Goal: Task Accomplishment & Management: Manage account settings

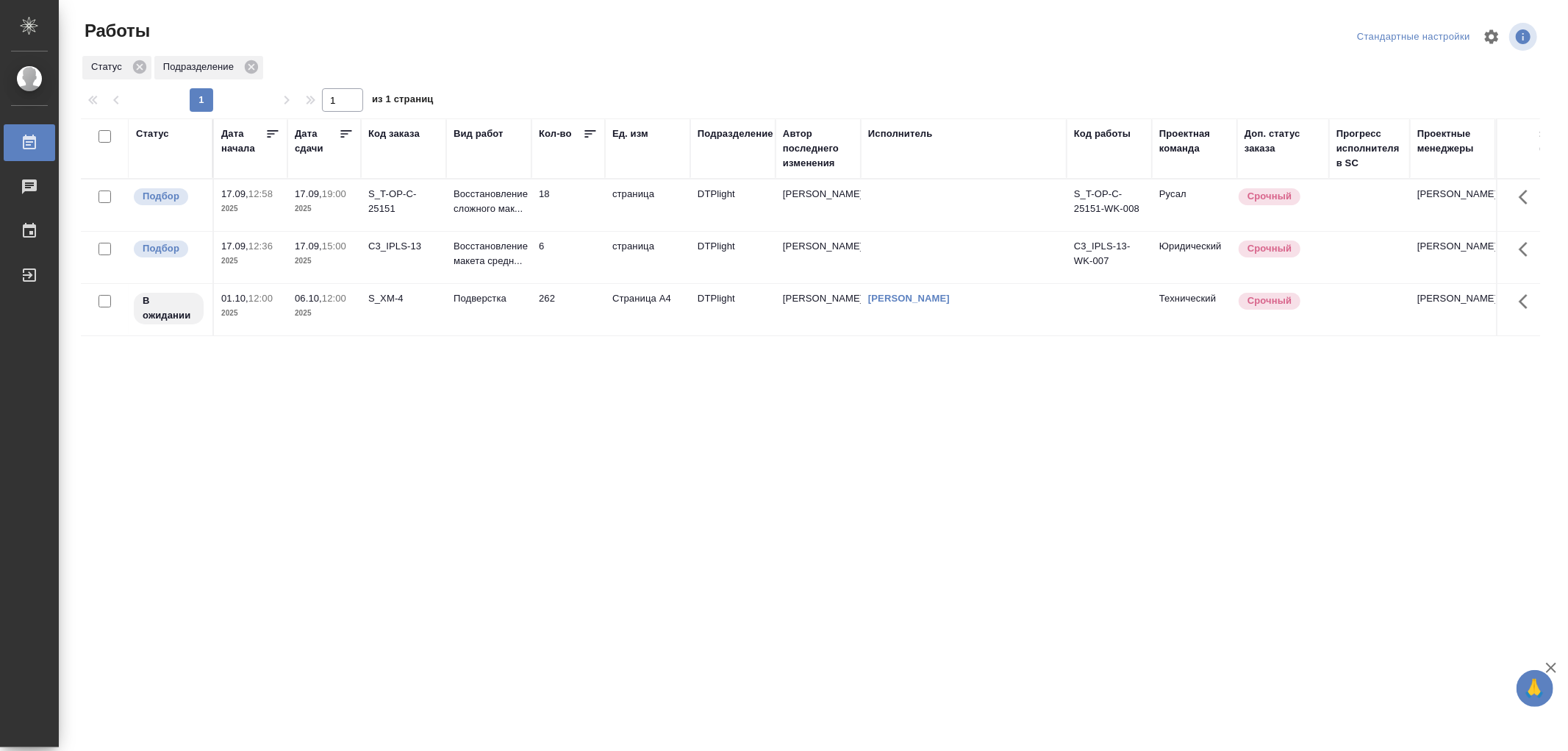
click at [554, 255] on td "6" at bounding box center [569, 258] width 74 height 51
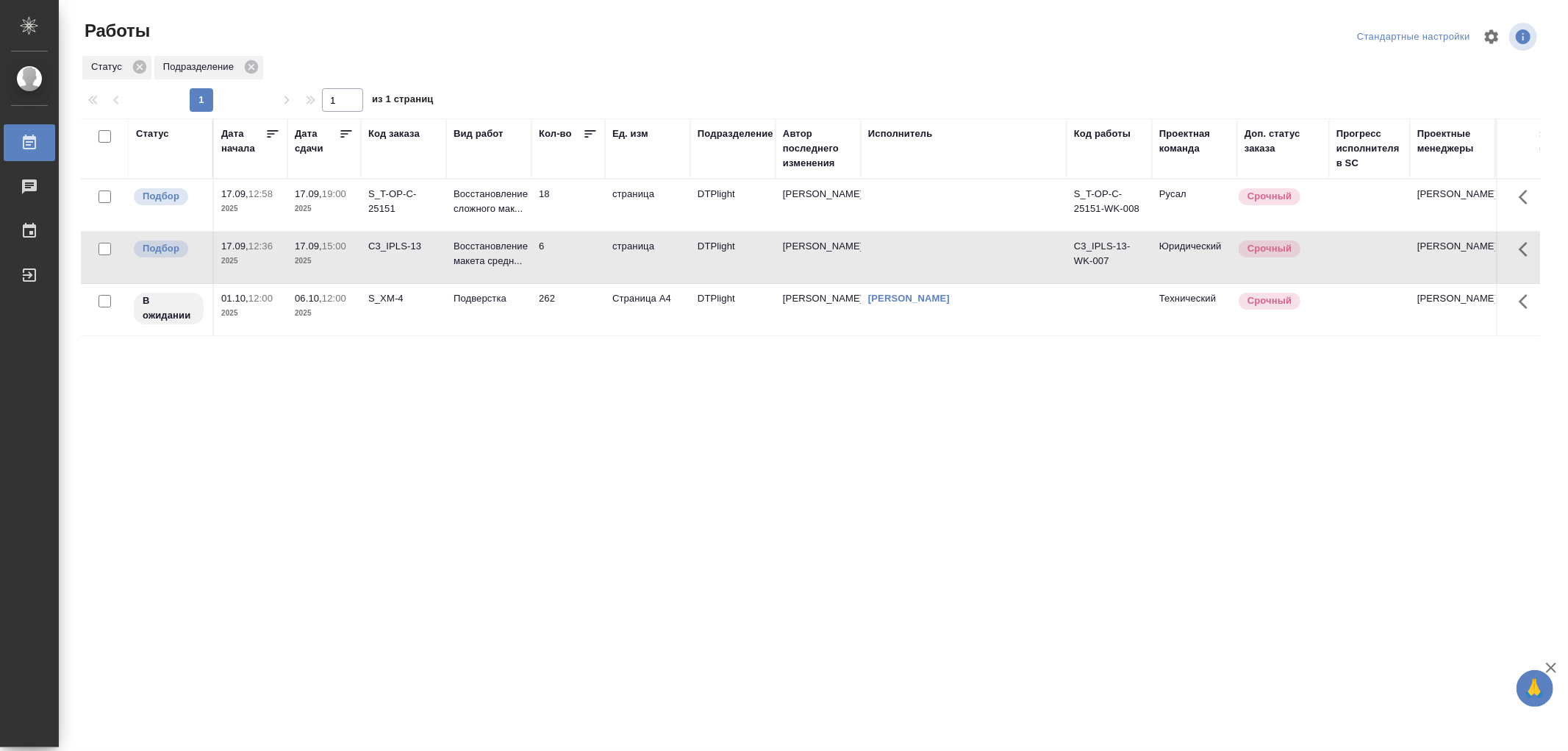
click at [554, 255] on td "6" at bounding box center [569, 258] width 74 height 51
click at [572, 202] on td "18" at bounding box center [569, 205] width 74 height 51
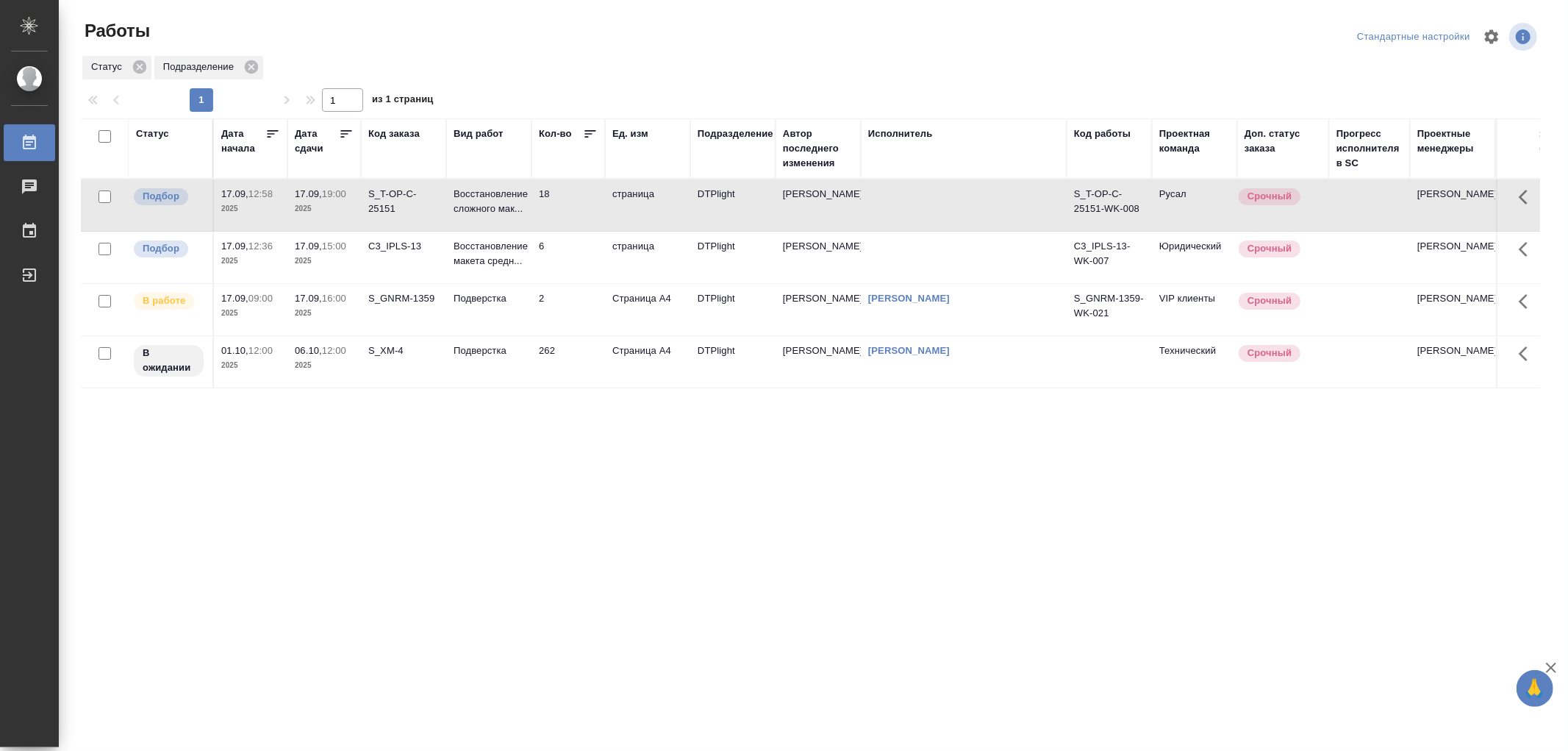
click at [572, 202] on td "18" at bounding box center [569, 205] width 74 height 51
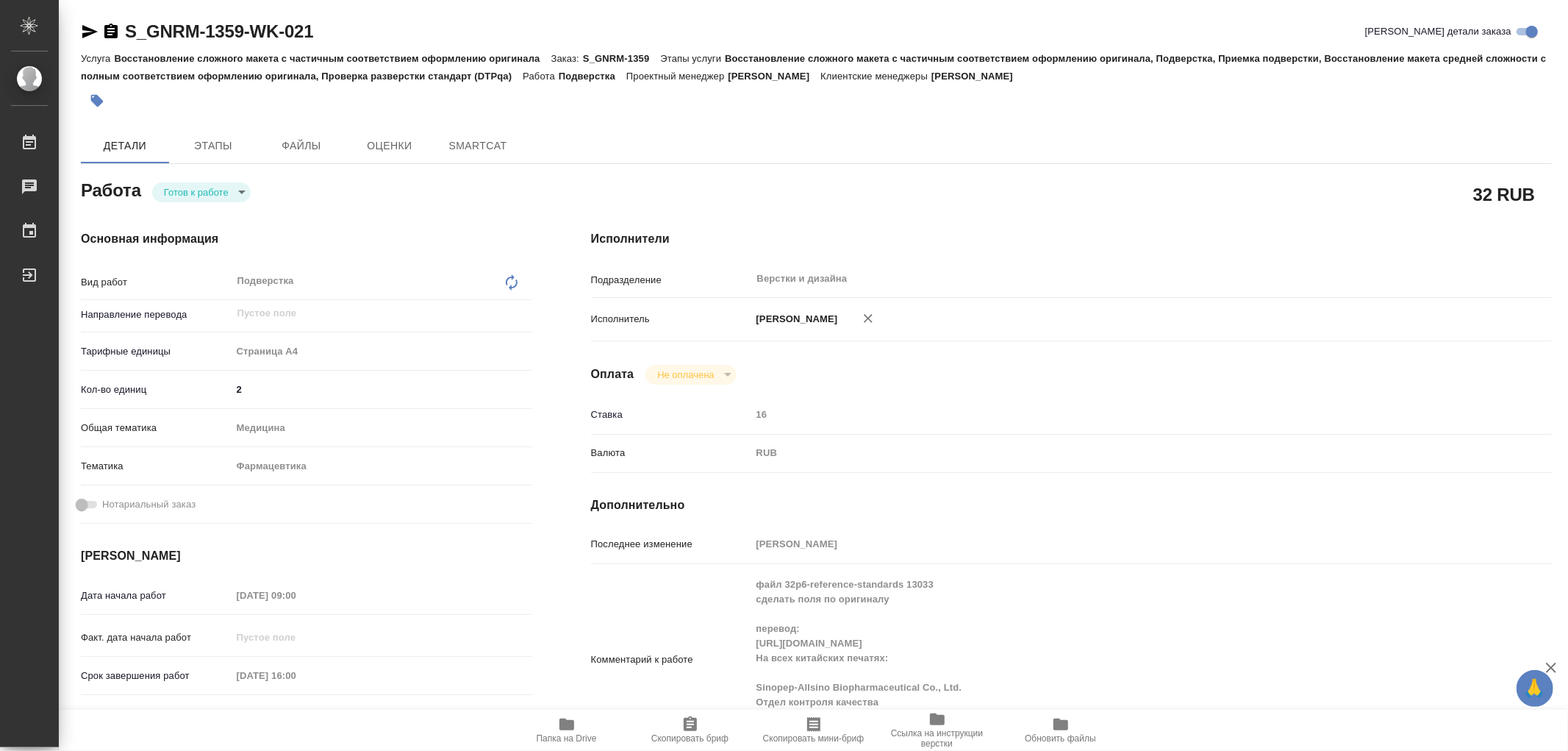
type textarea "x"
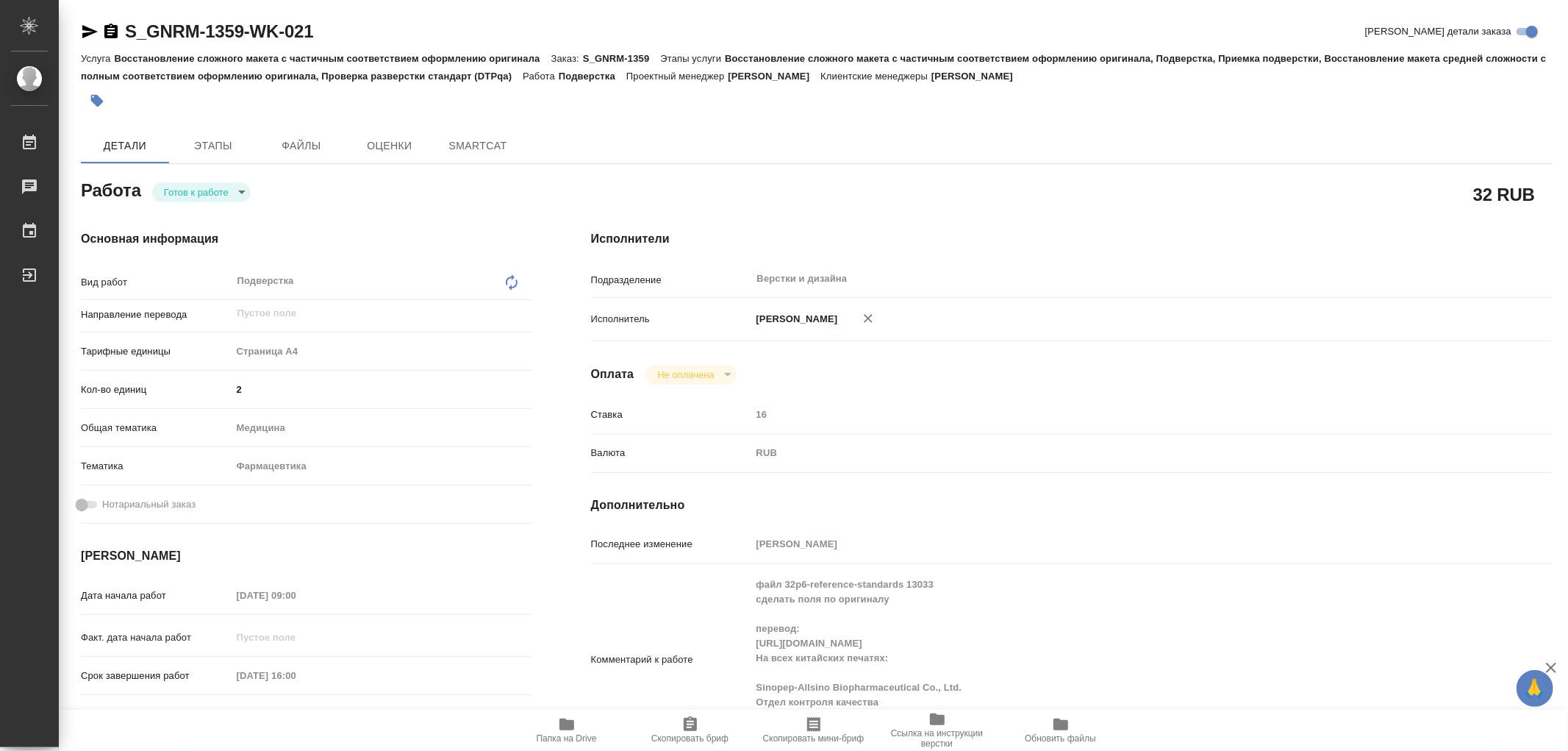
type textarea "x"
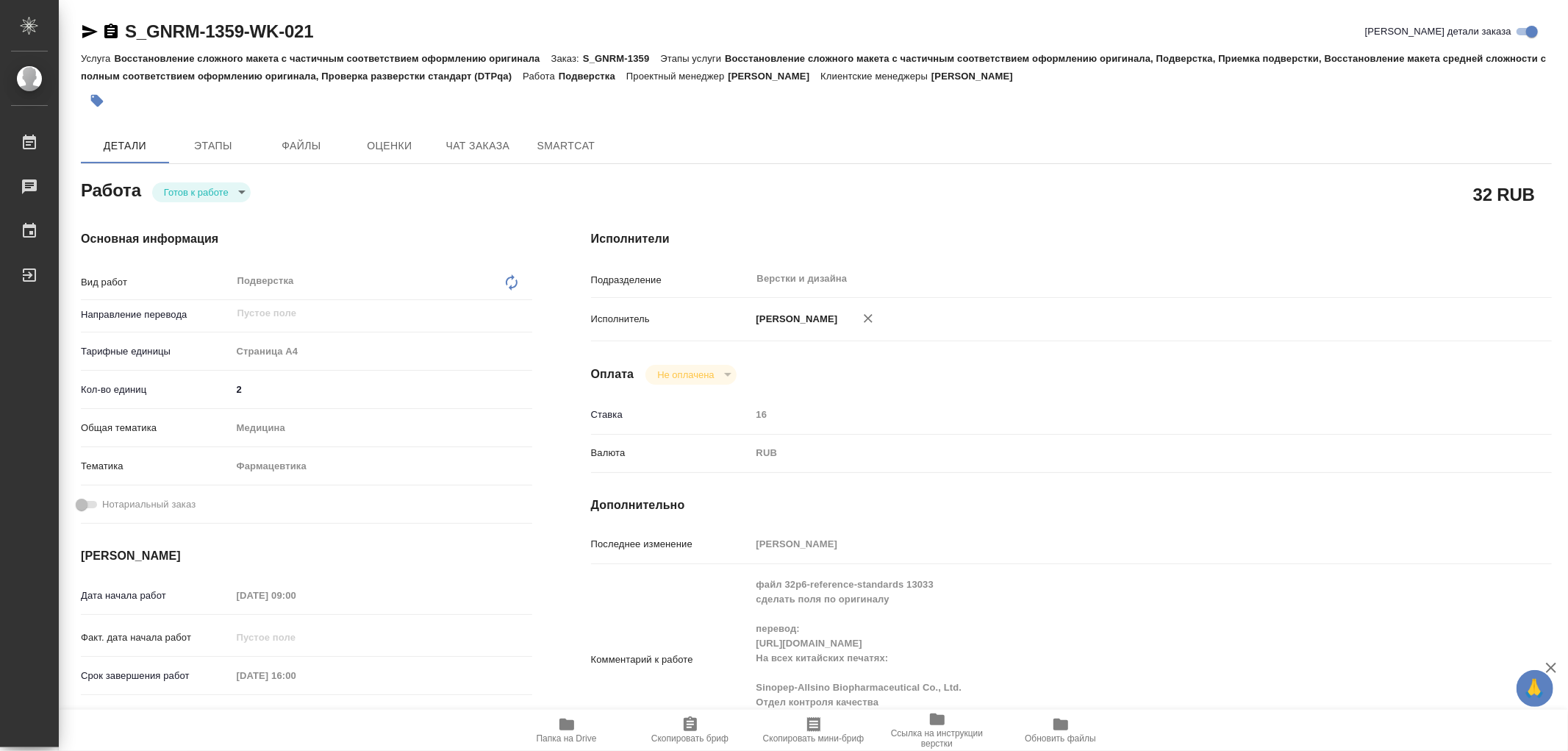
type textarea "x"
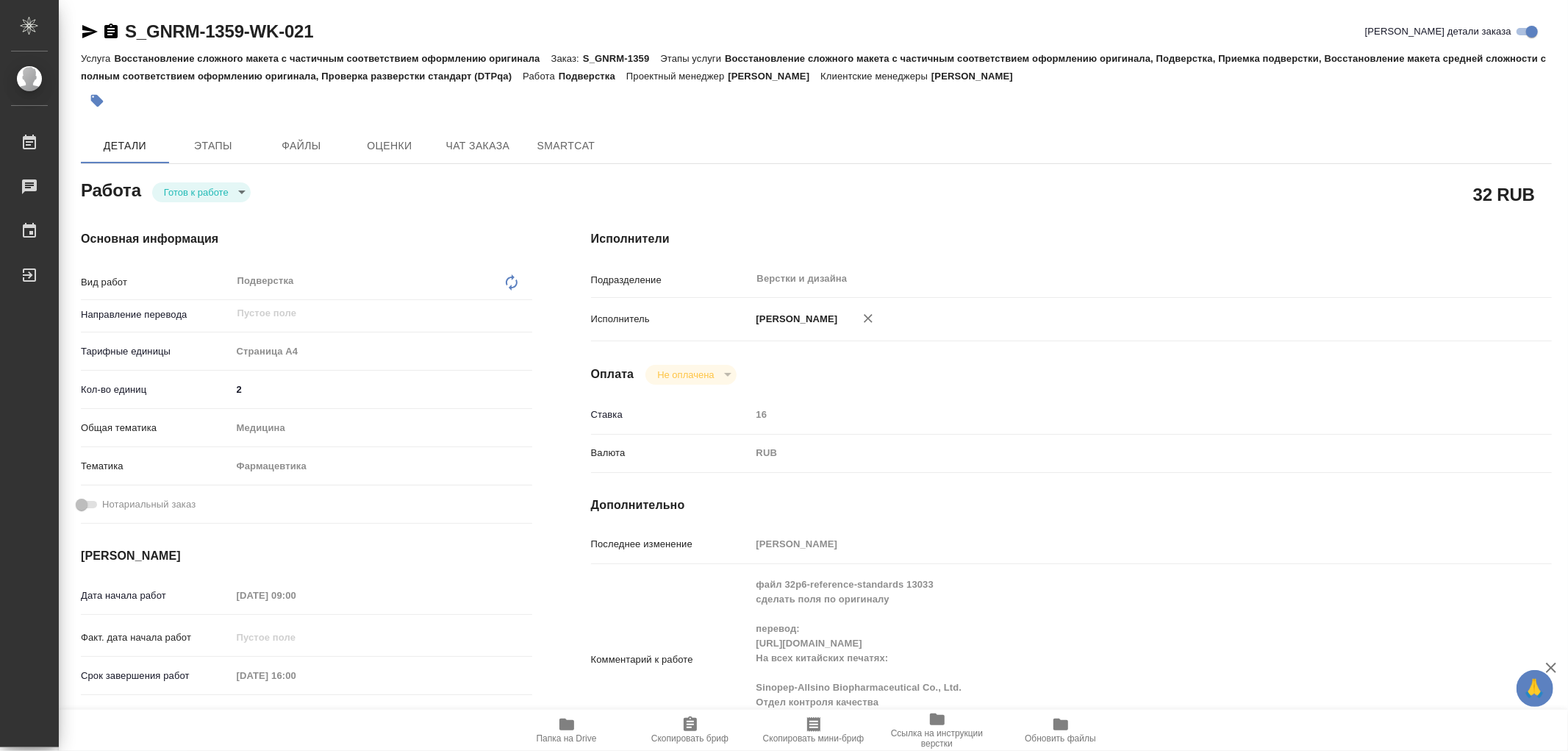
type textarea "x"
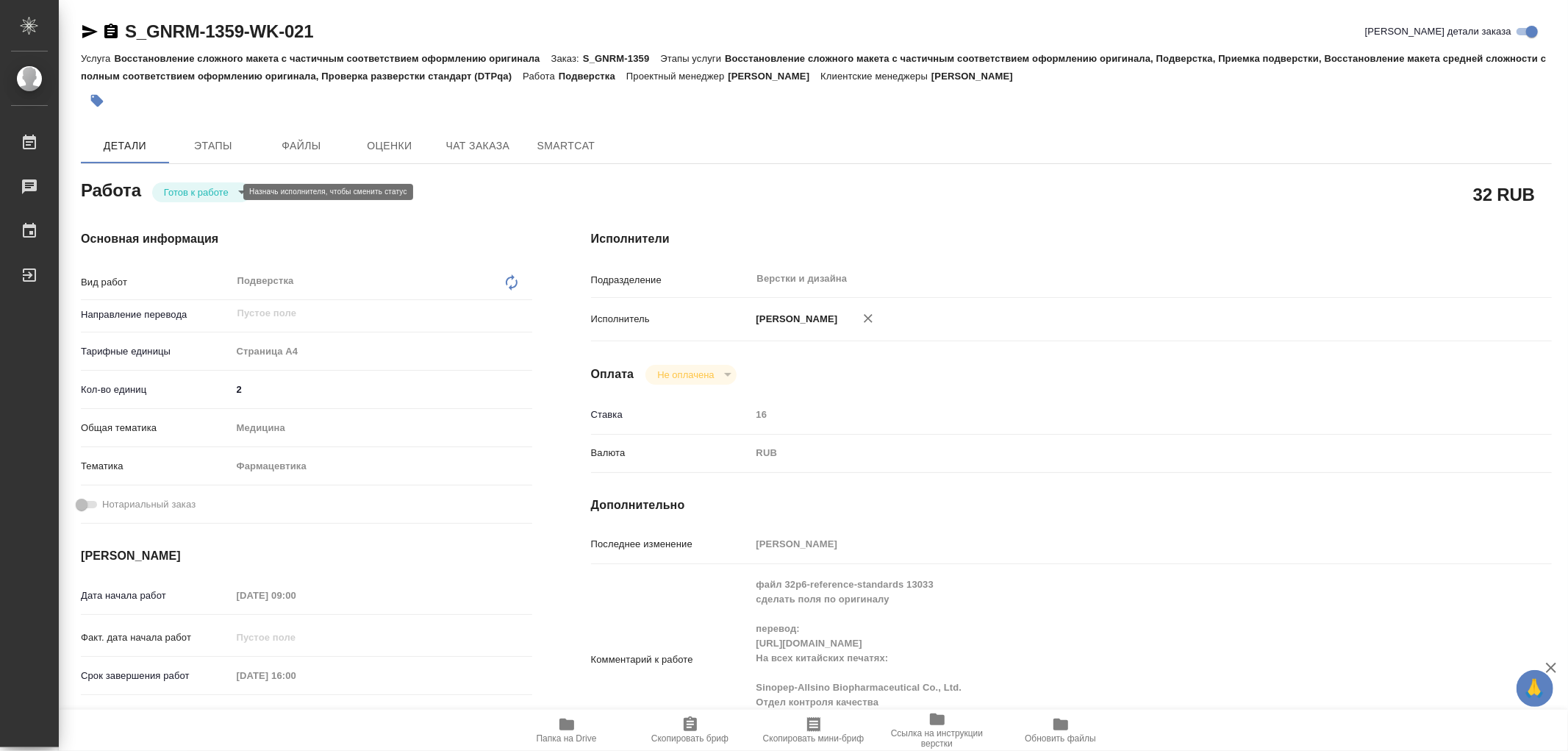
click at [225, 191] on body "🙏 .cls-1 fill:#fff; AWATERA [PERSON_NAME] Работы 0 Чаты График Выйти S_GNRM-135…" at bounding box center [784, 375] width 1568 height 751
click at [200, 188] on button "В работе" at bounding box center [188, 191] width 48 height 16
type textarea "x"
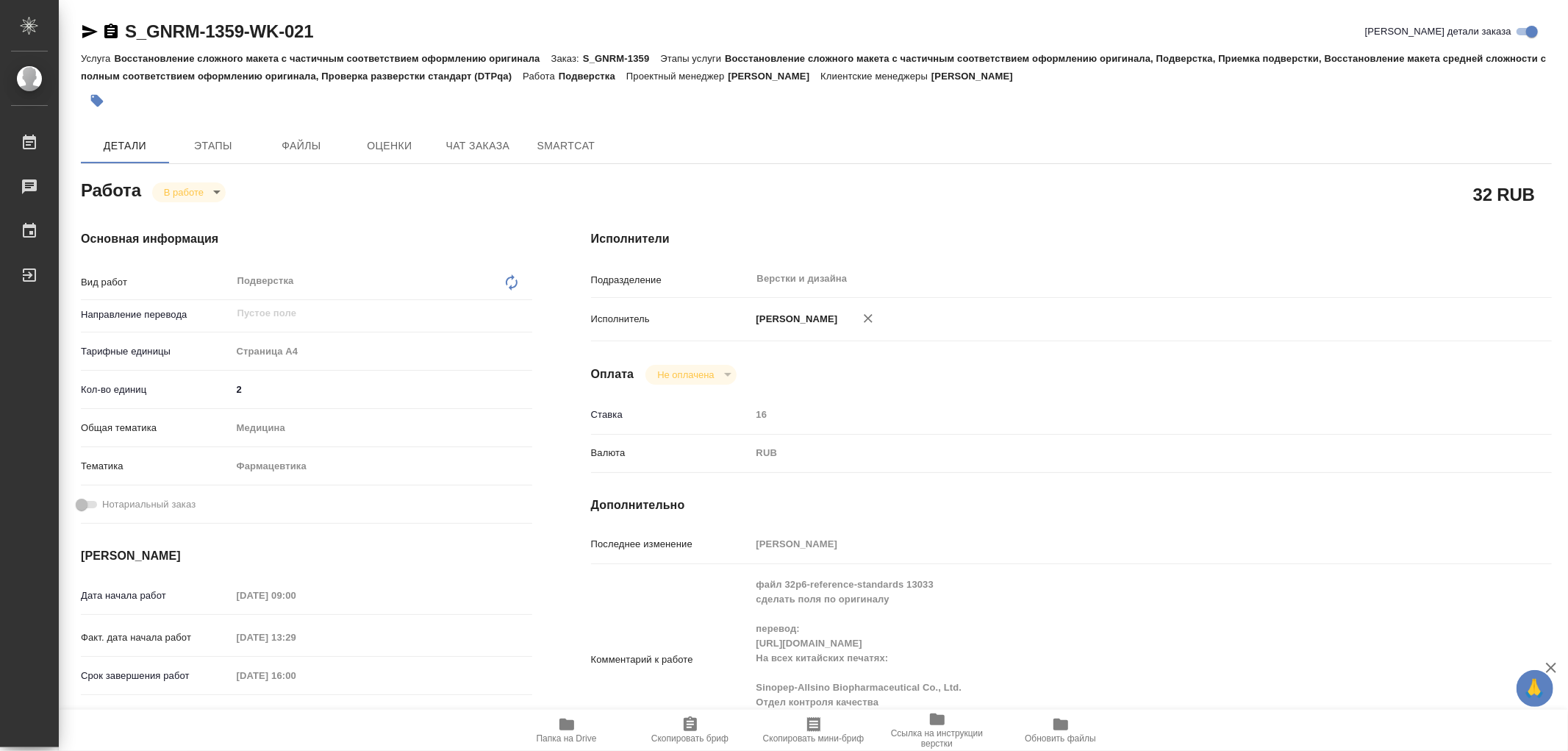
type textarea "x"
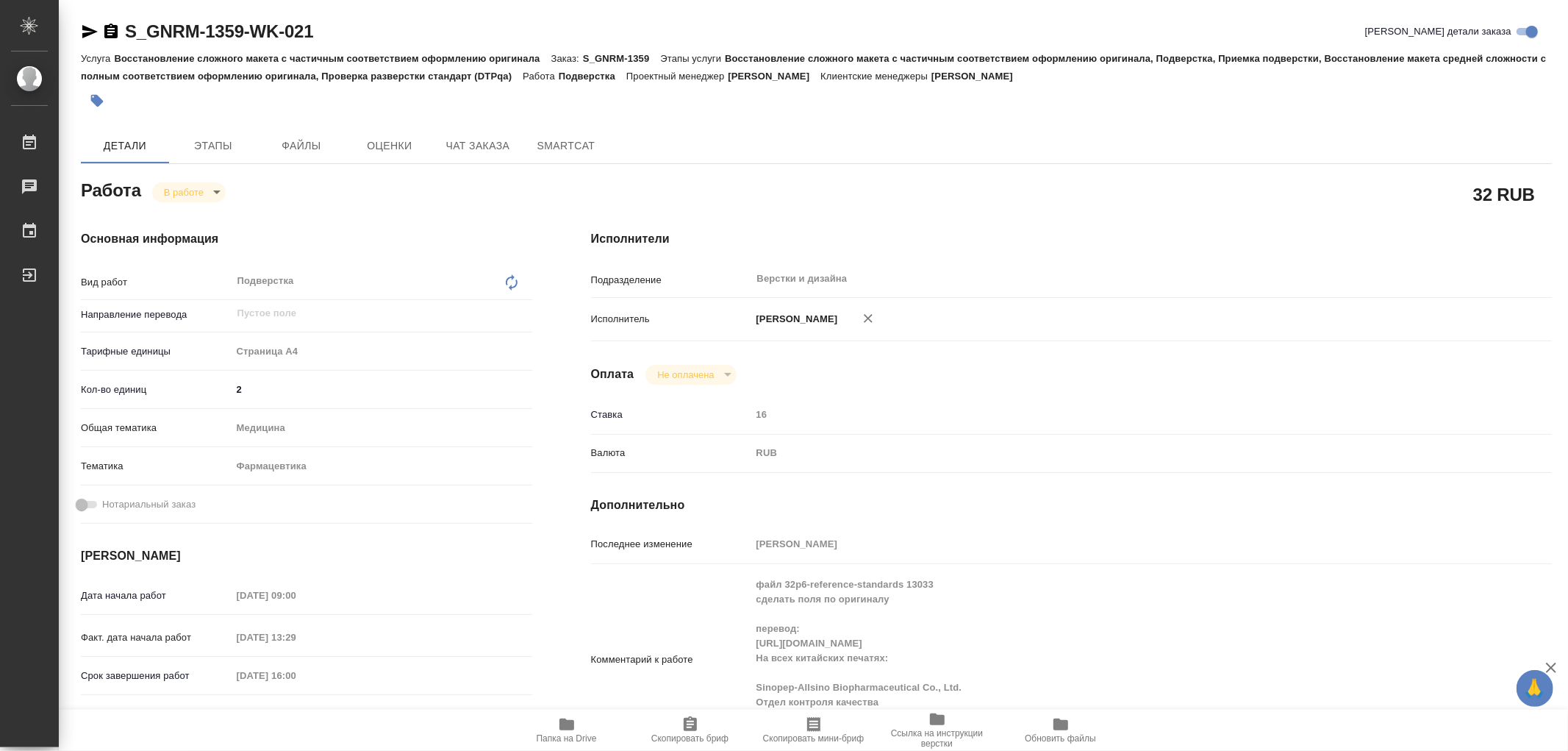
type textarea "x"
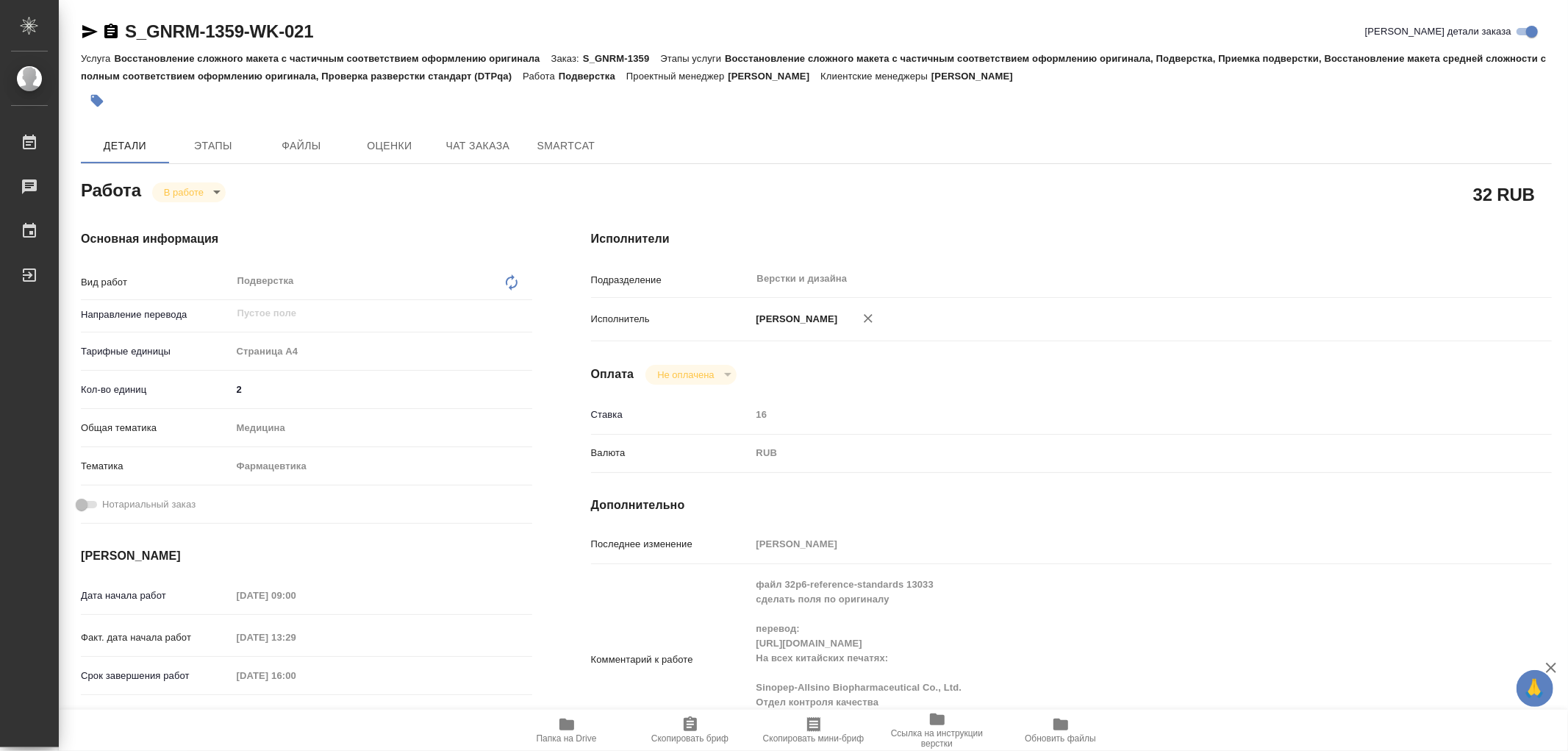
type textarea "x"
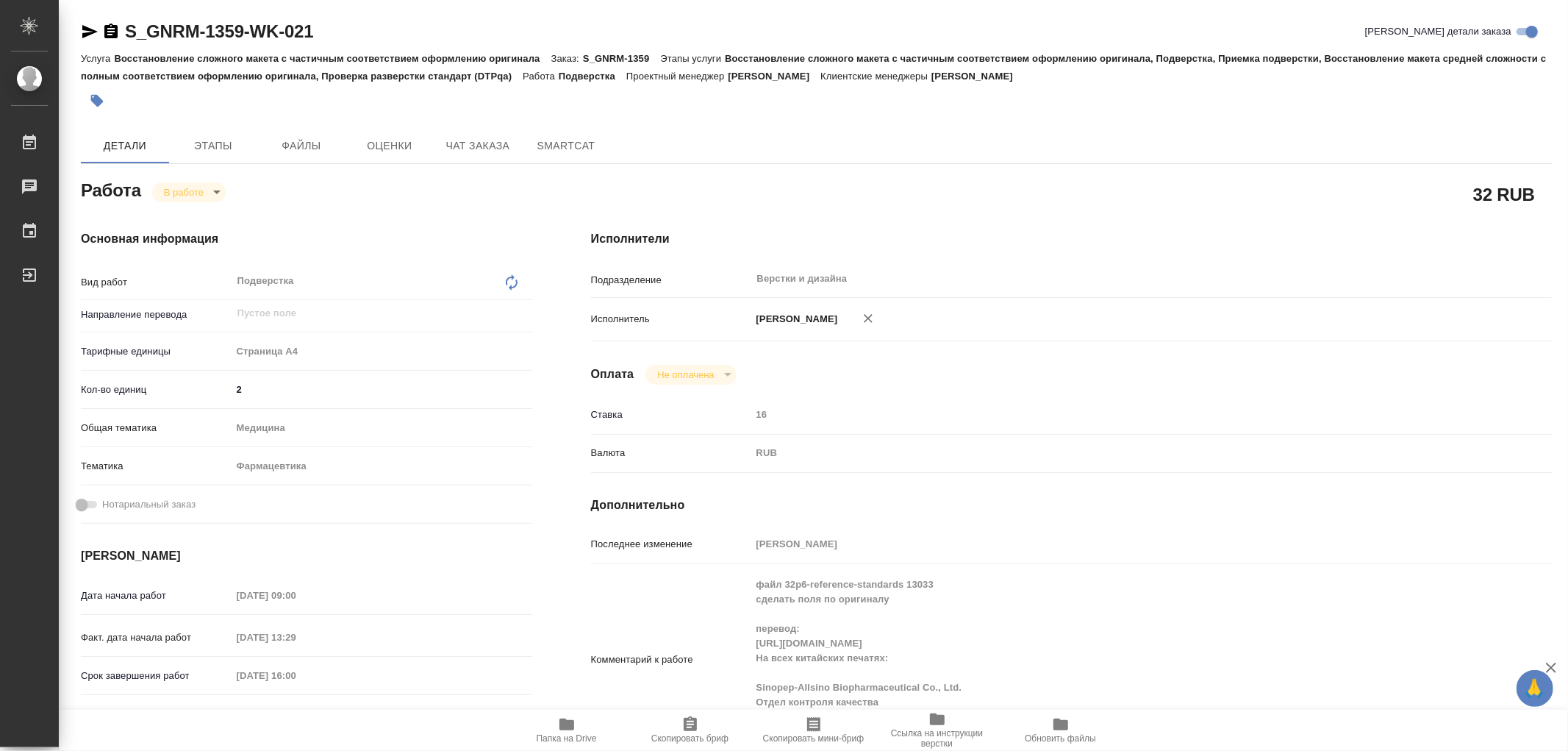
type textarea "x"
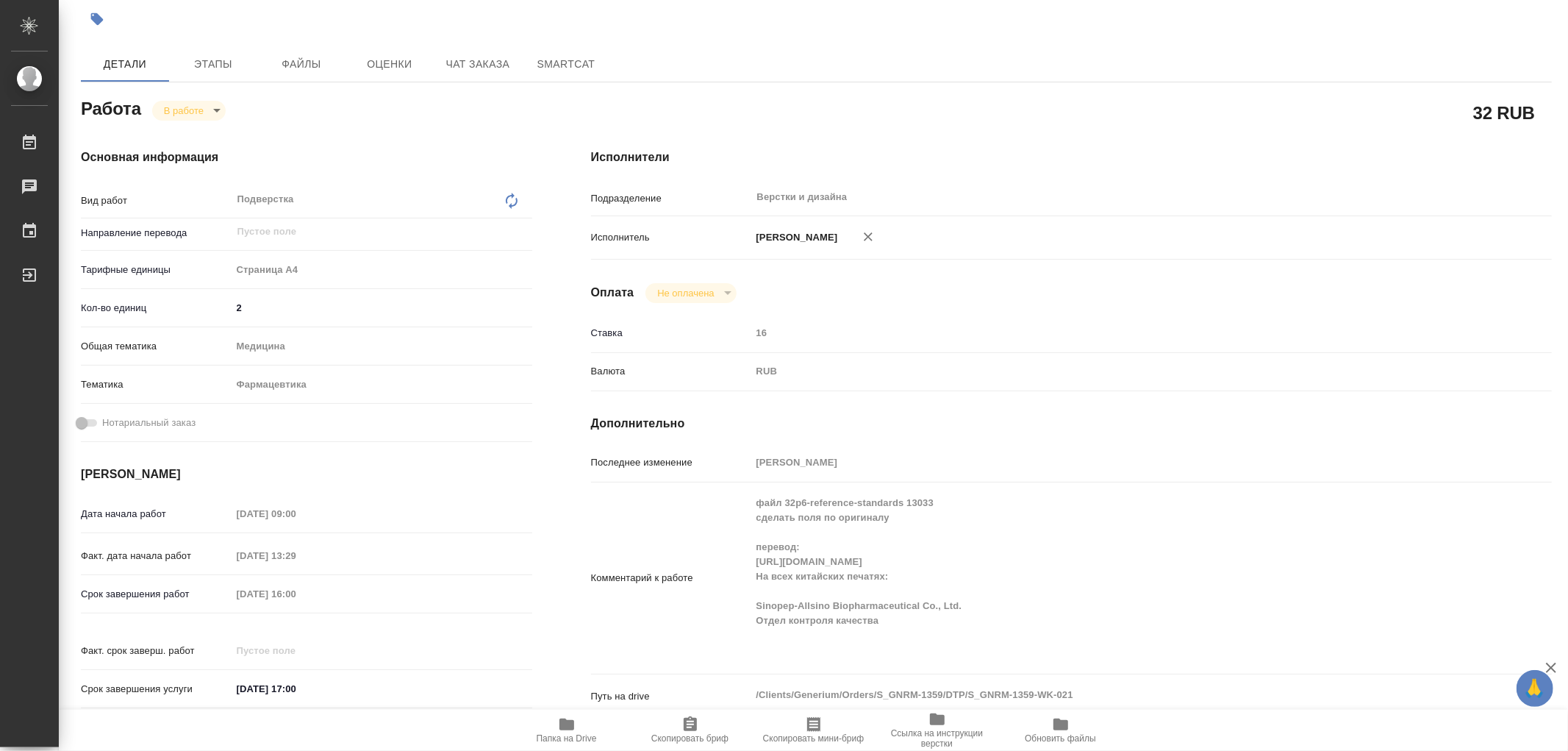
click at [560, 728] on icon "button" at bounding box center [567, 725] width 15 height 12
click at [558, 729] on icon "button" at bounding box center [566, 724] width 17 height 17
click at [197, 110] on body "🙏 .cls-1 fill:#fff; AWATERA Aleksandrova Valeriya Работы 0 Чаты График Выйти S_…" at bounding box center [784, 375] width 1568 height 751
click at [185, 150] on button "Выполнен" at bounding box center [191, 154] width 53 height 16
type textarea "x"
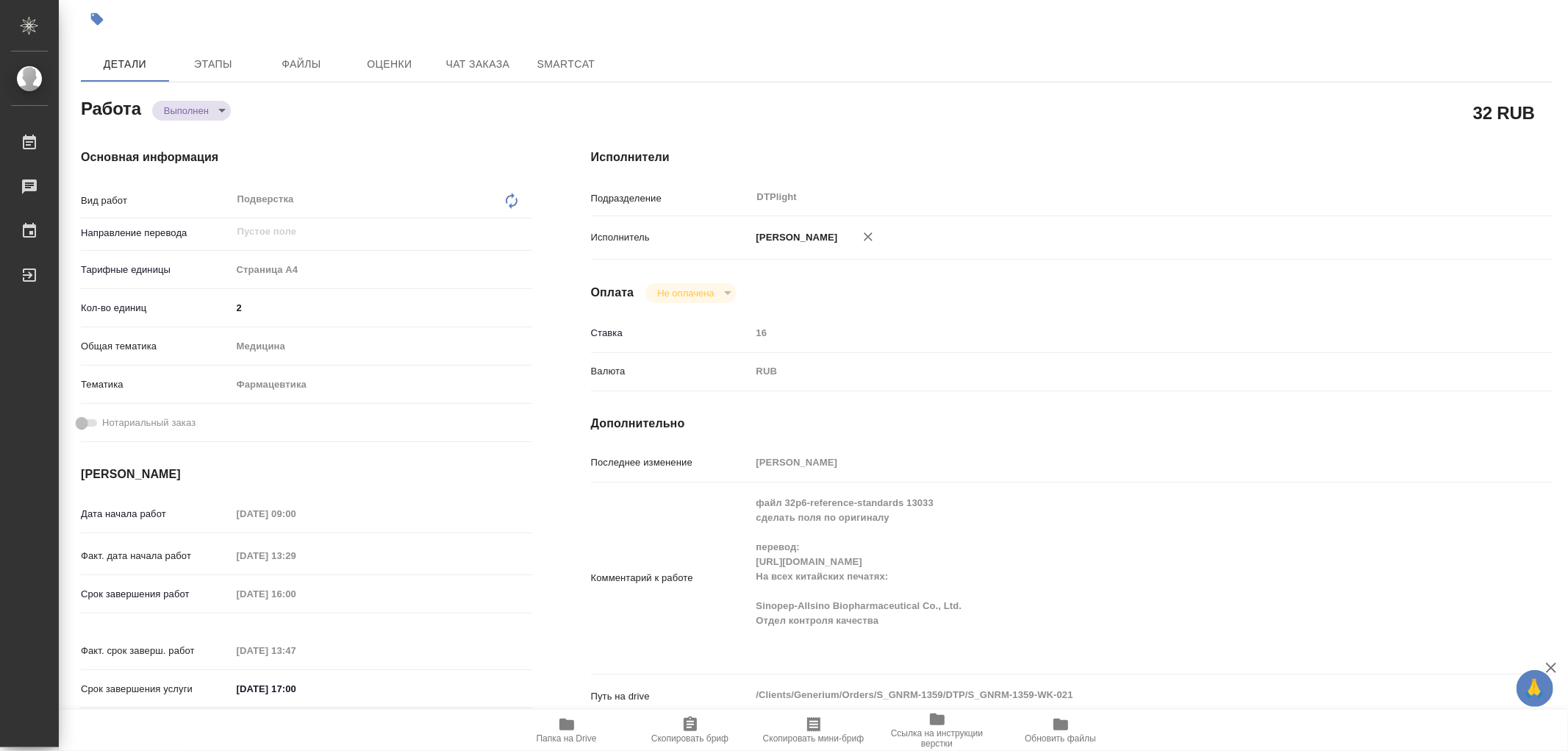
type textarea "x"
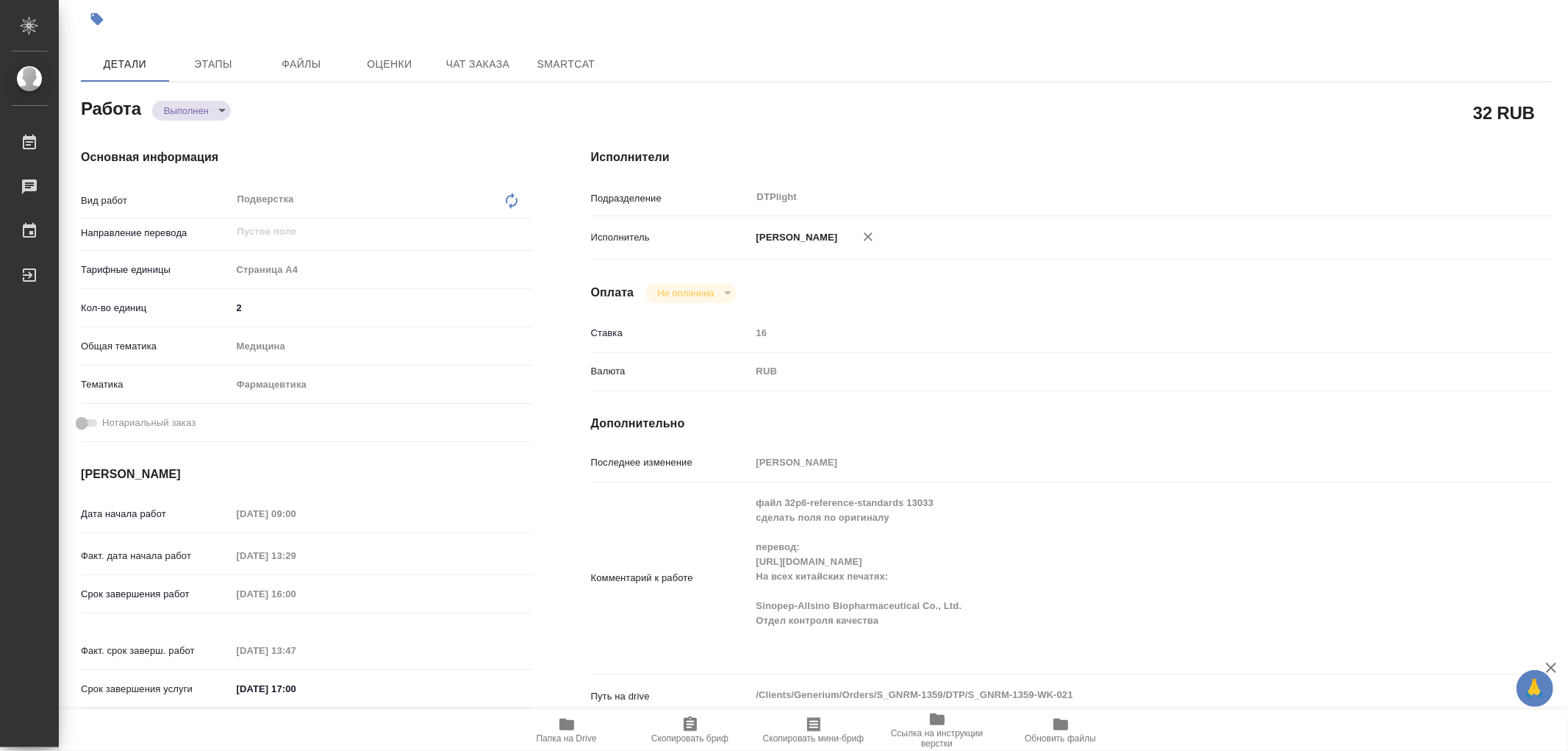
type textarea "x"
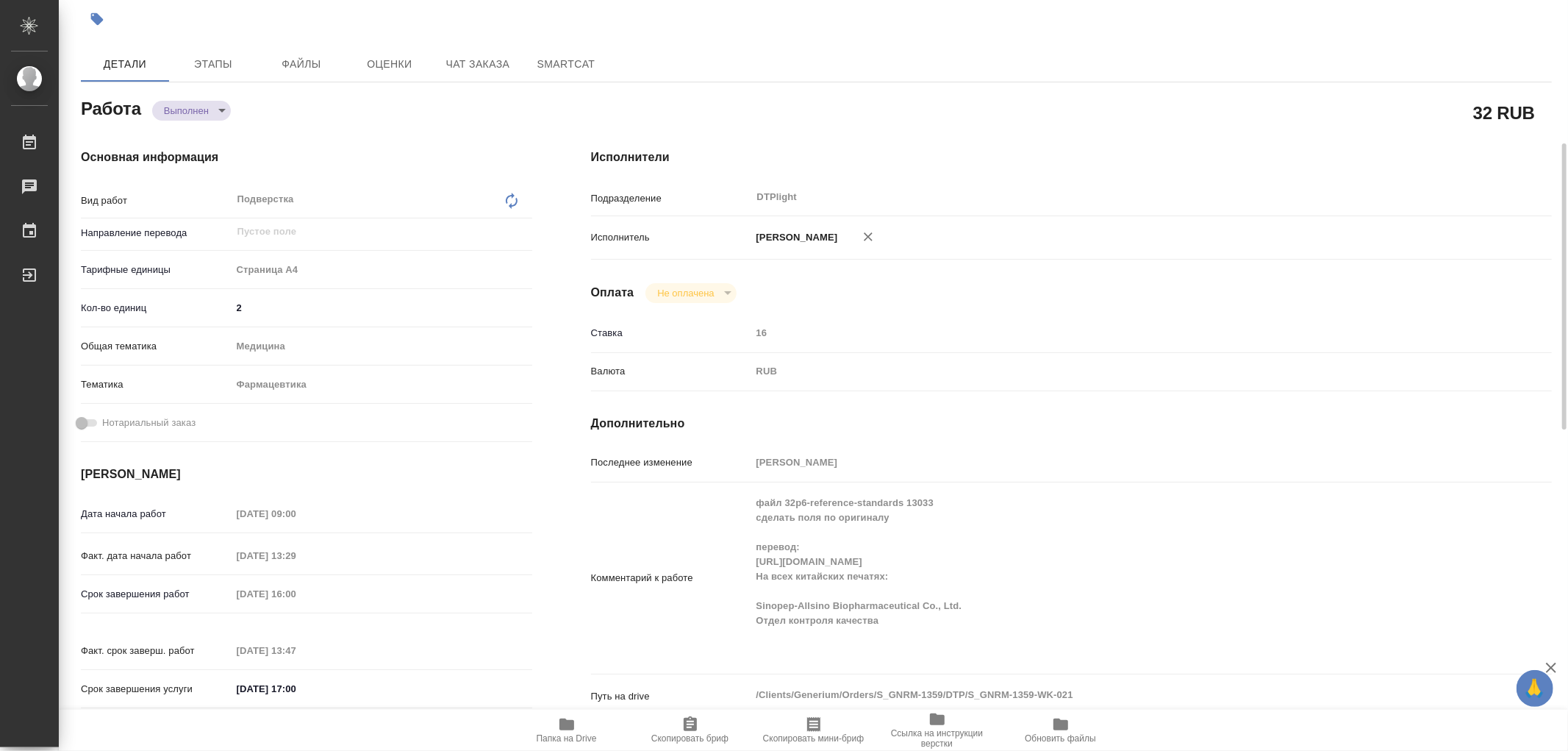
type textarea "x"
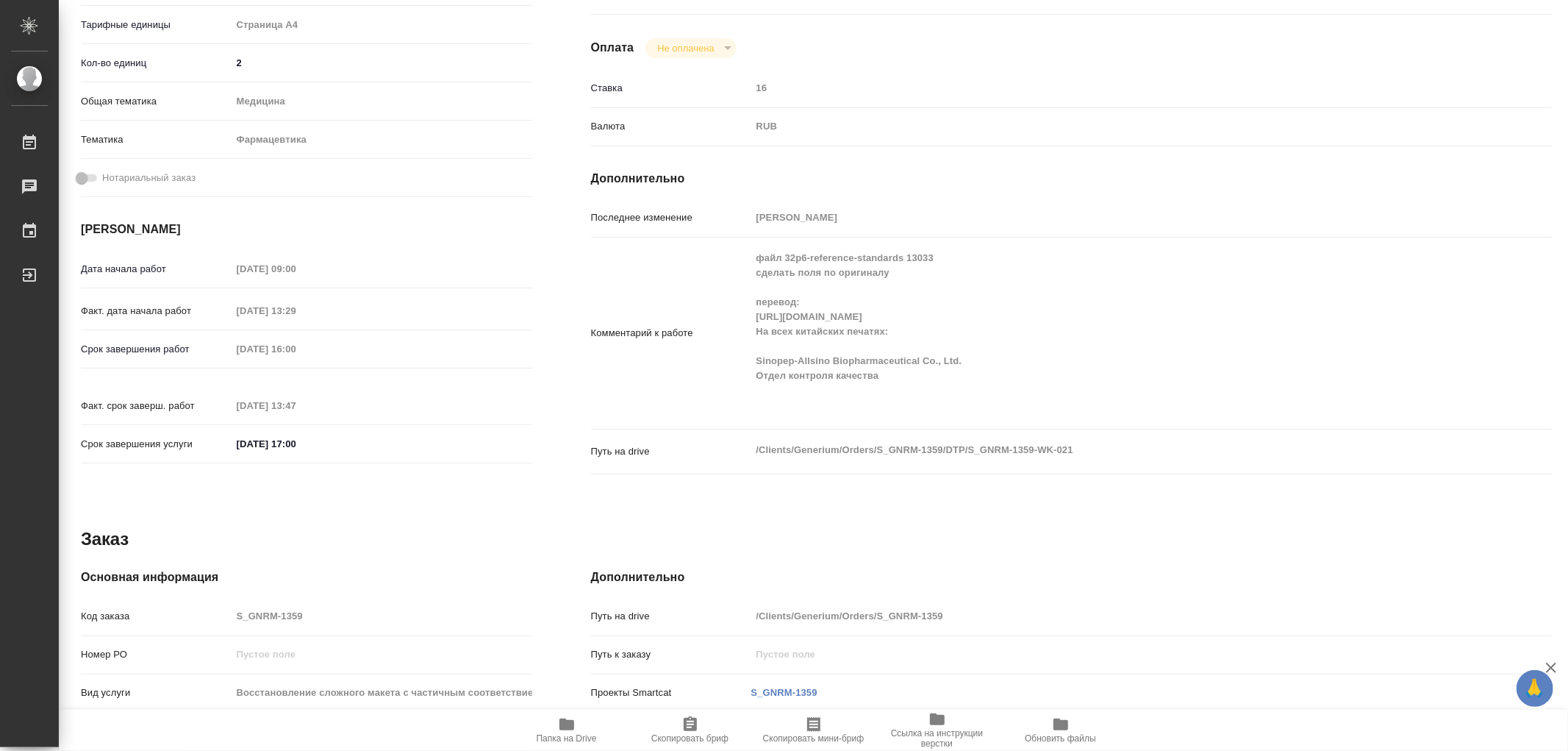
scroll to position [0, 0]
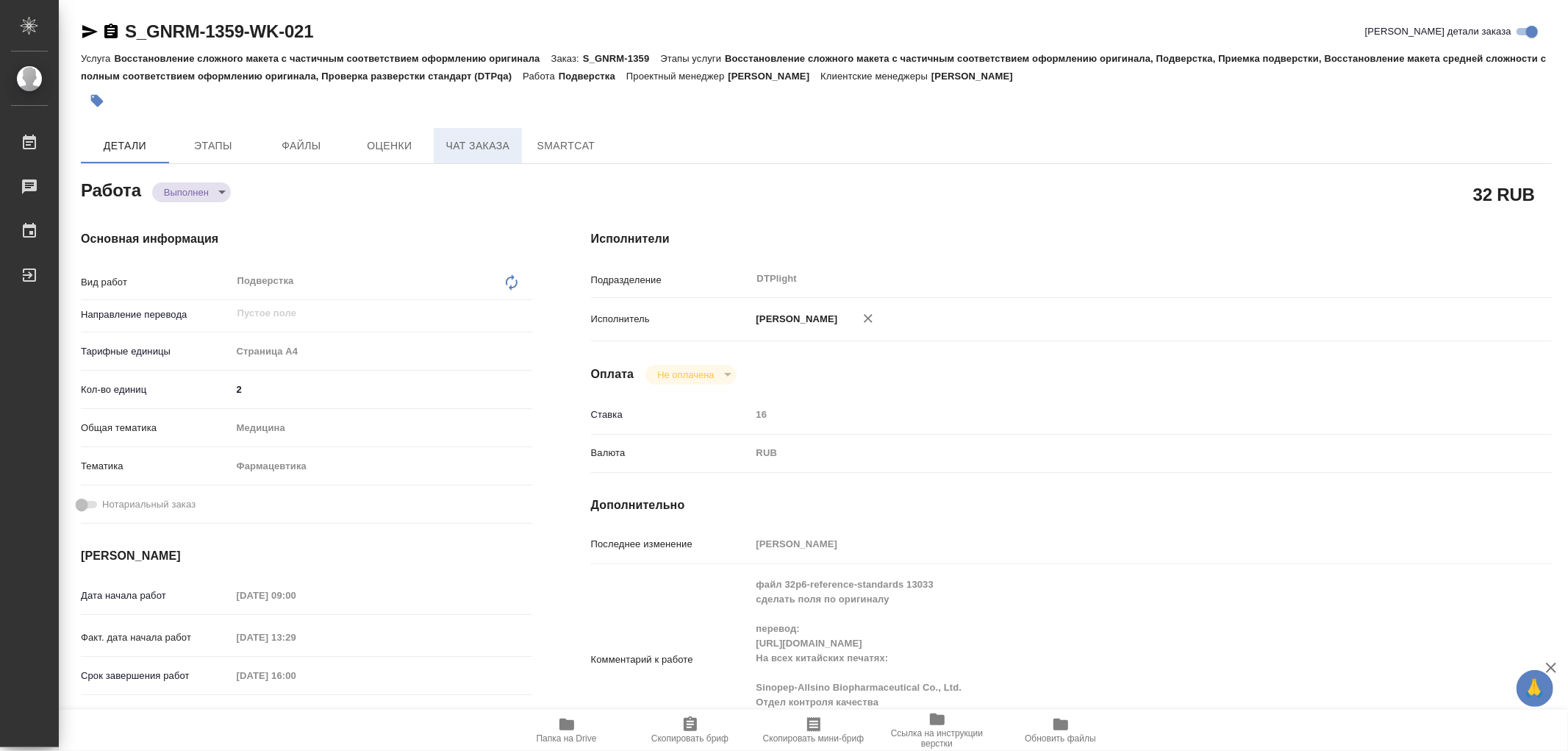
click at [472, 138] on span "Чат заказа" at bounding box center [478, 146] width 71 height 18
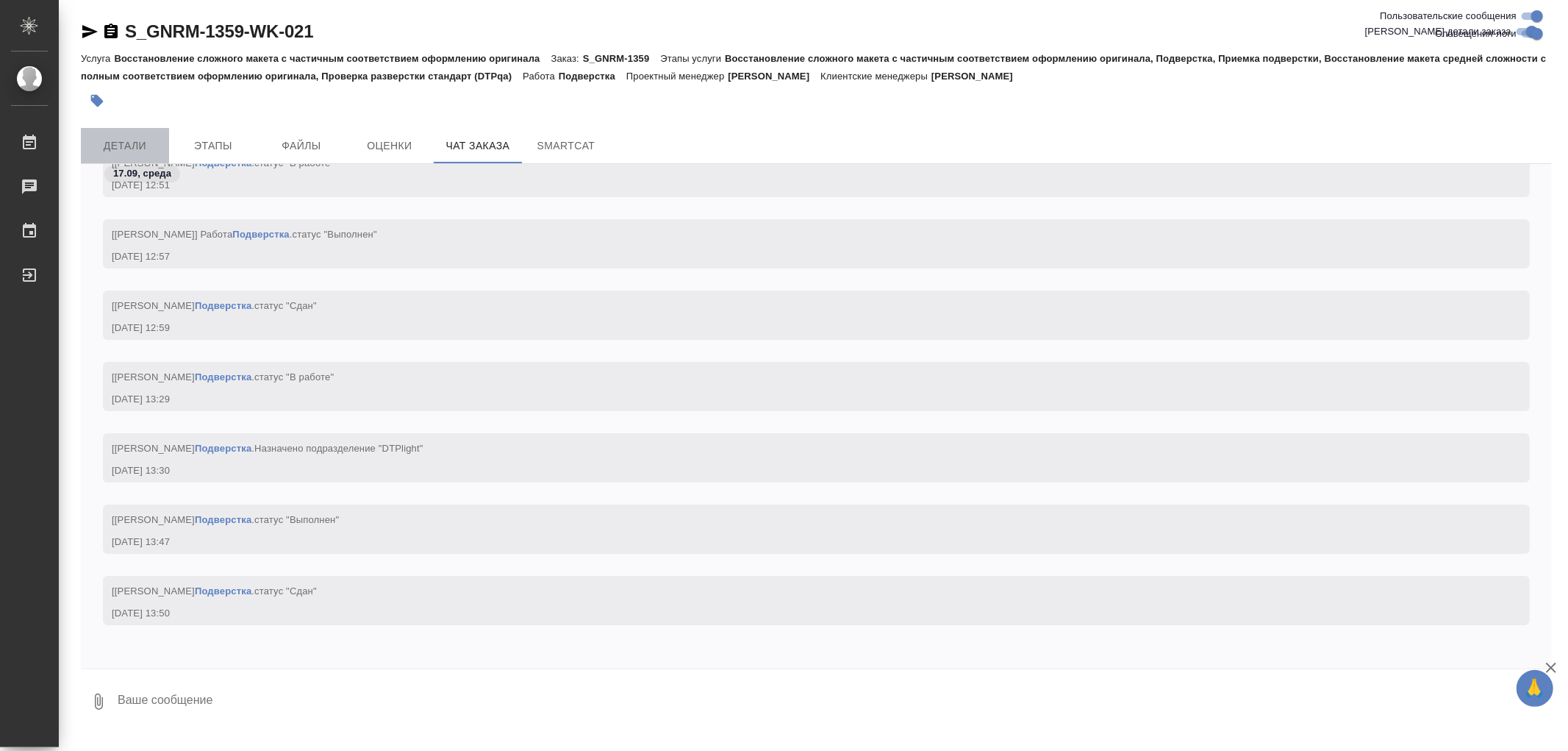
click at [124, 147] on span "Детали" at bounding box center [125, 146] width 71 height 18
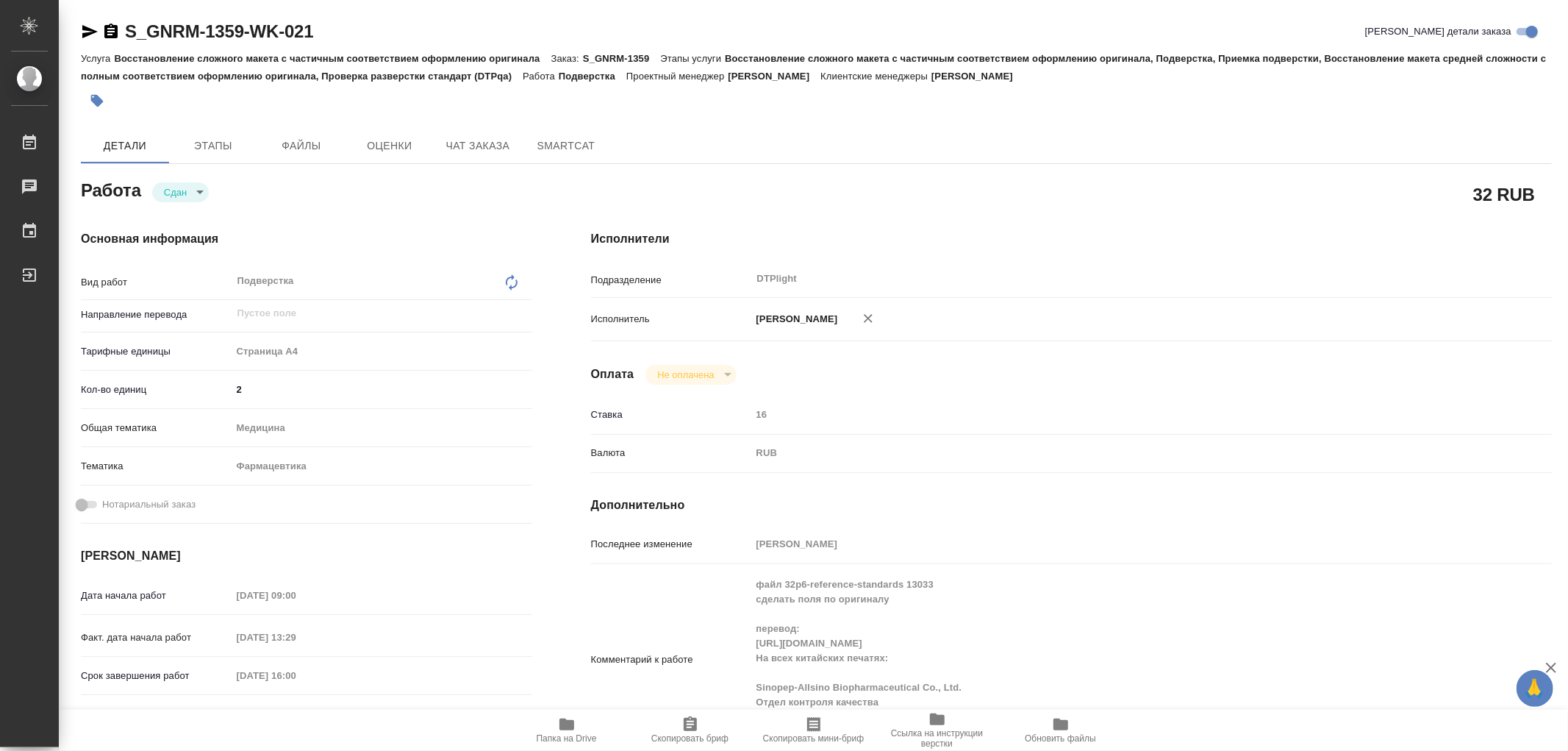
type textarea "x"
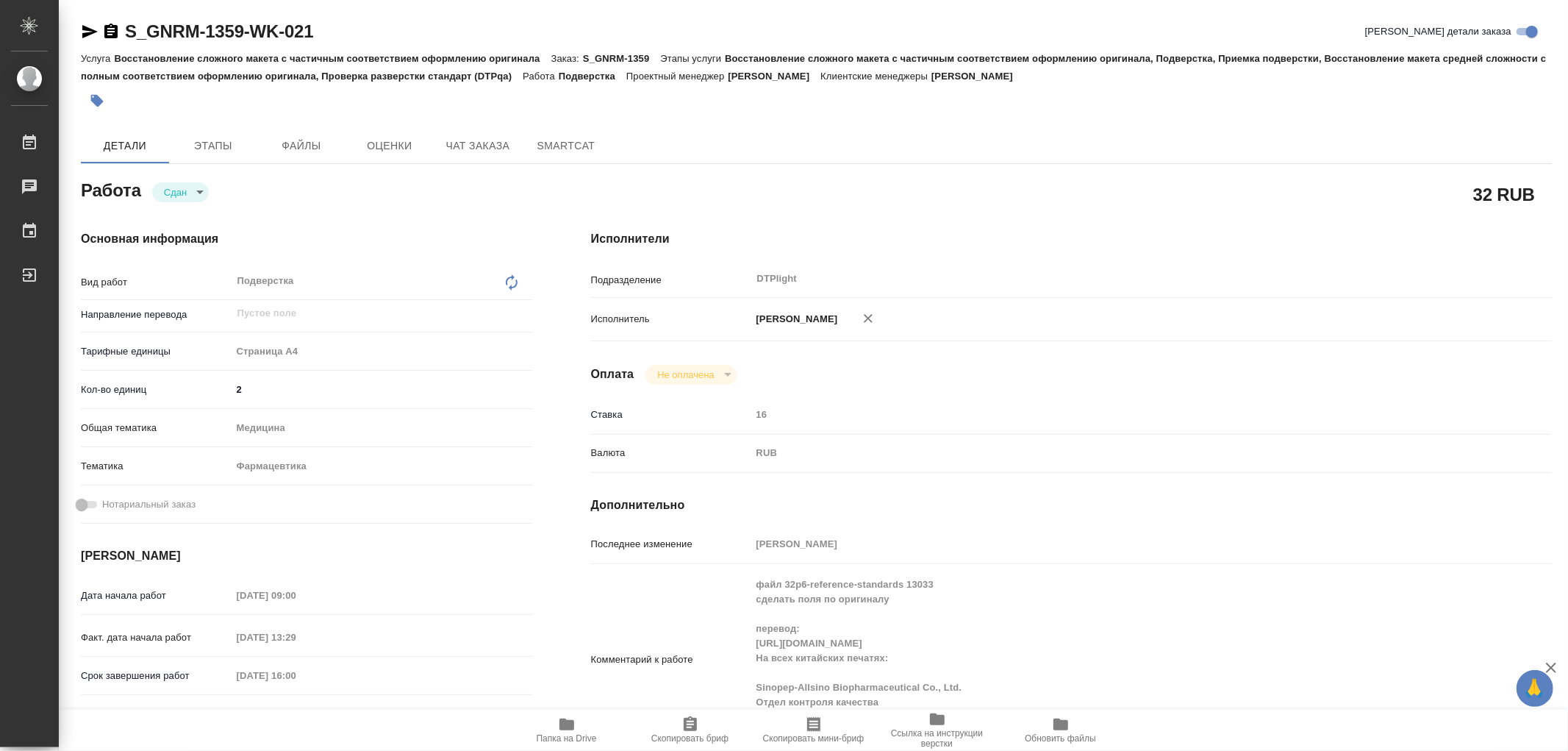
type textarea "x"
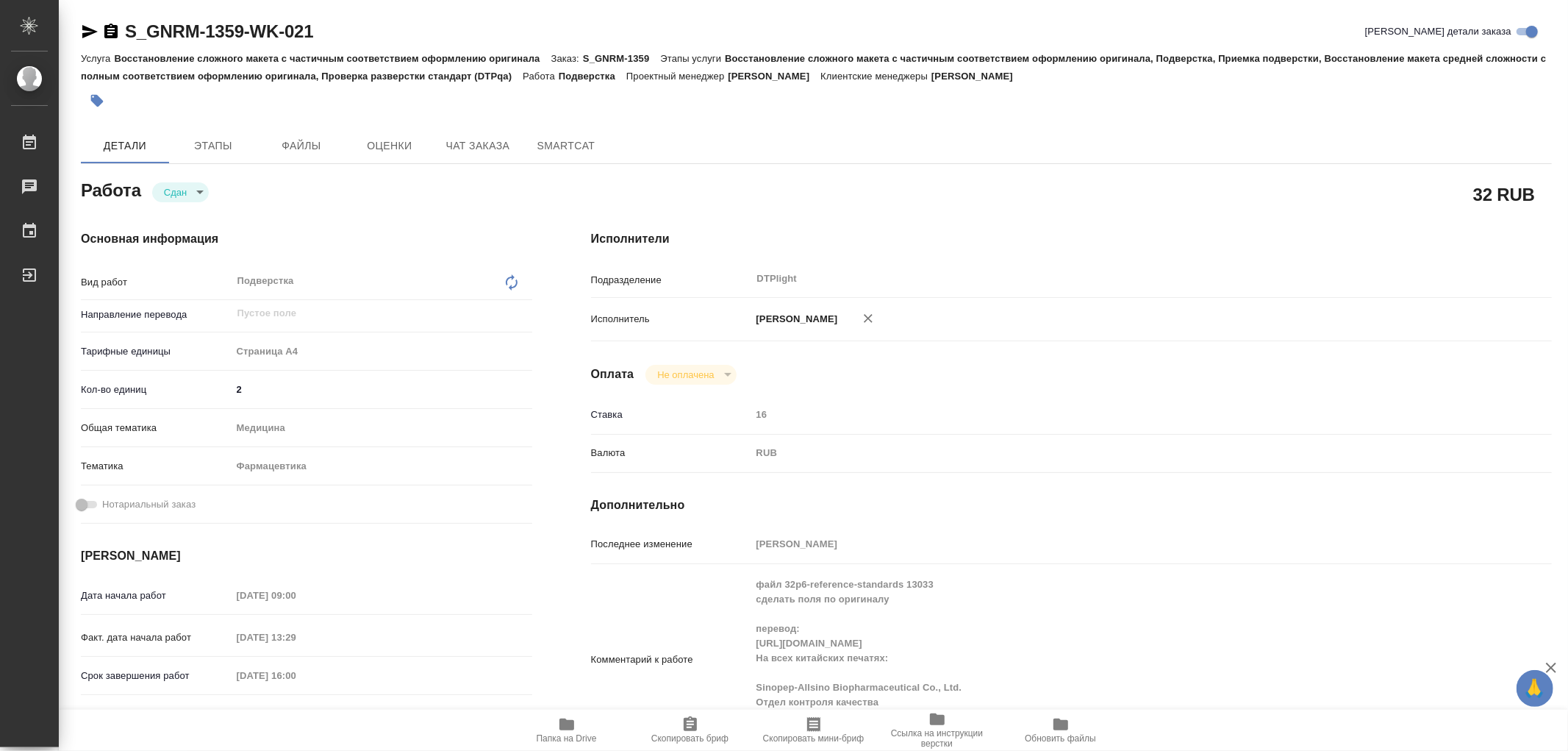
type textarea "x"
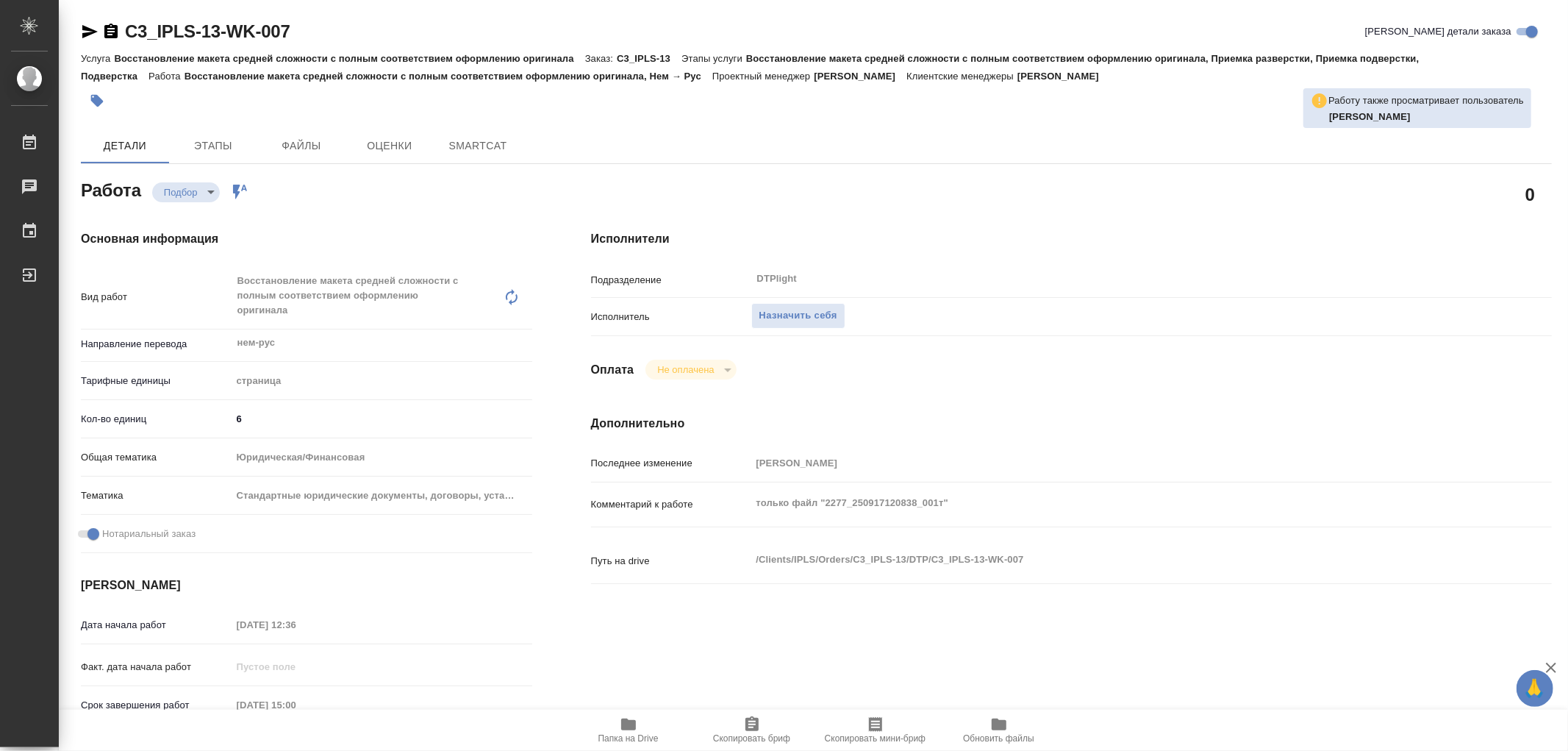
type textarea "x"
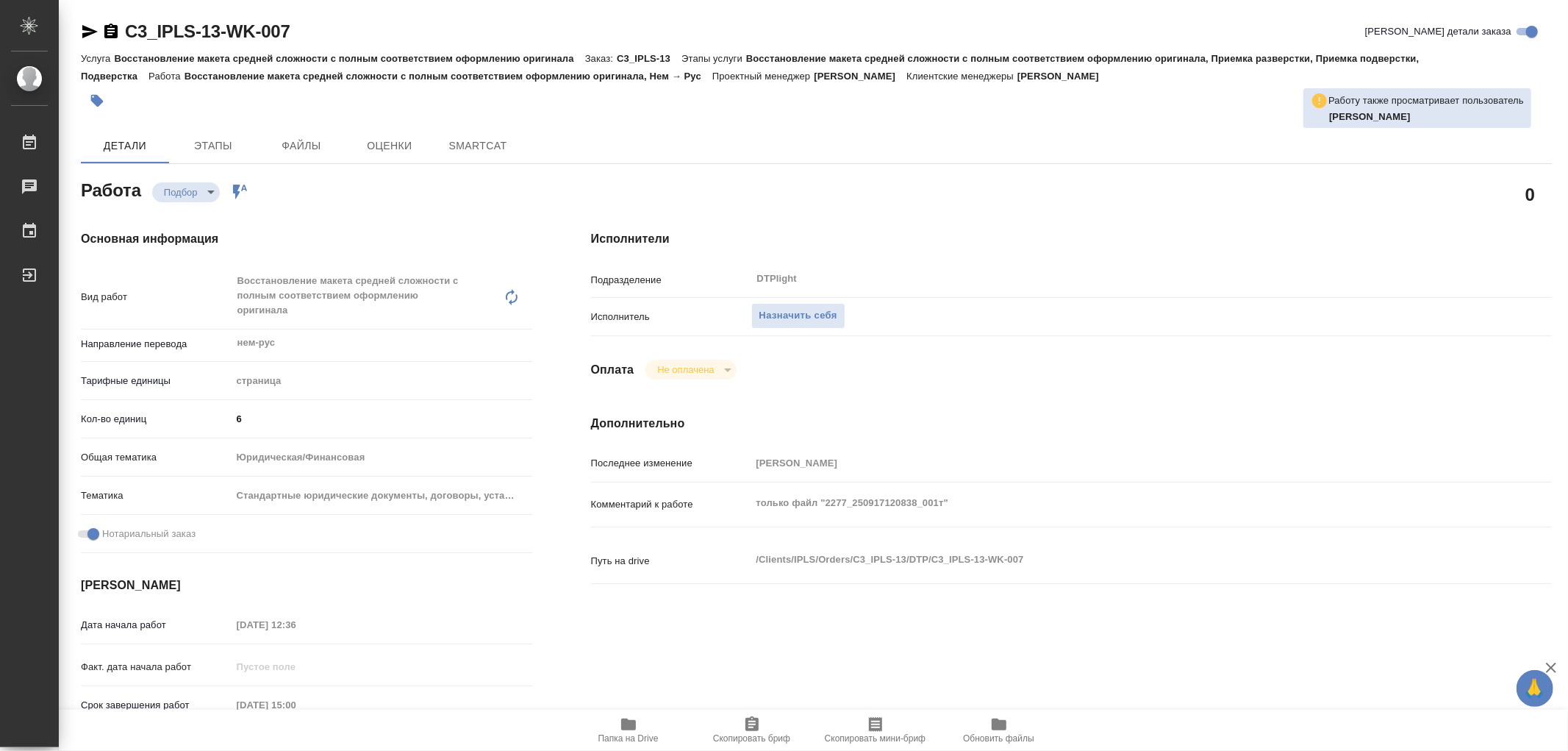
type textarea "x"
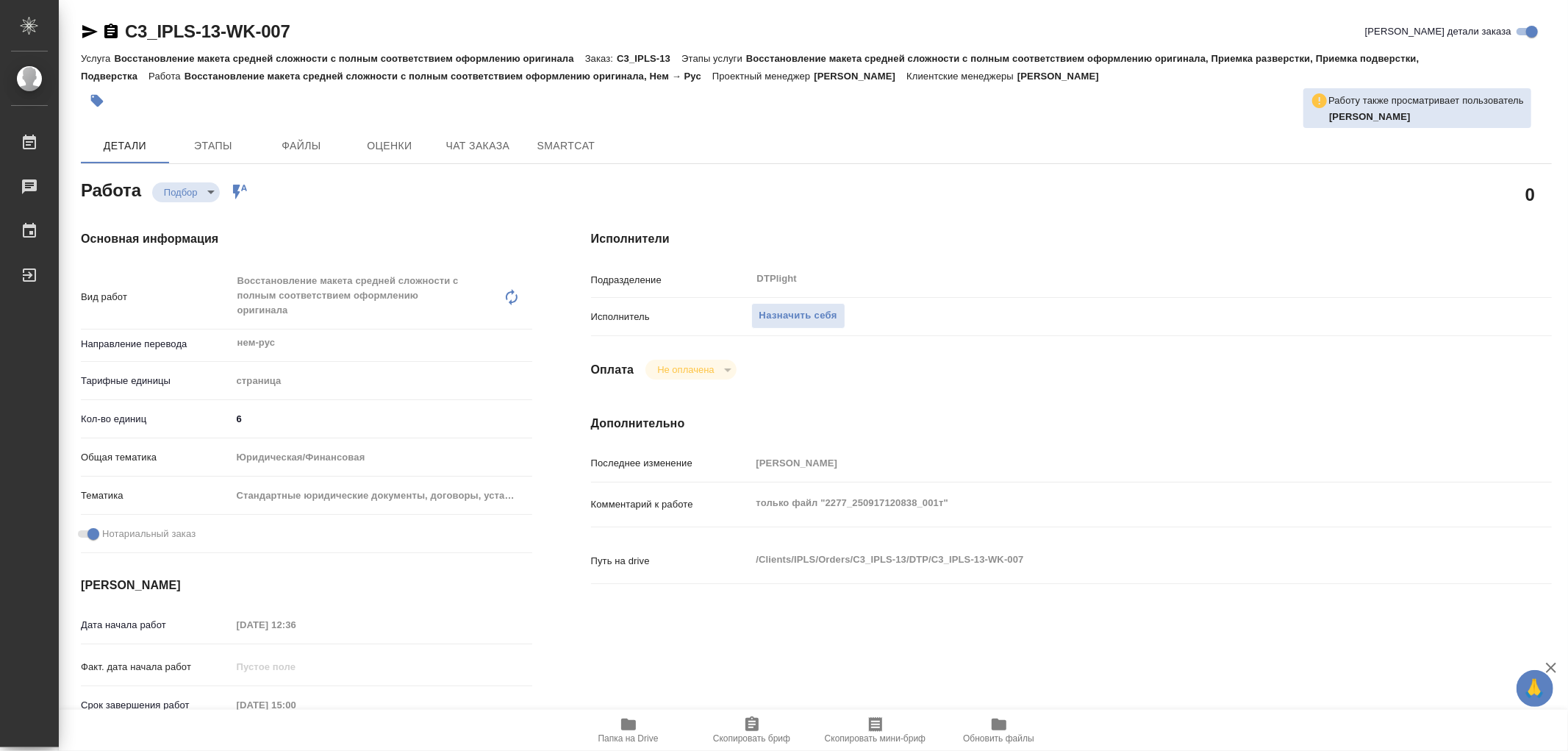
type textarea "x"
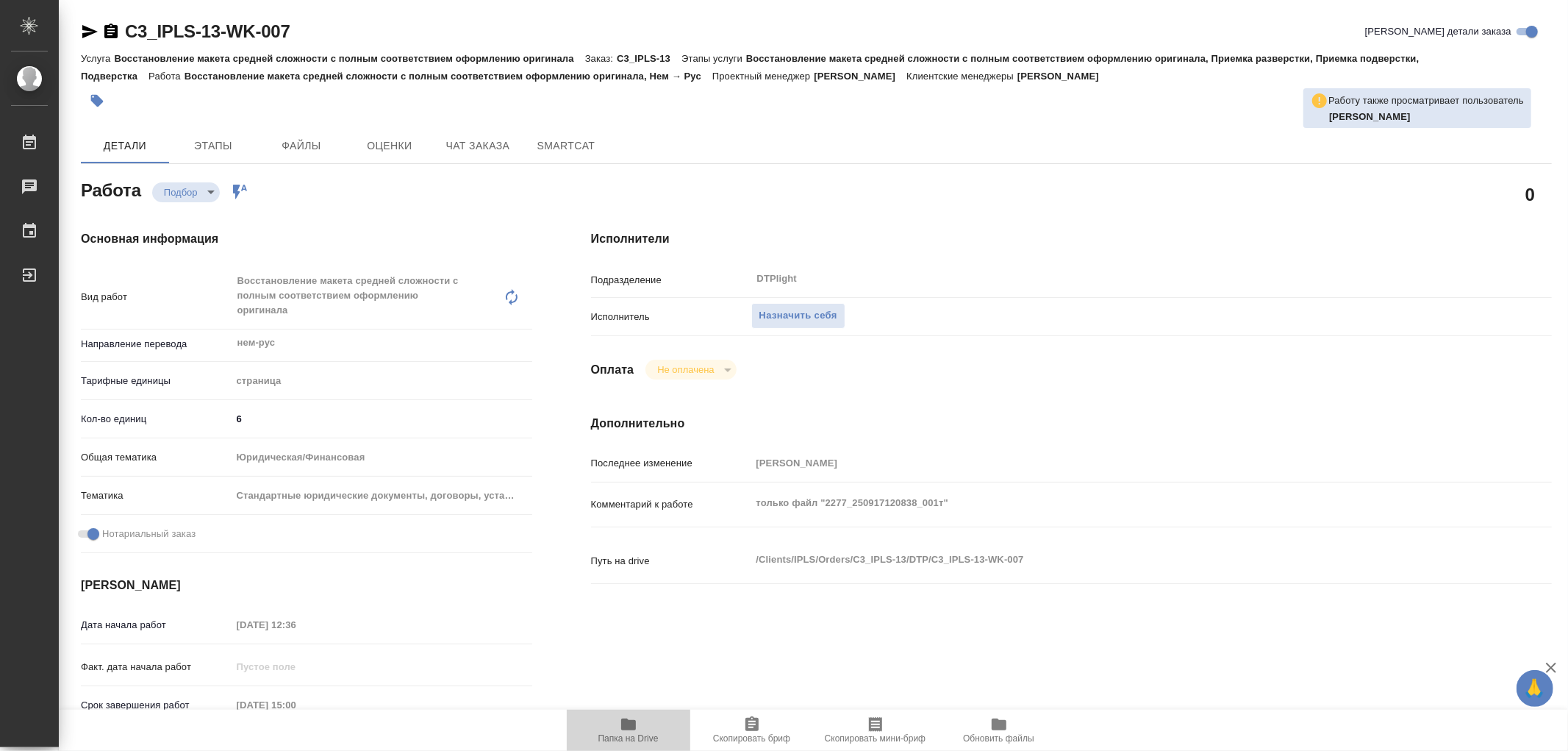
click at [633, 725] on icon "button" at bounding box center [629, 725] width 15 height 12
type textarea "x"
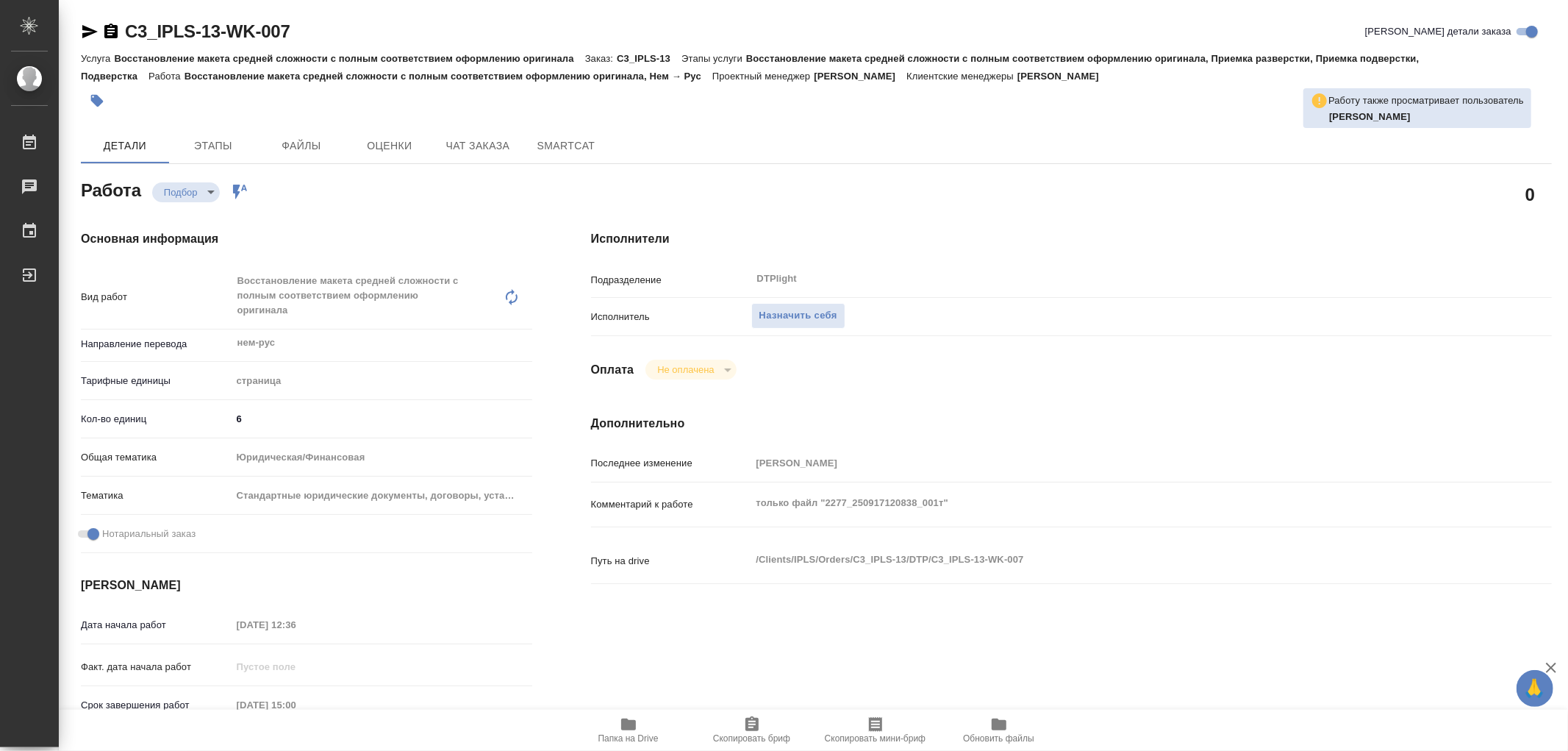
type textarea "x"
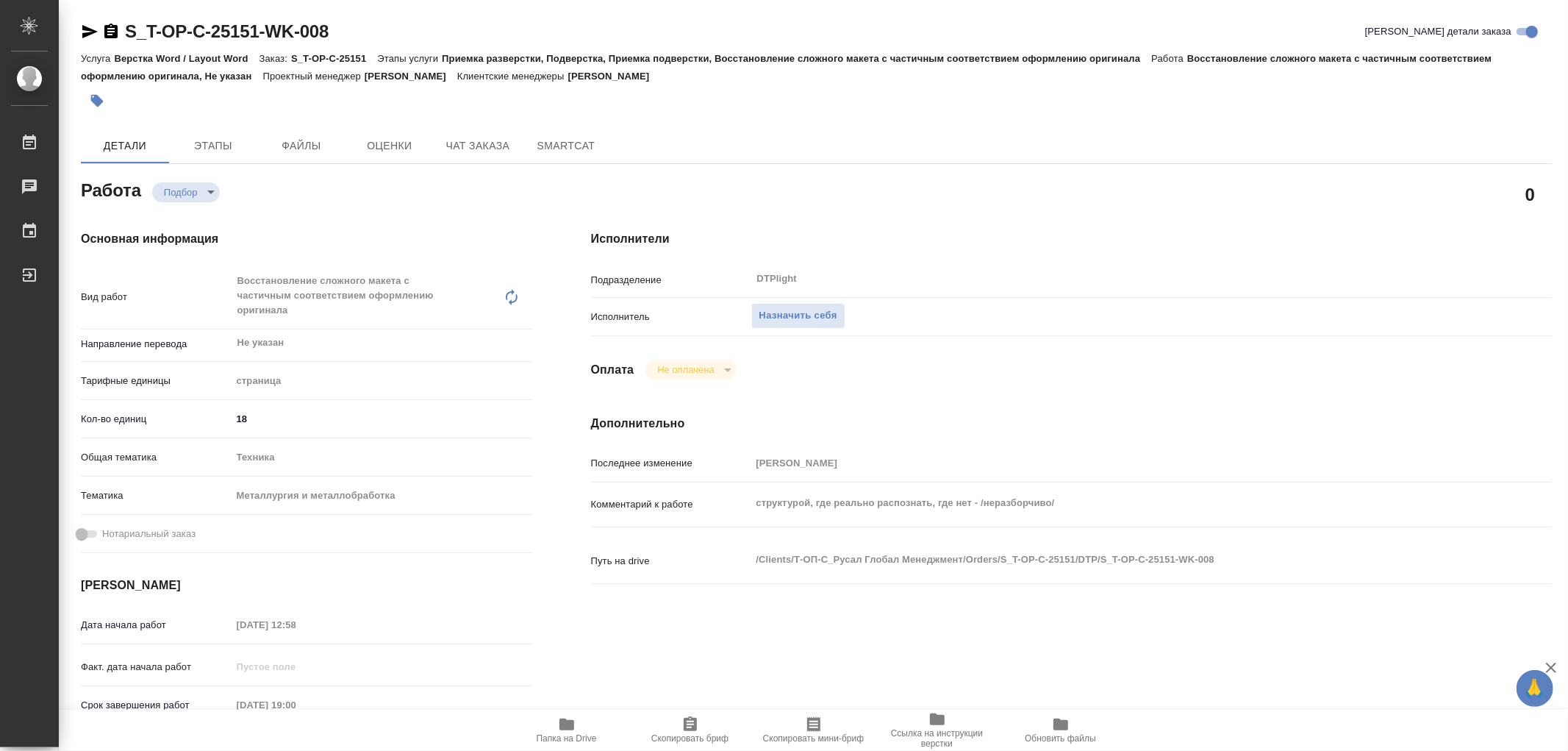
type textarea "x"
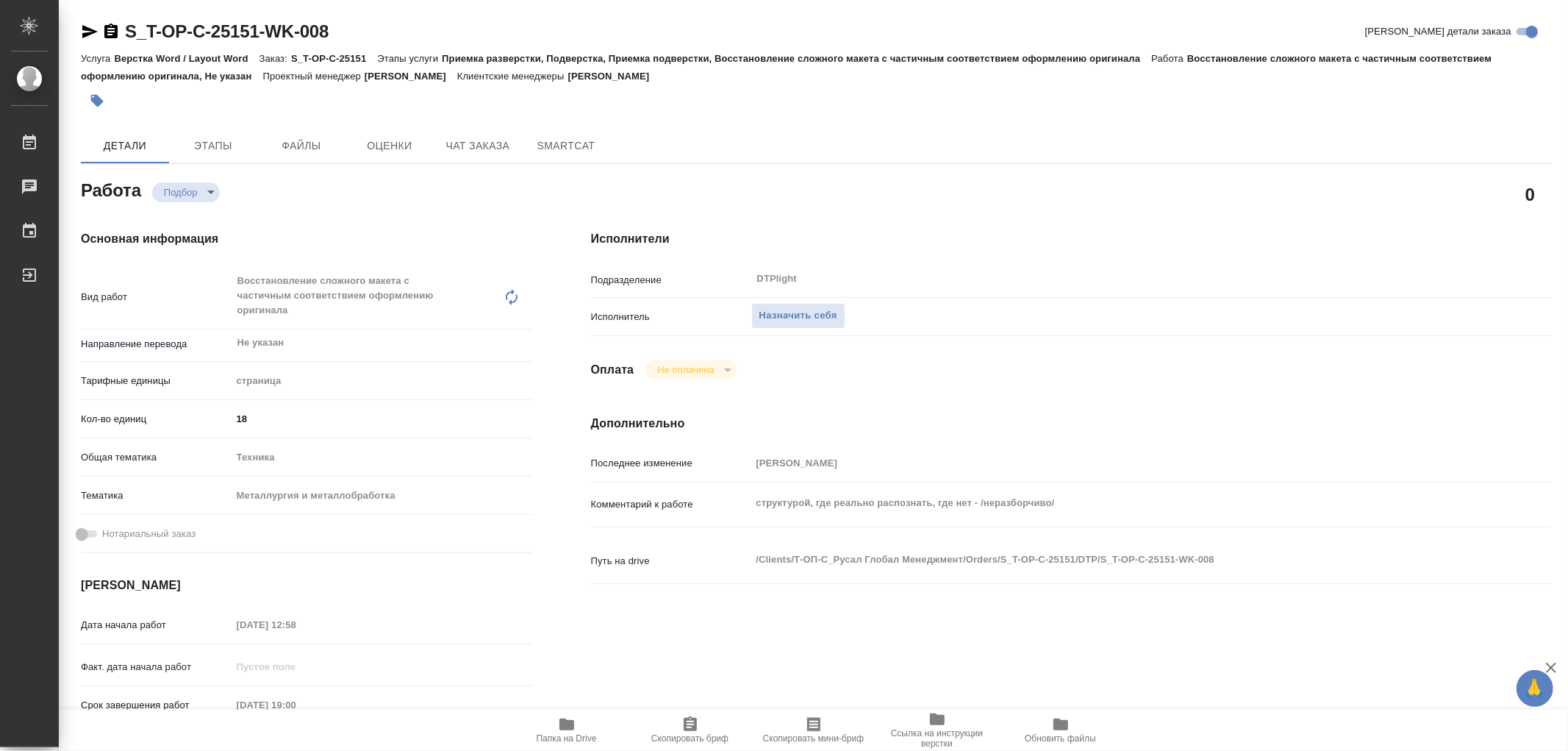
type textarea "x"
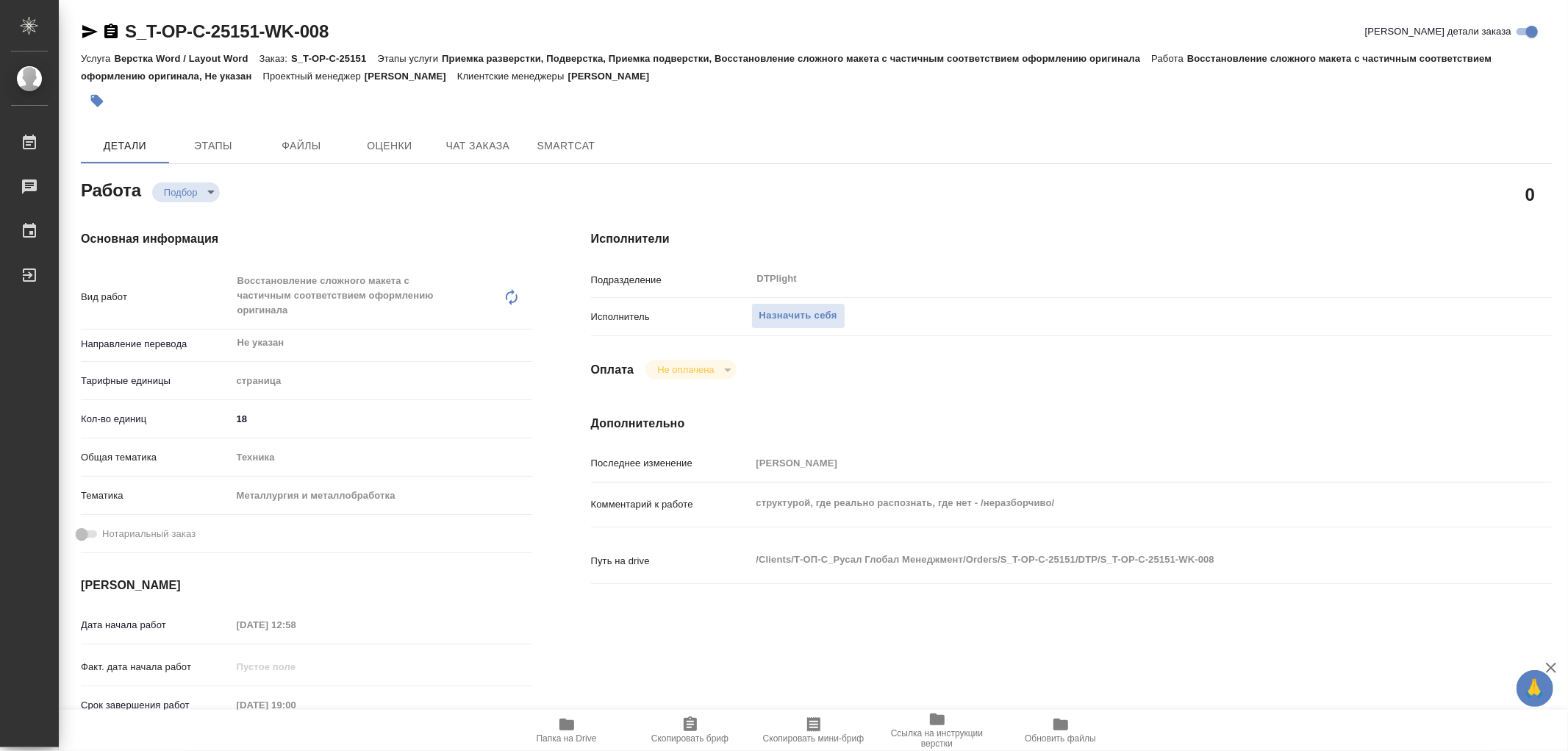
click at [559, 726] on icon "button" at bounding box center [566, 724] width 17 height 17
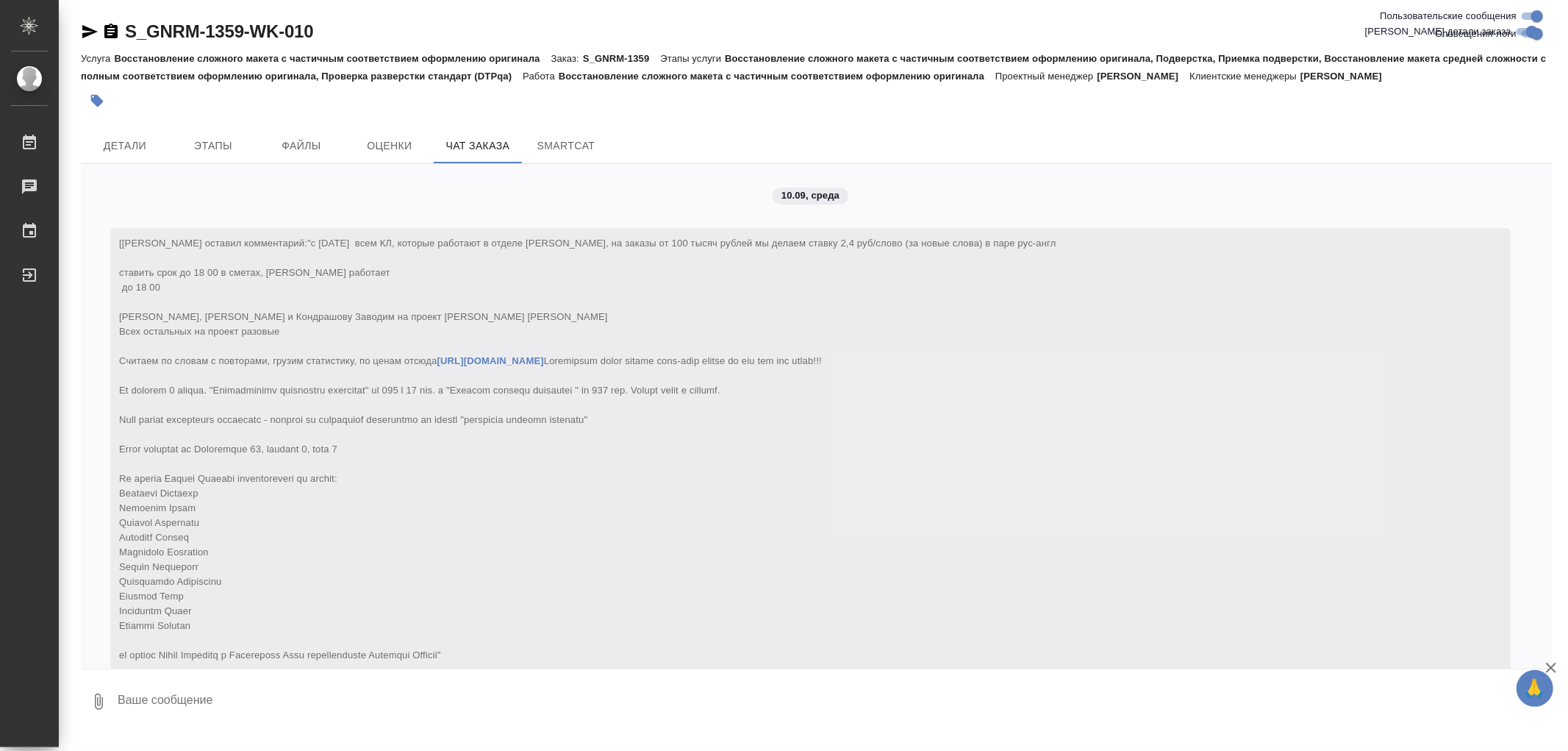
scroll to position [39025, 0]
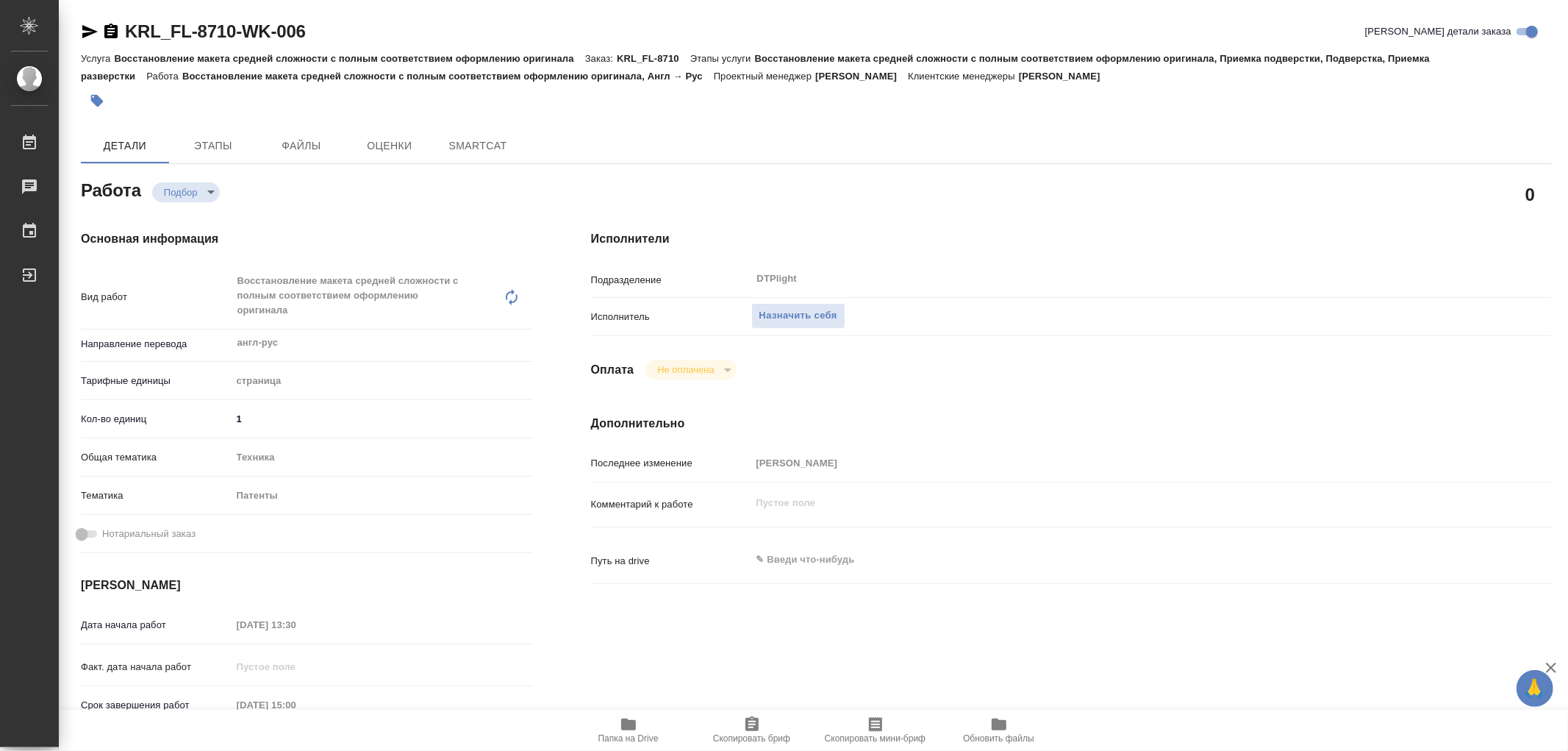
type textarea "x"
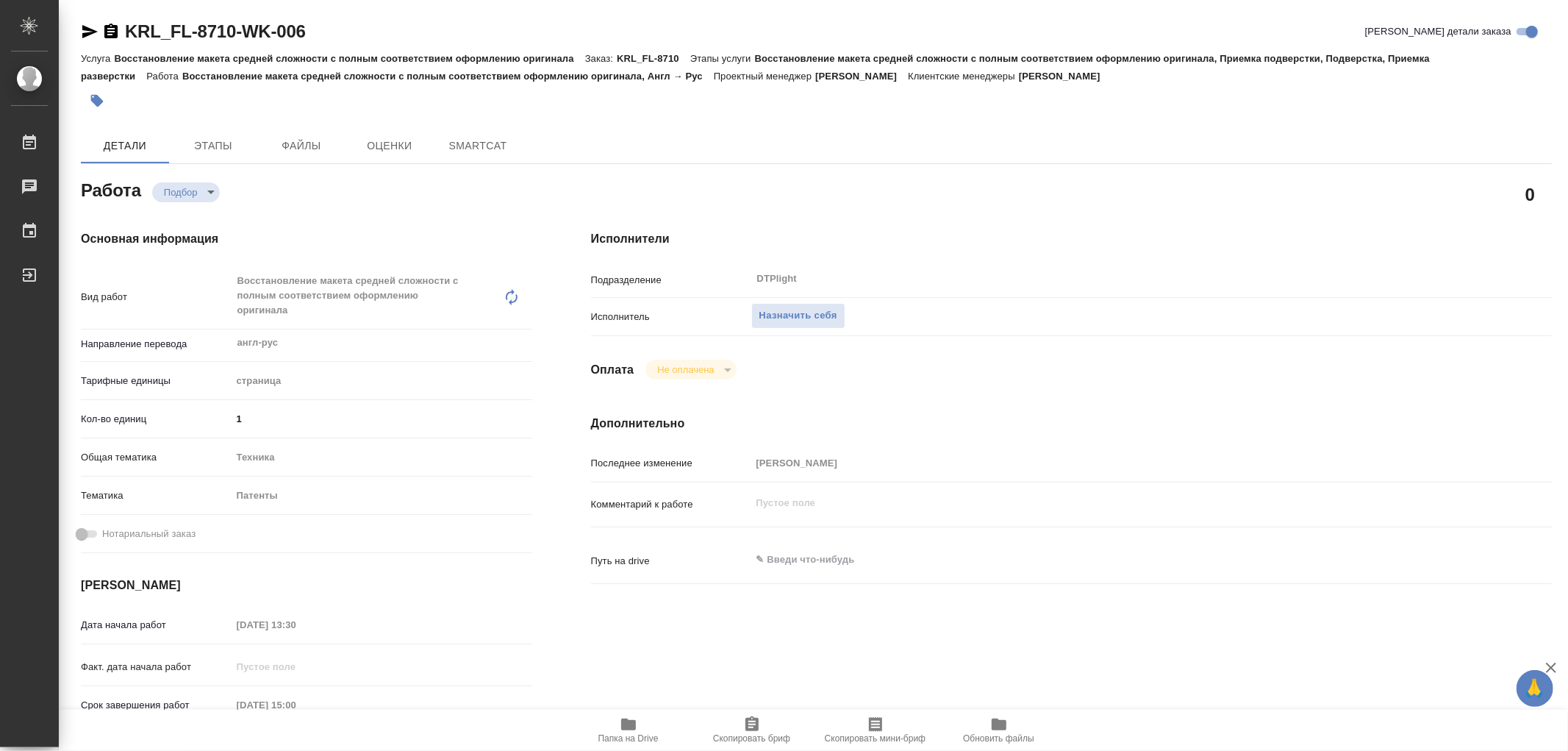
type textarea "x"
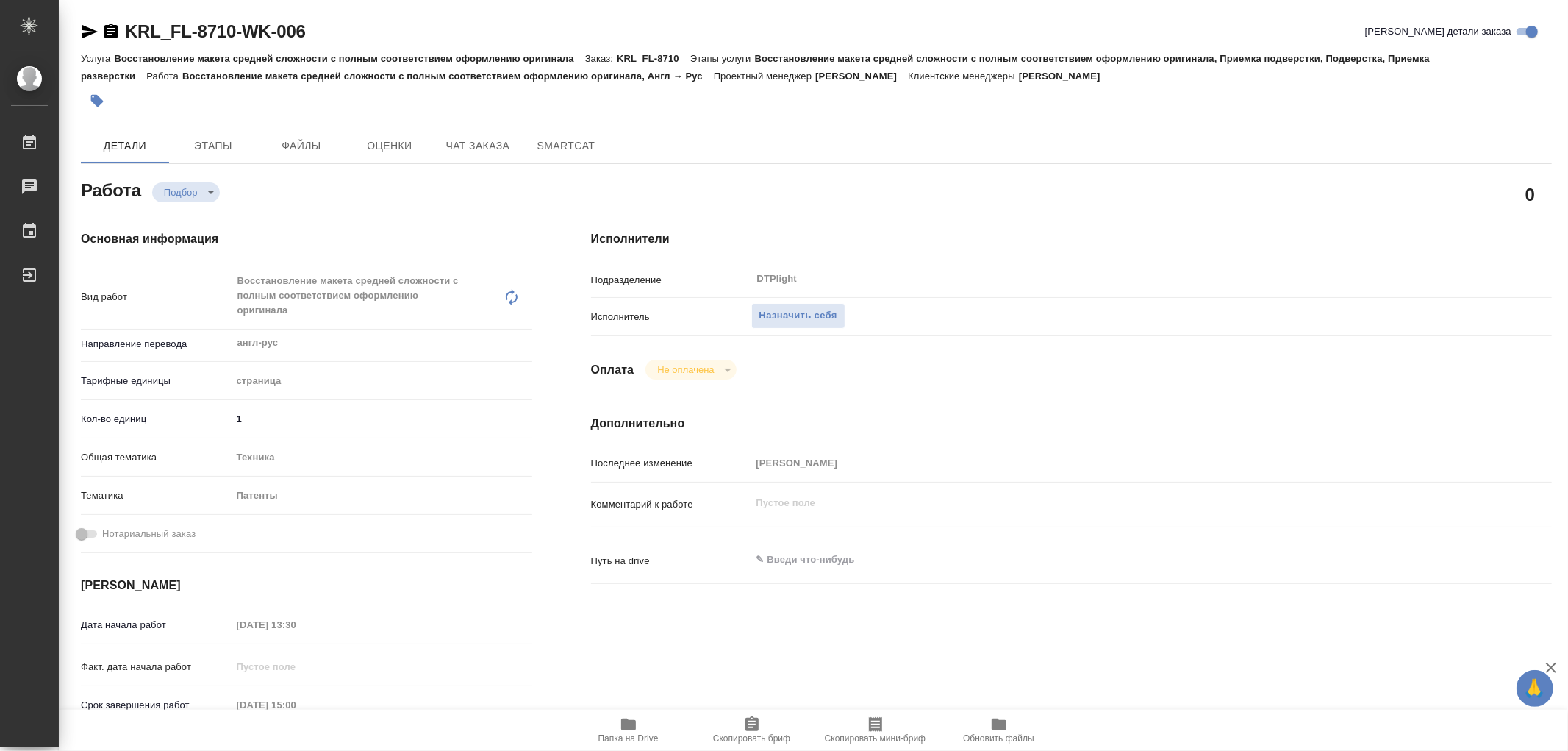
click at [629, 724] on icon "button" at bounding box center [629, 725] width 15 height 12
type textarea "x"
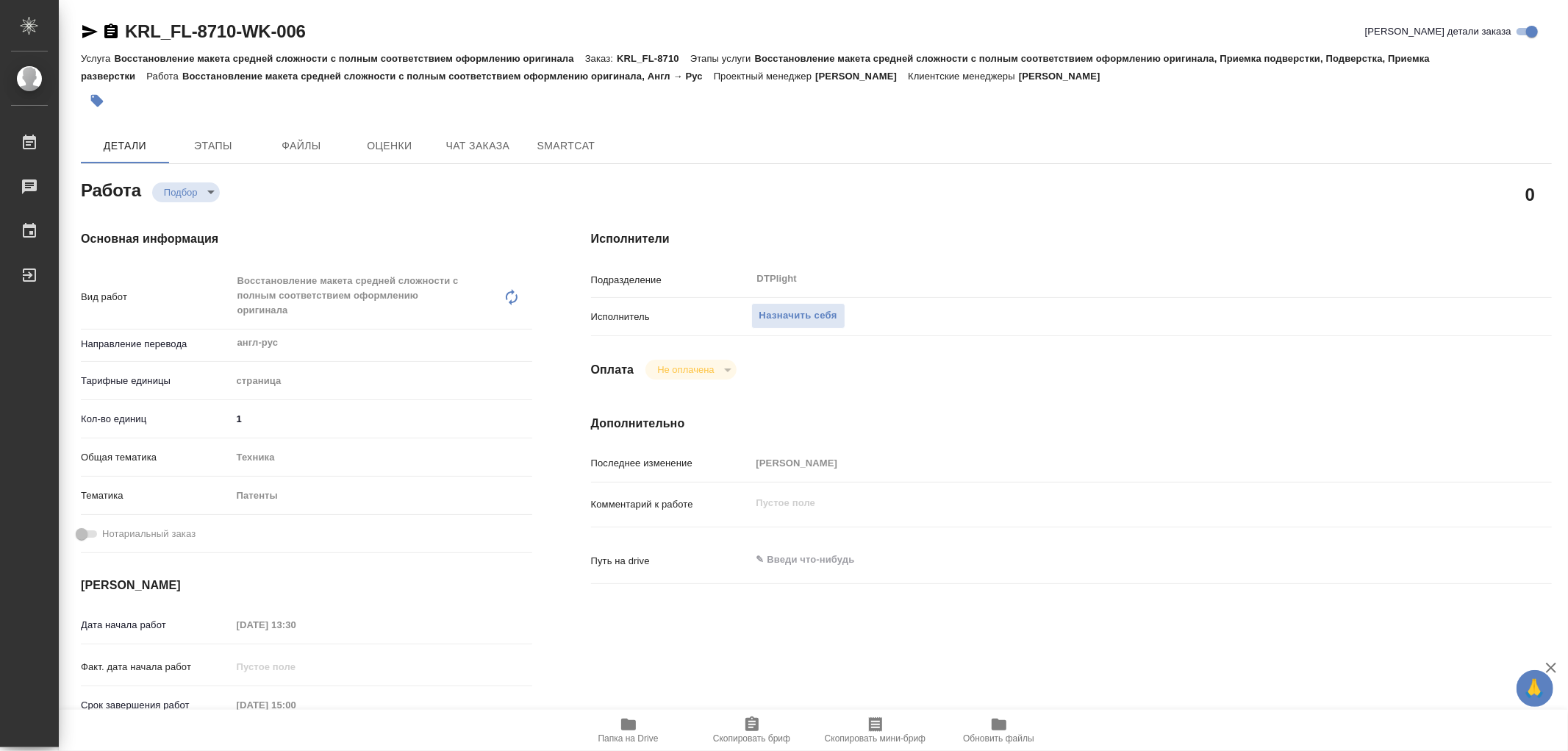
type textarea "x"
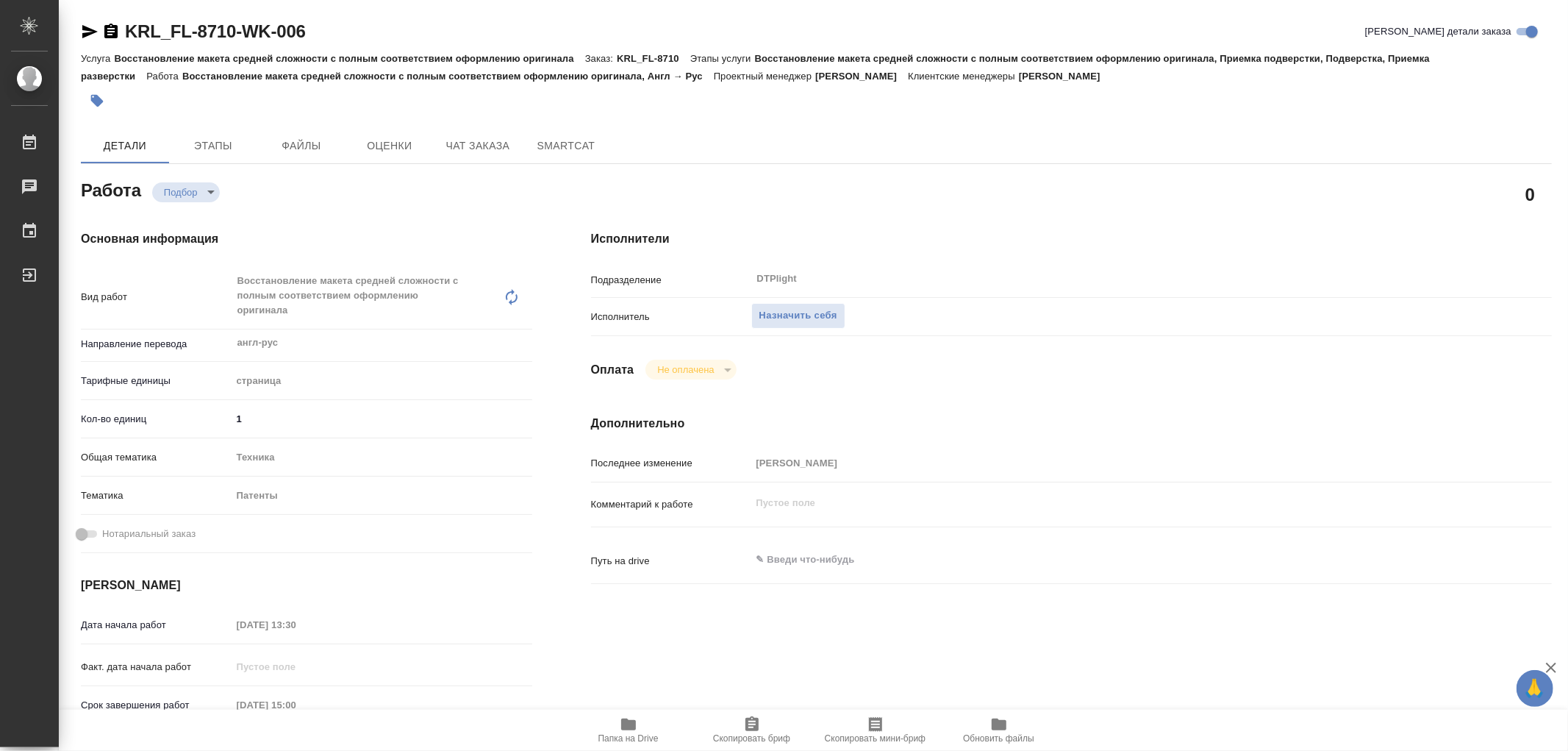
type textarea "x"
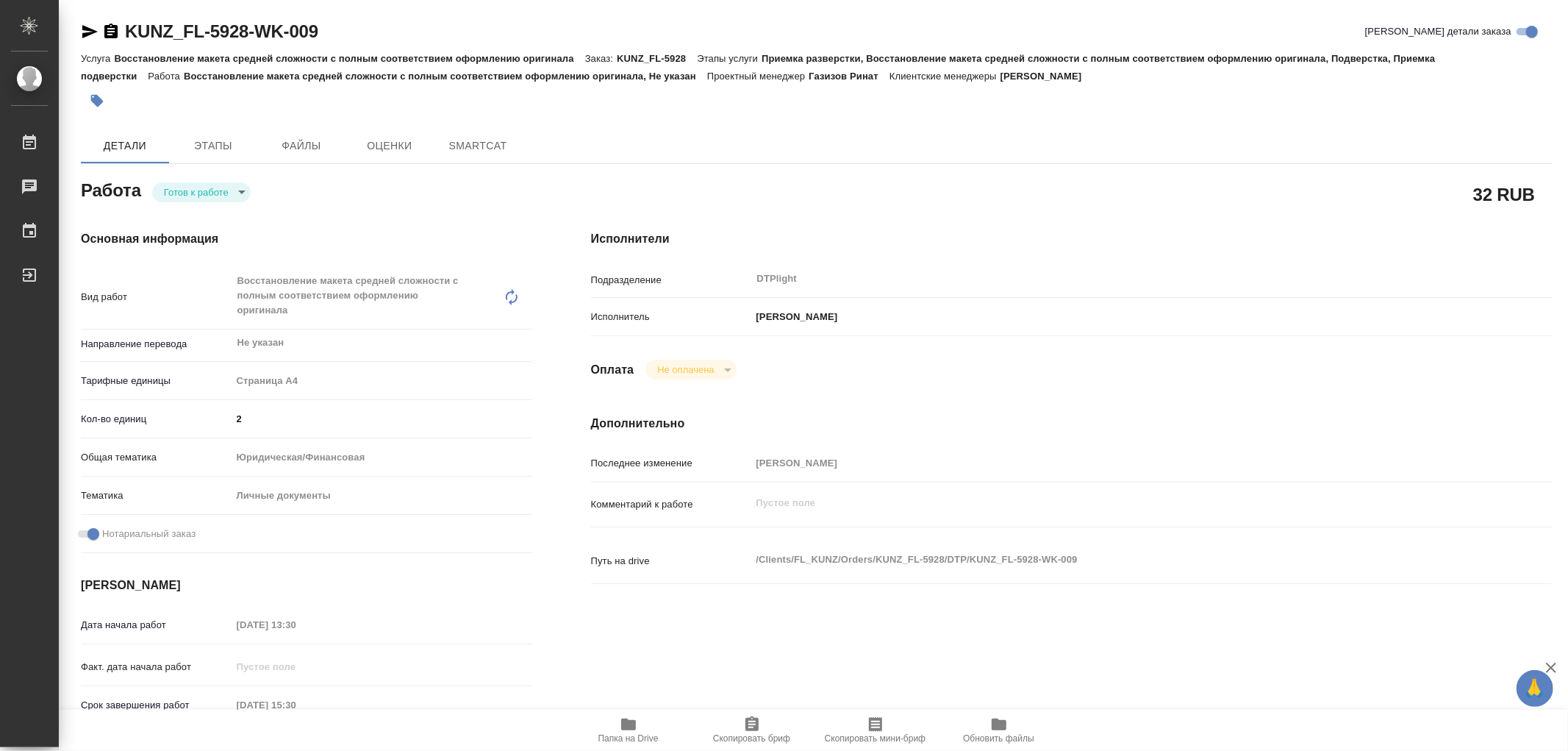
type textarea "x"
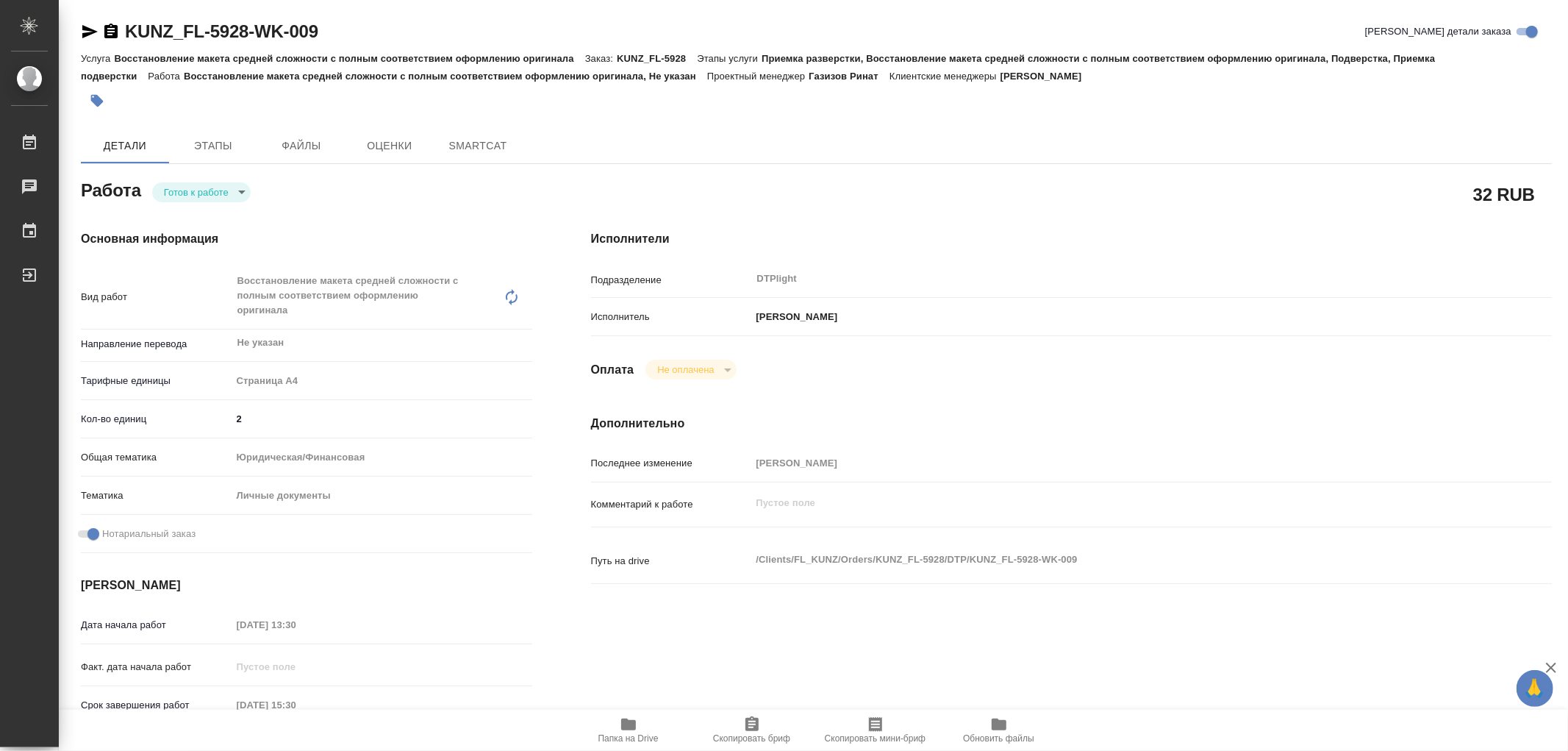
type textarea "x"
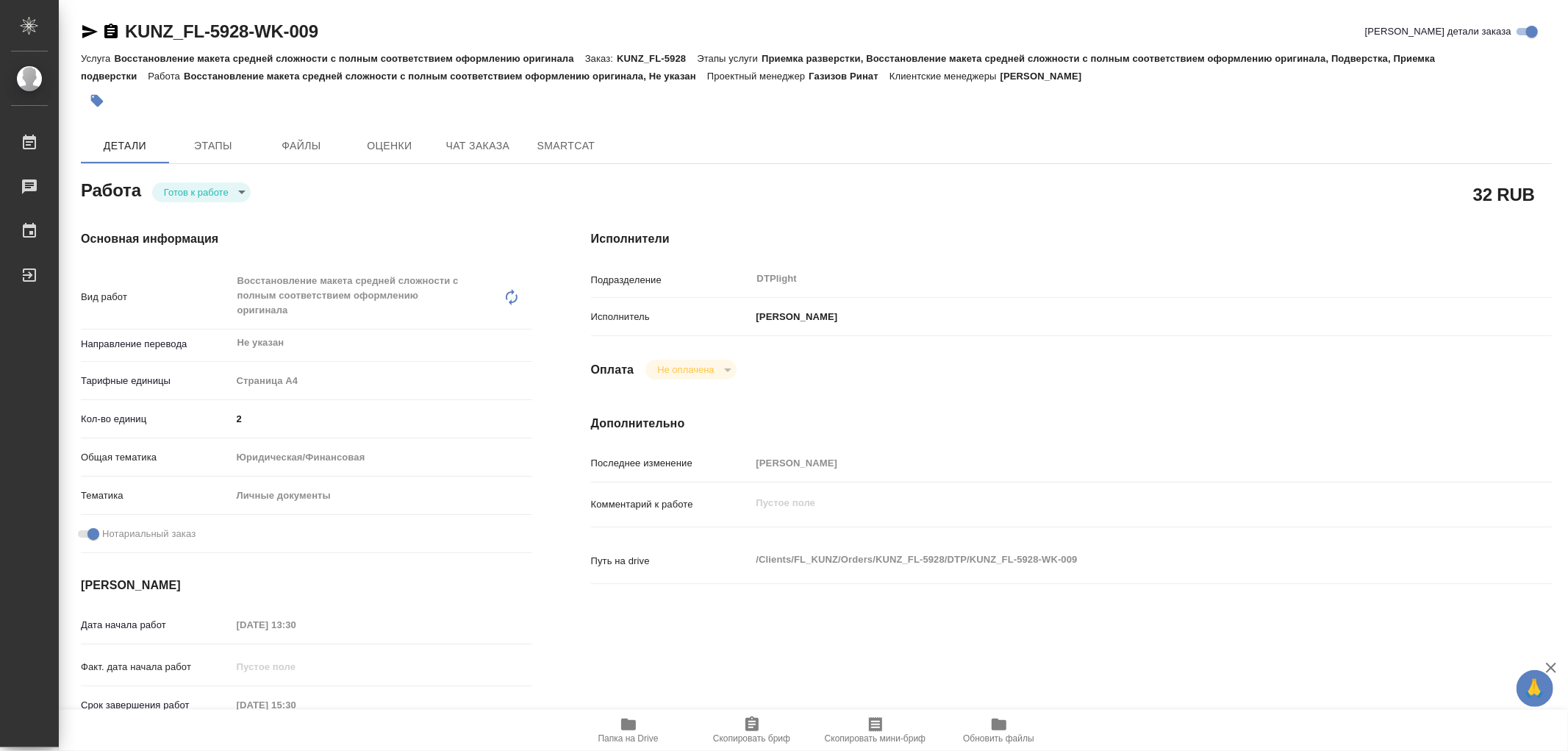
type textarea "x"
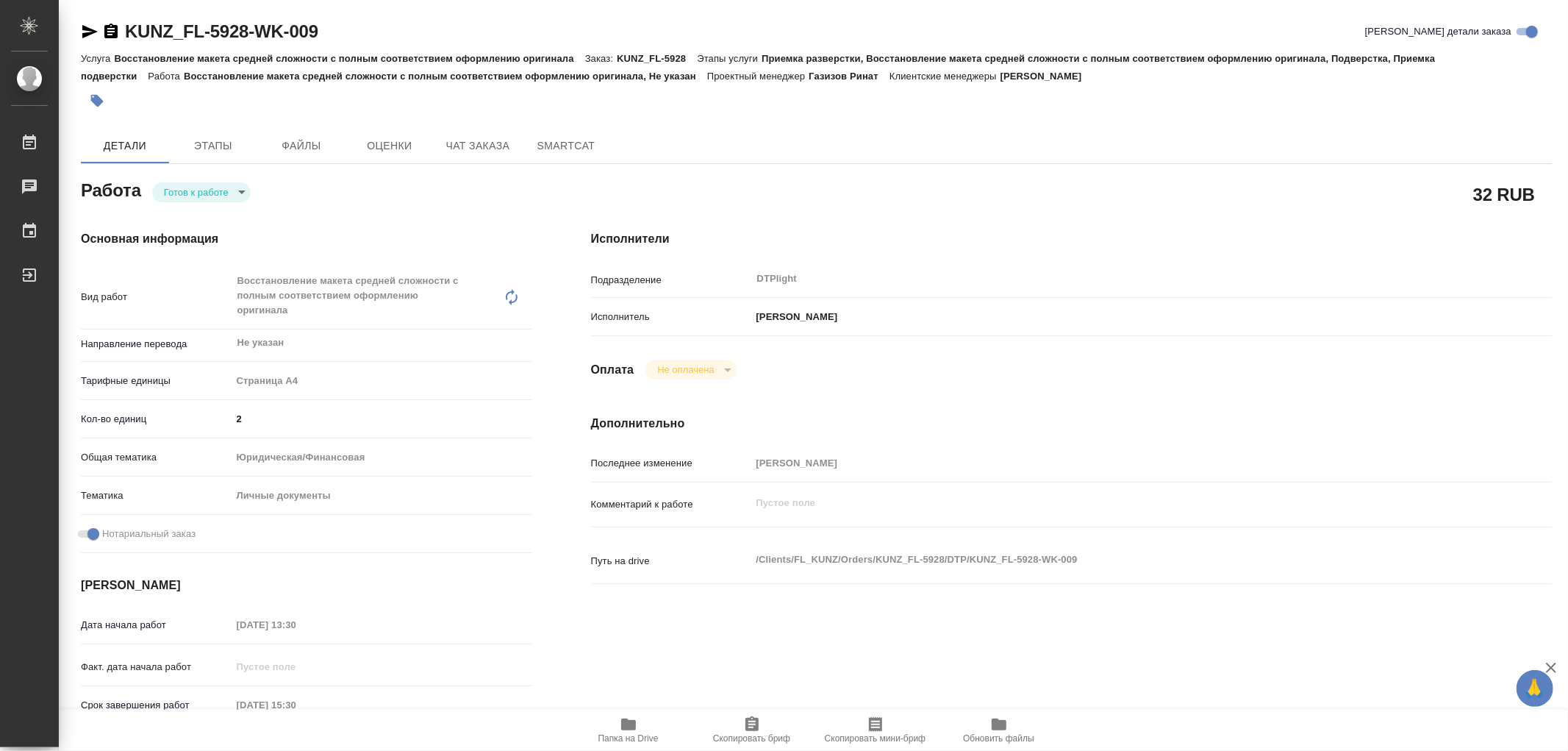
type textarea "x"
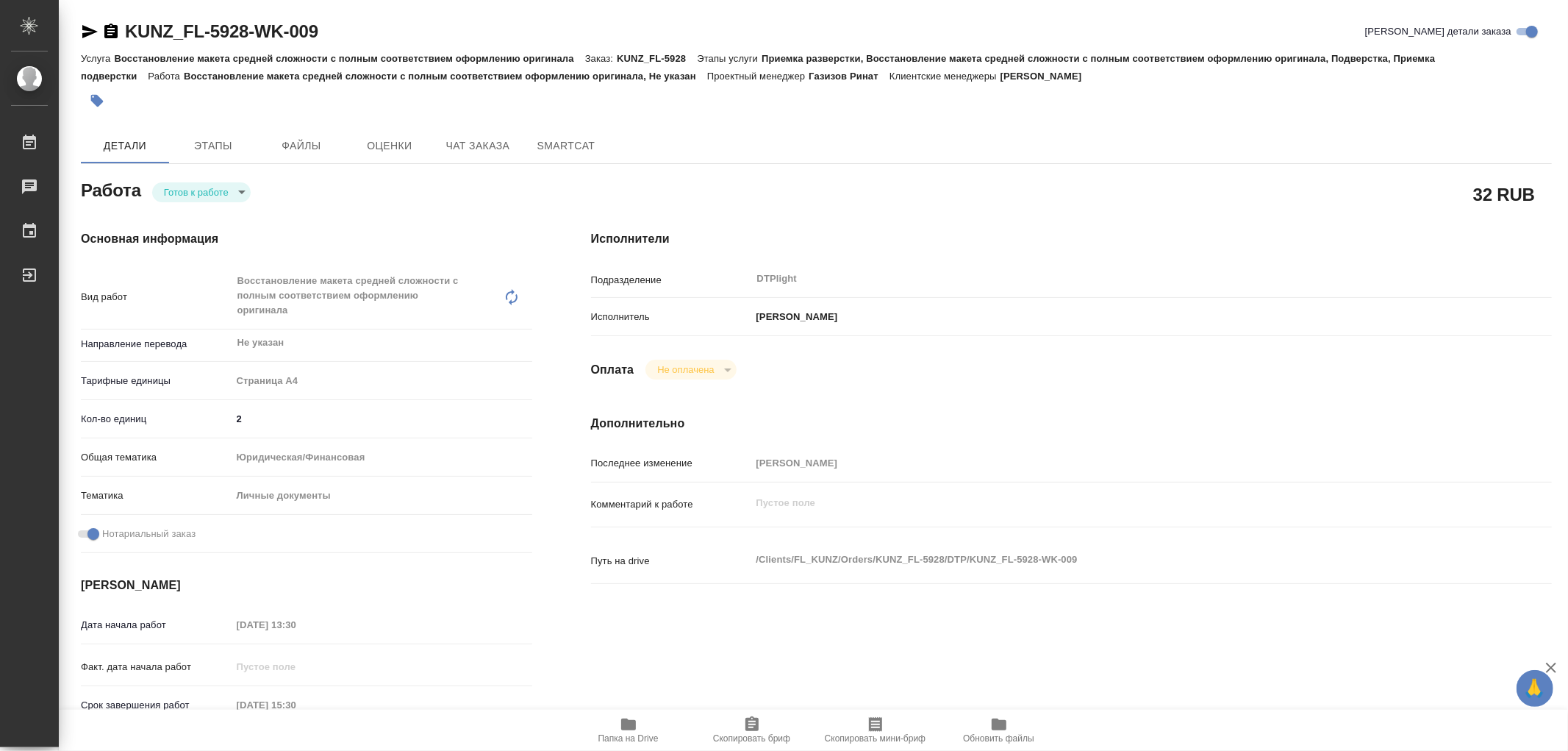
click at [627, 723] on icon "button" at bounding box center [629, 725] width 15 height 12
drag, startPoint x: 627, startPoint y: 723, endPoint x: 630, endPoint y: 696, distance: 27.2
click at [625, 723] on icon "button" at bounding box center [629, 725] width 15 height 12
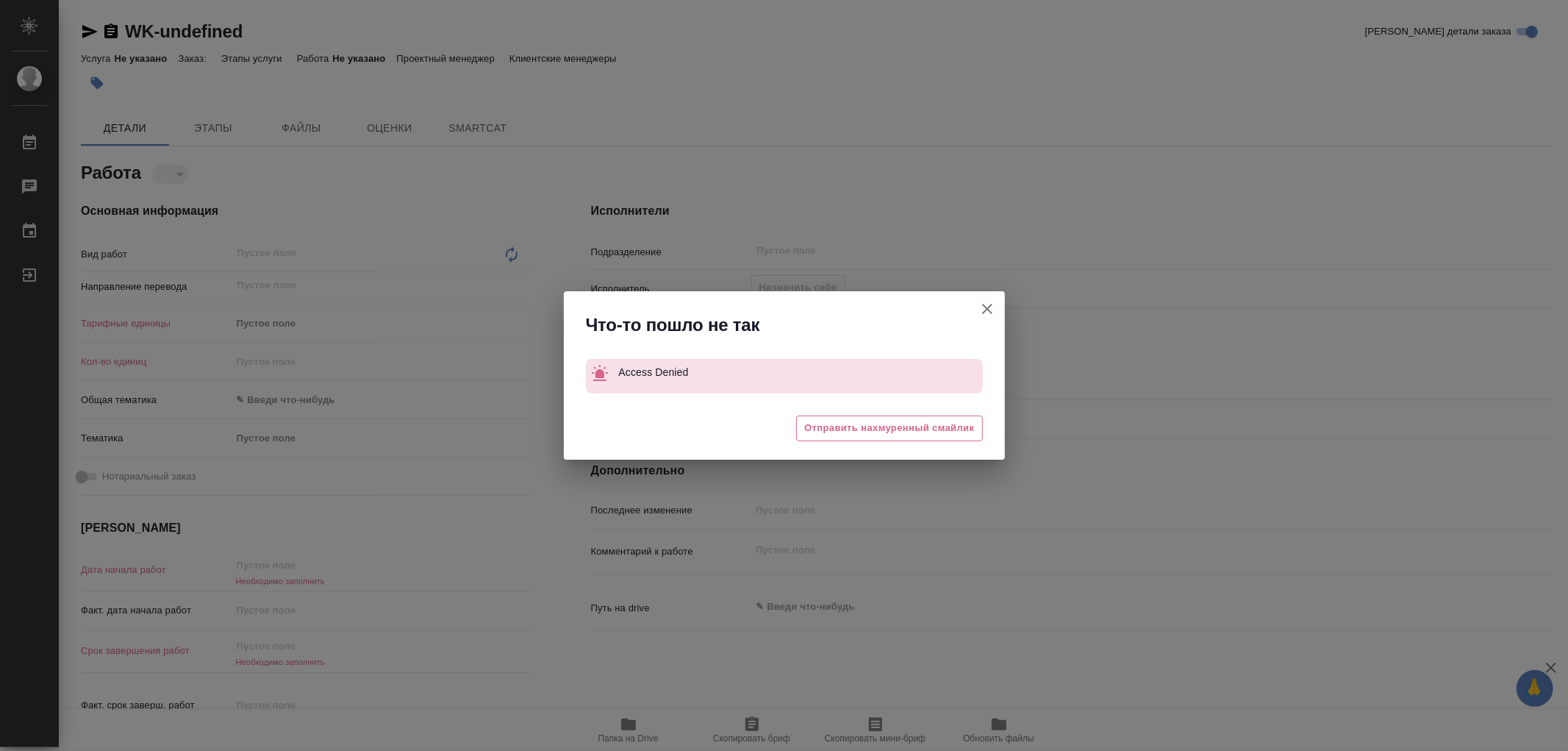
type textarea "x"
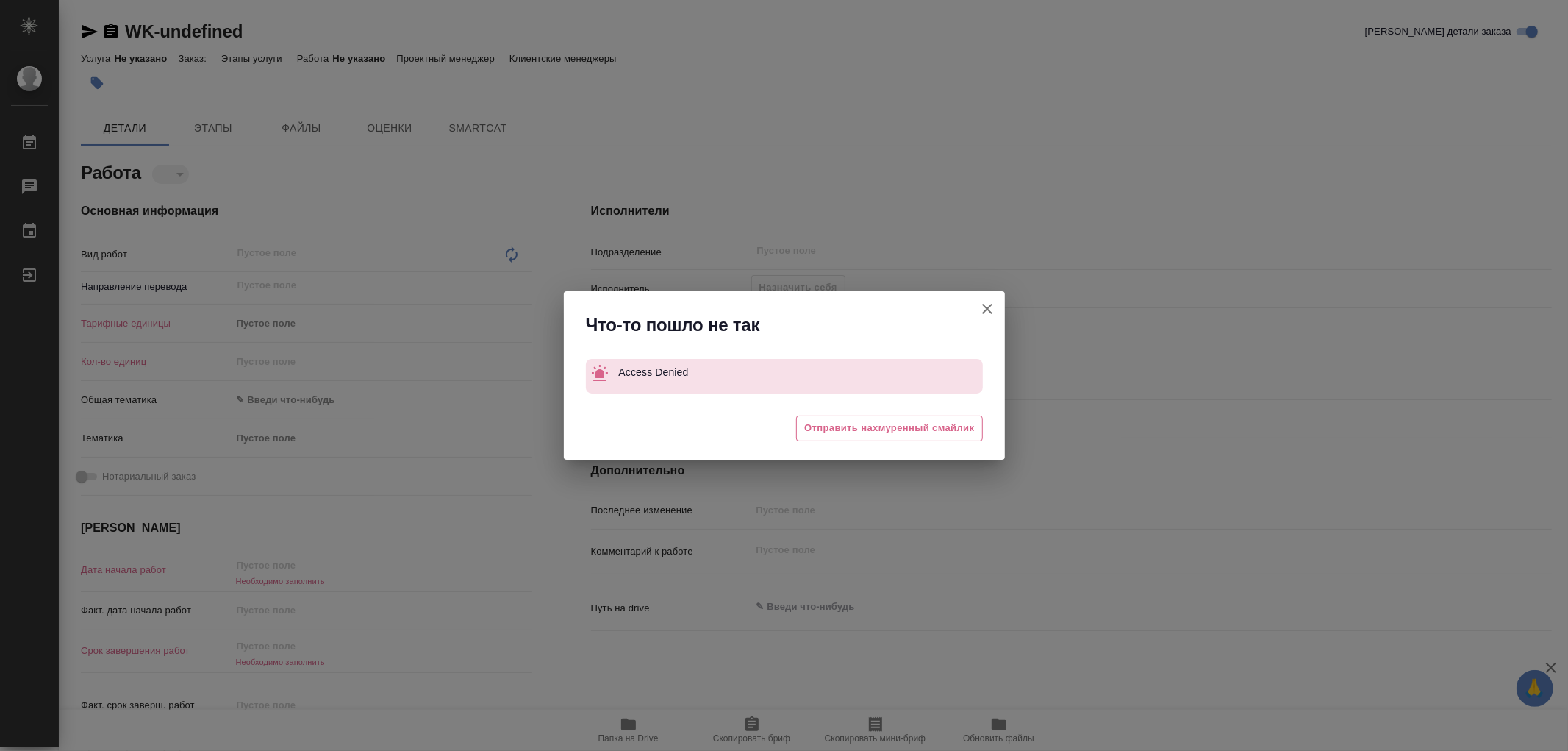
click at [990, 303] on icon "button" at bounding box center [987, 308] width 17 height 17
type textarea "x"
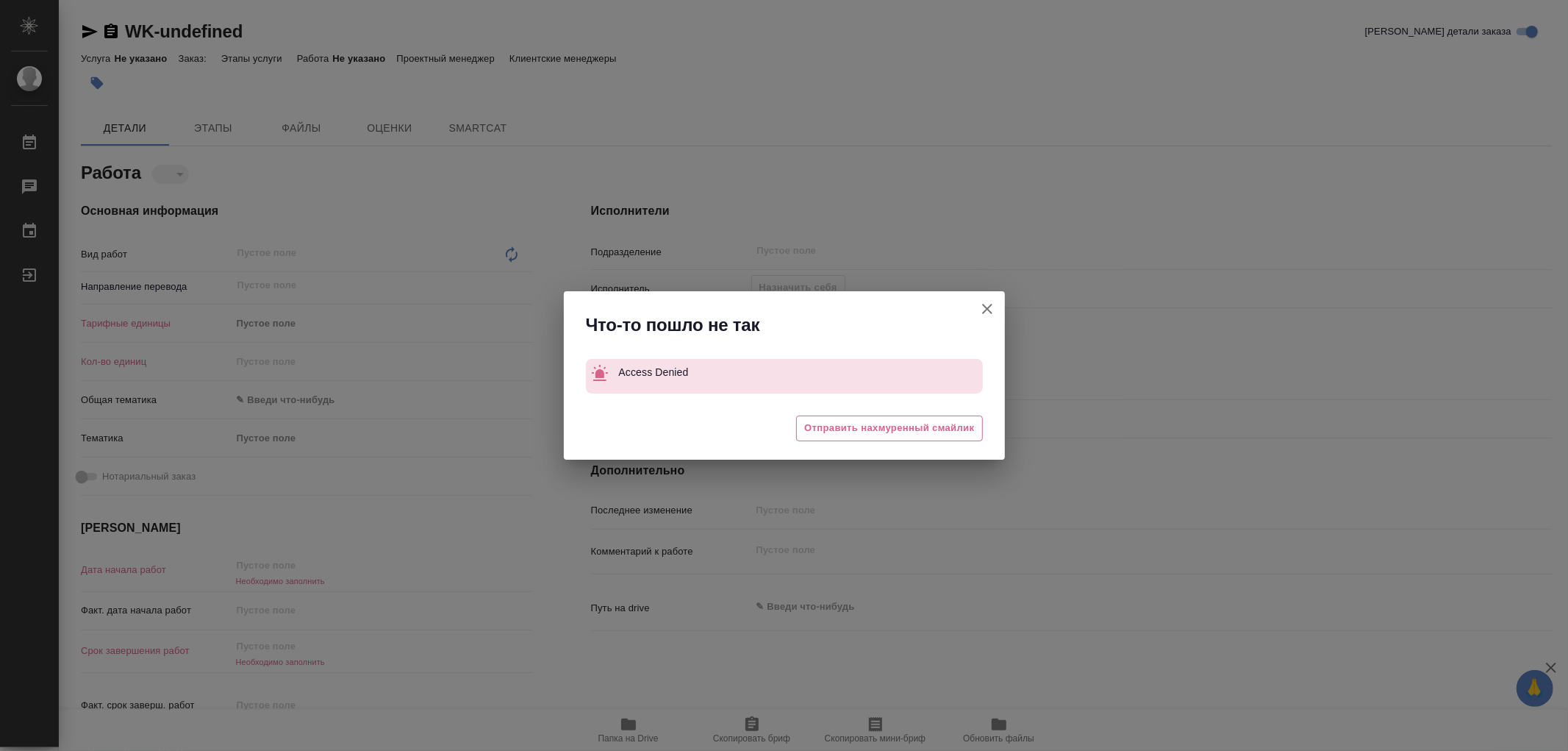
type textarea "x"
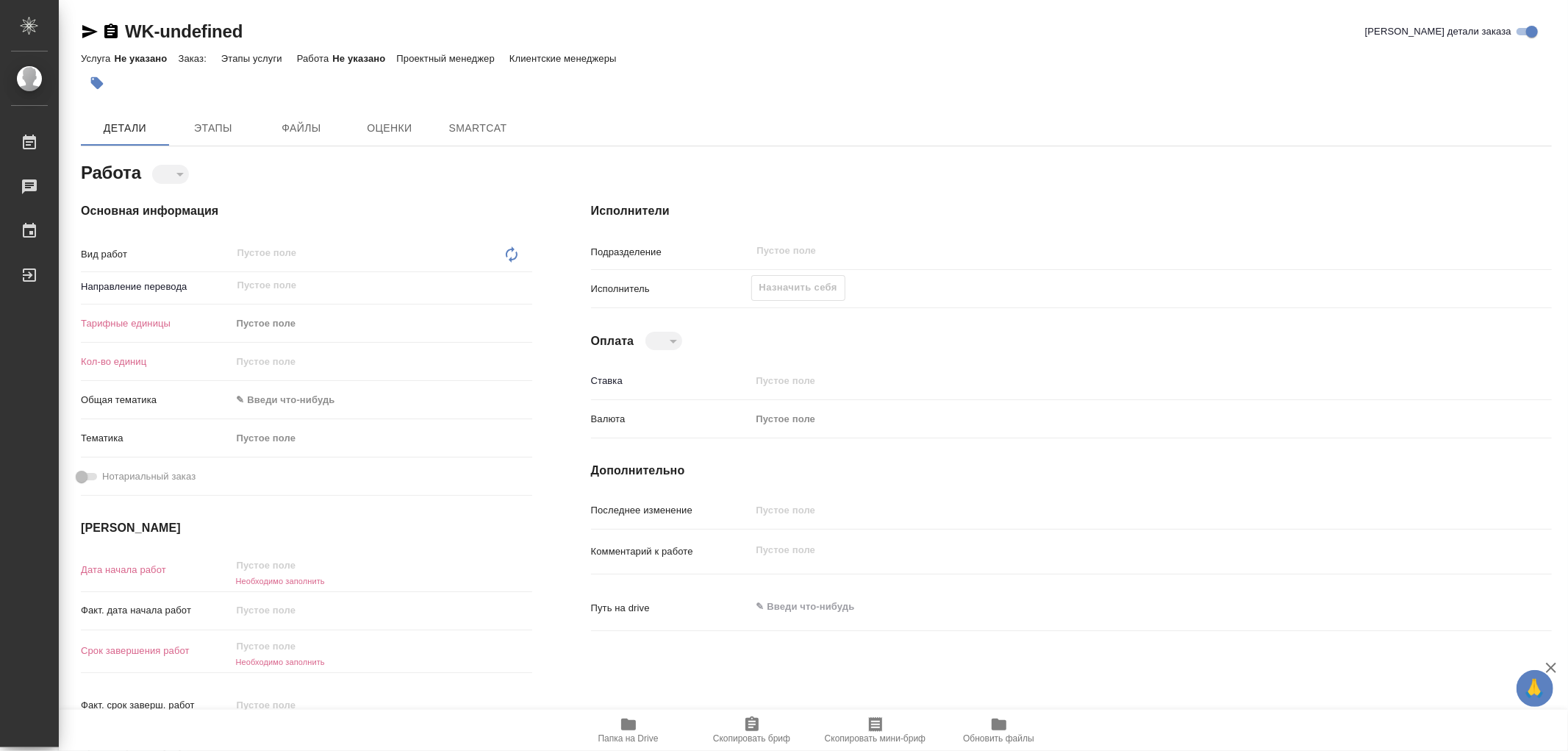
type textarea "x"
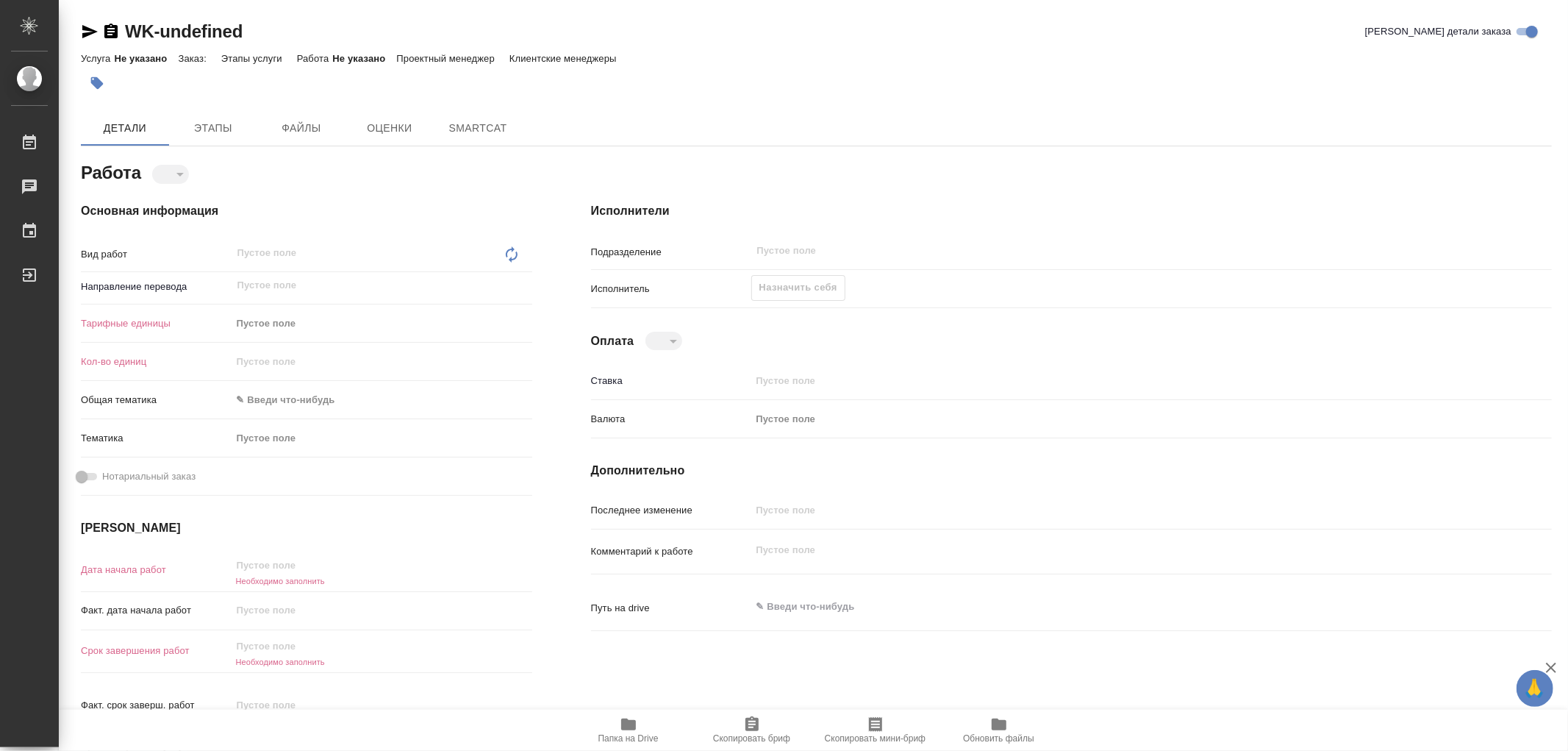
type textarea "x"
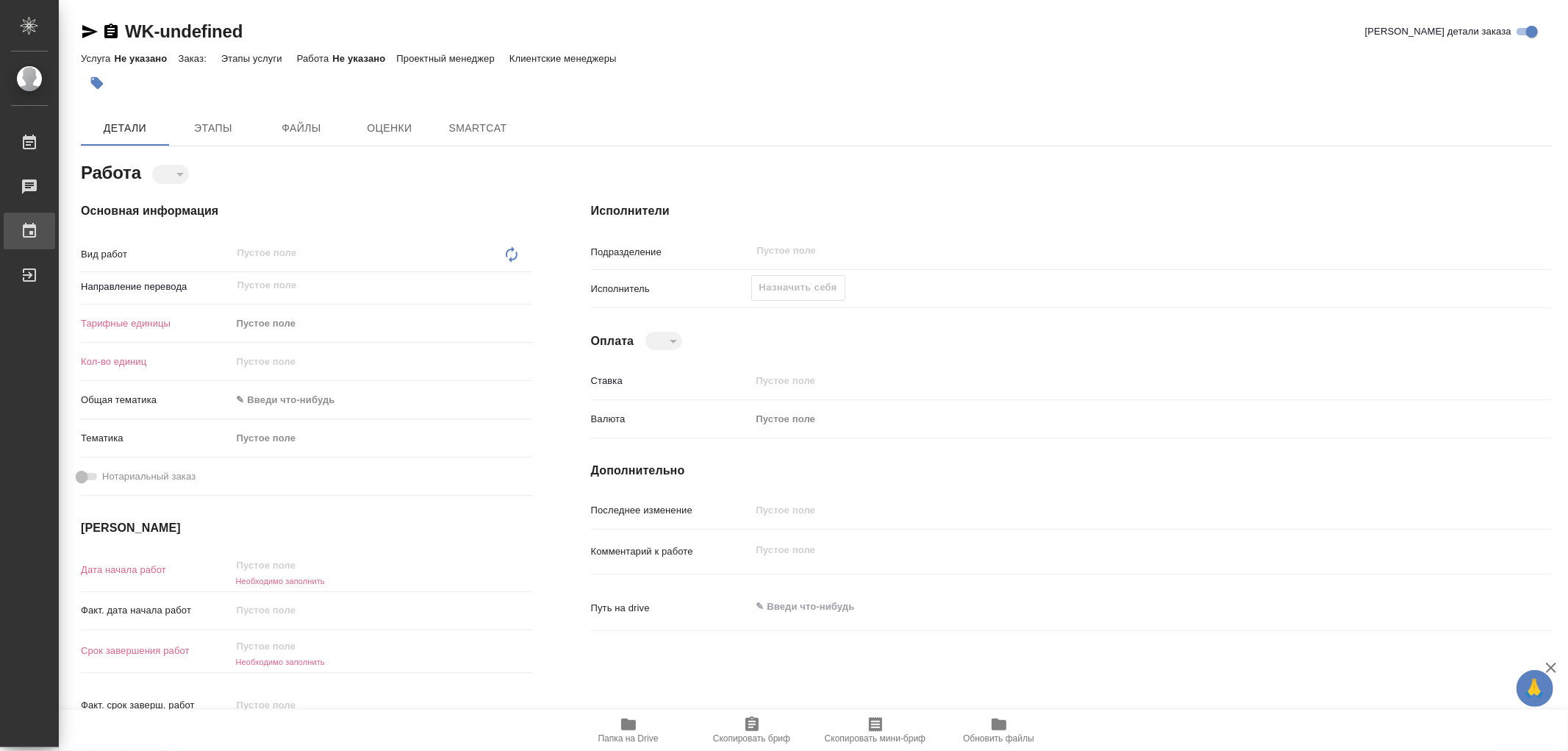
type textarea "x"
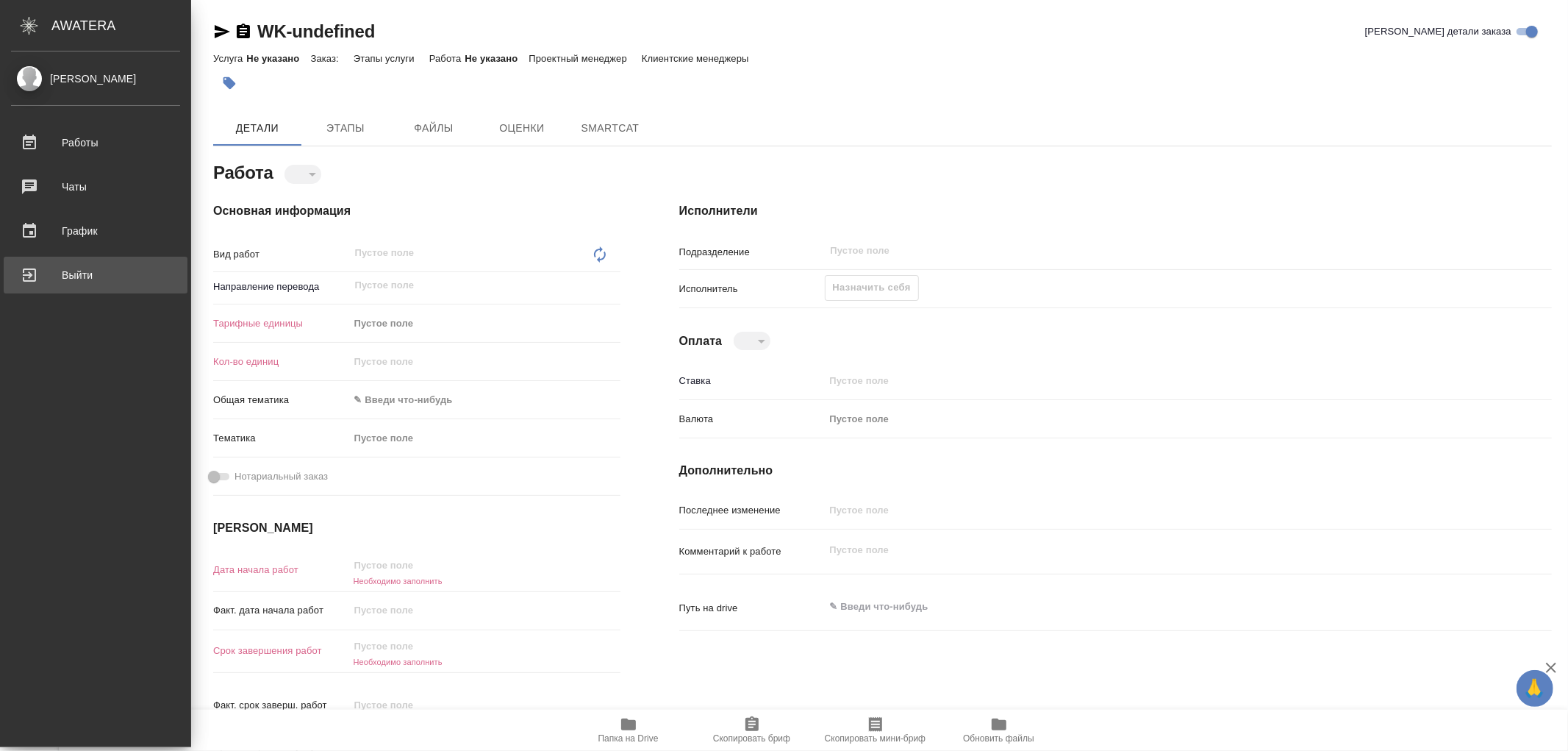
type textarea "x"
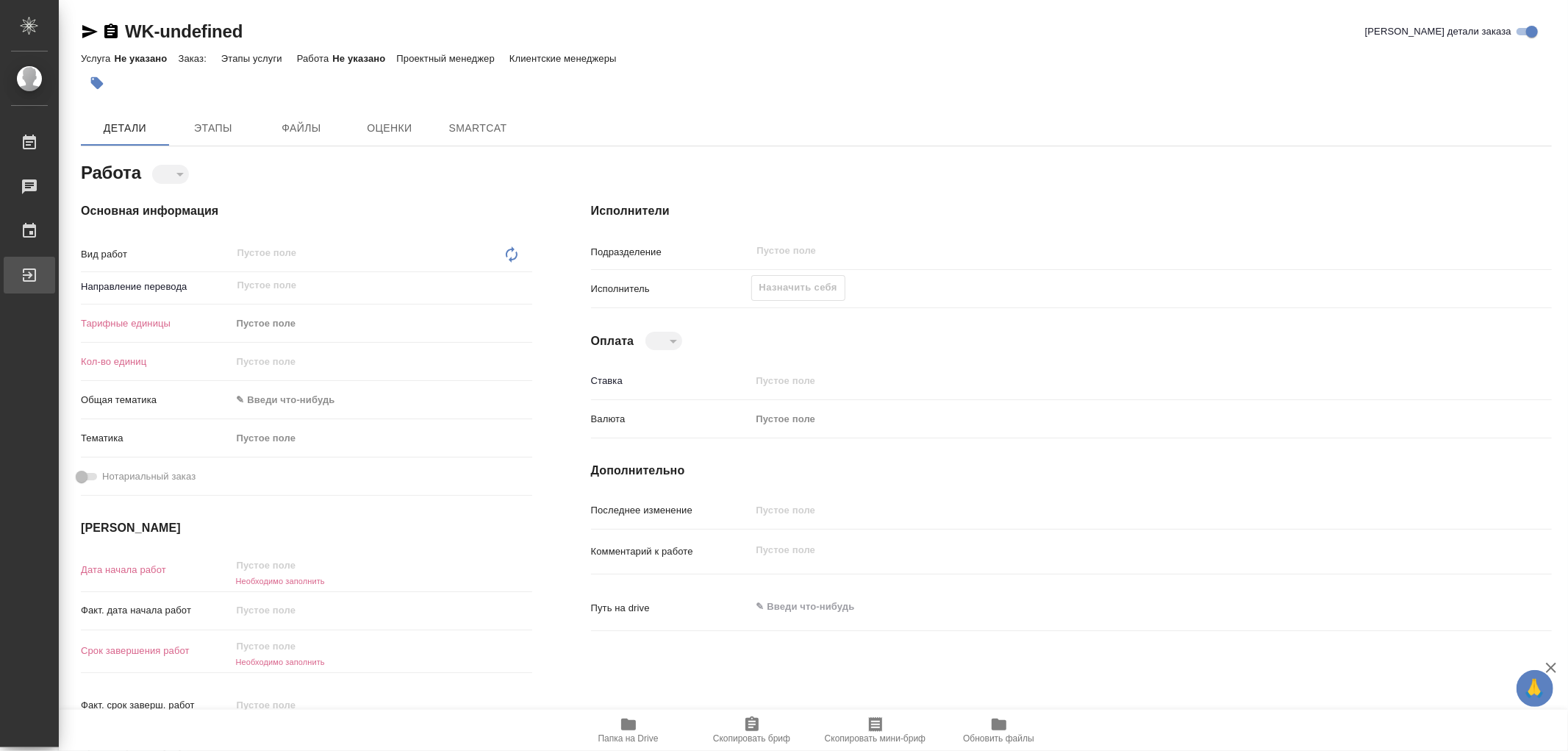
click at [29, 272] on div "Выйти" at bounding box center [11, 274] width 37 height 22
type textarea "x"
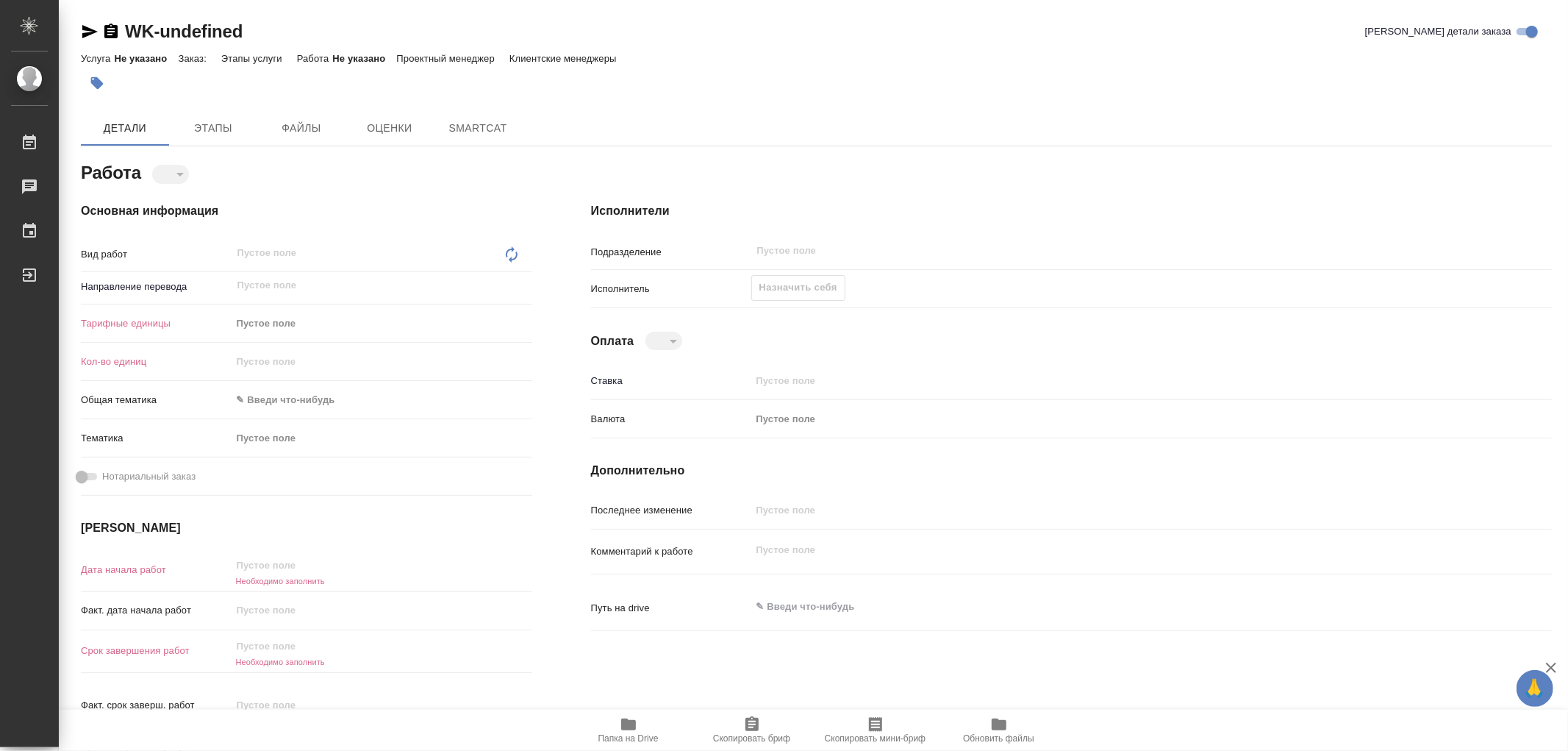
type textarea "x"
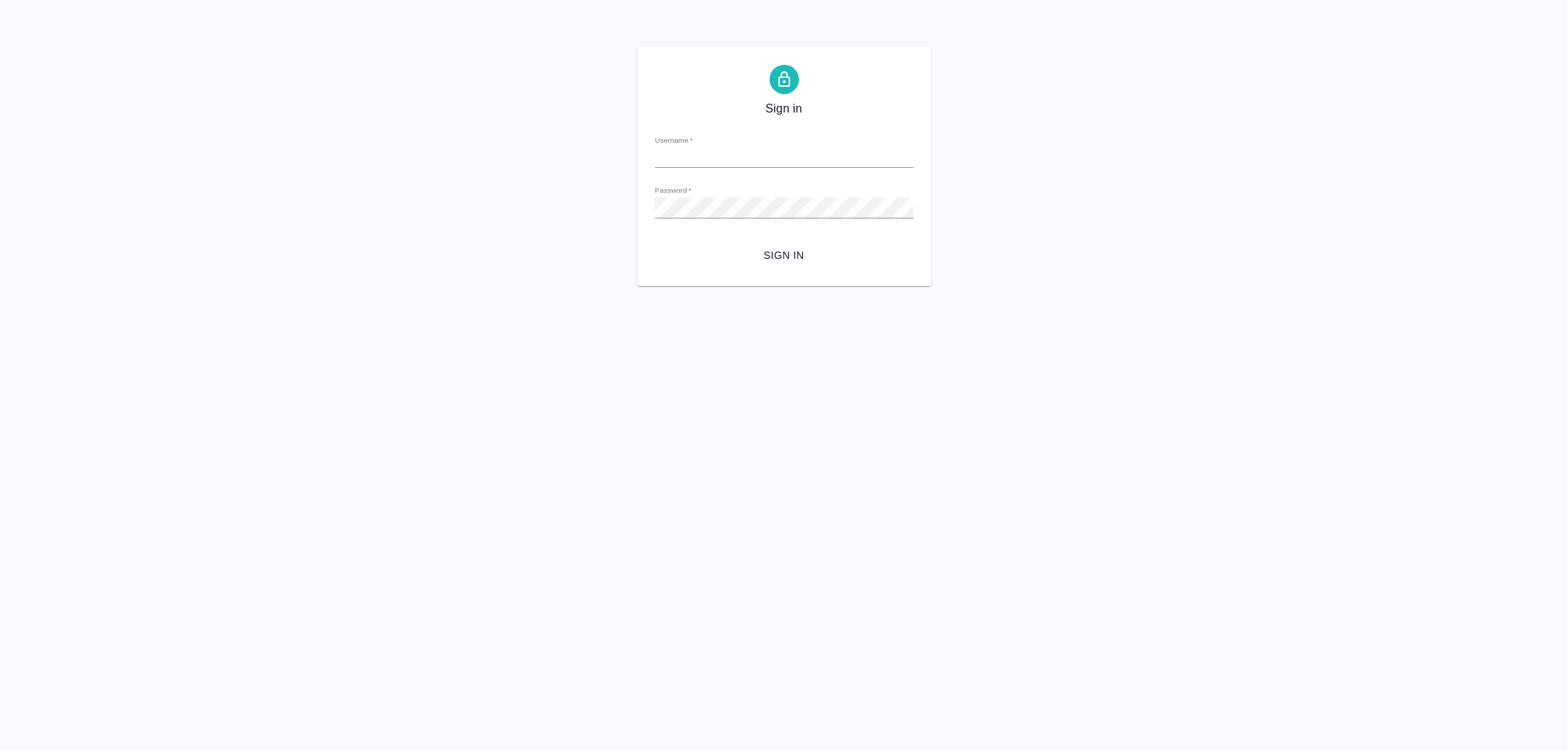
type input "[PERSON_NAME][EMAIL_ADDRESS][DOMAIN_NAME]"
click at [794, 252] on span "Sign in" at bounding box center [785, 255] width 235 height 18
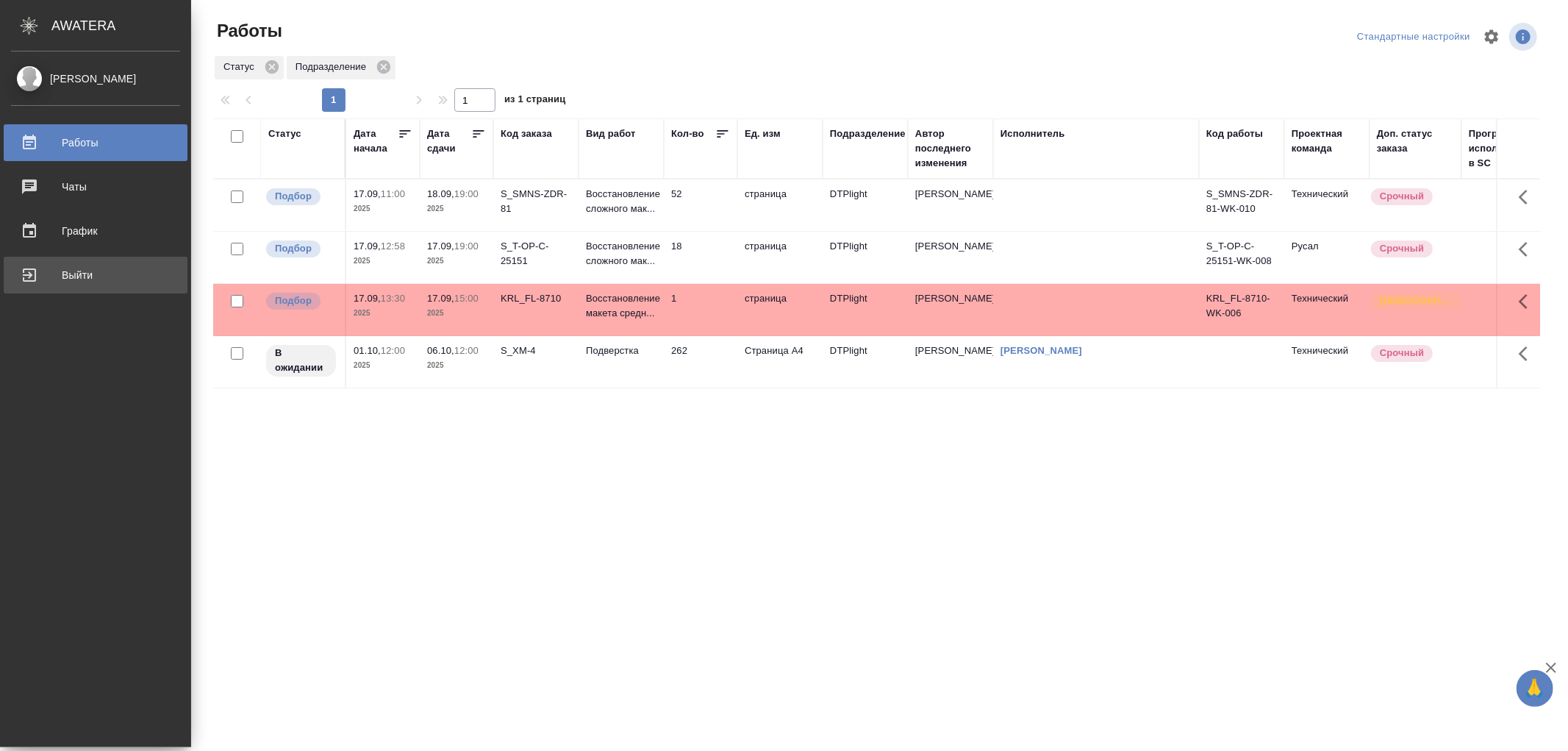
click at [53, 277] on div "Выйти" at bounding box center [96, 274] width 169 height 22
click at [56, 274] on div "Выйти" at bounding box center [96, 274] width 169 height 22
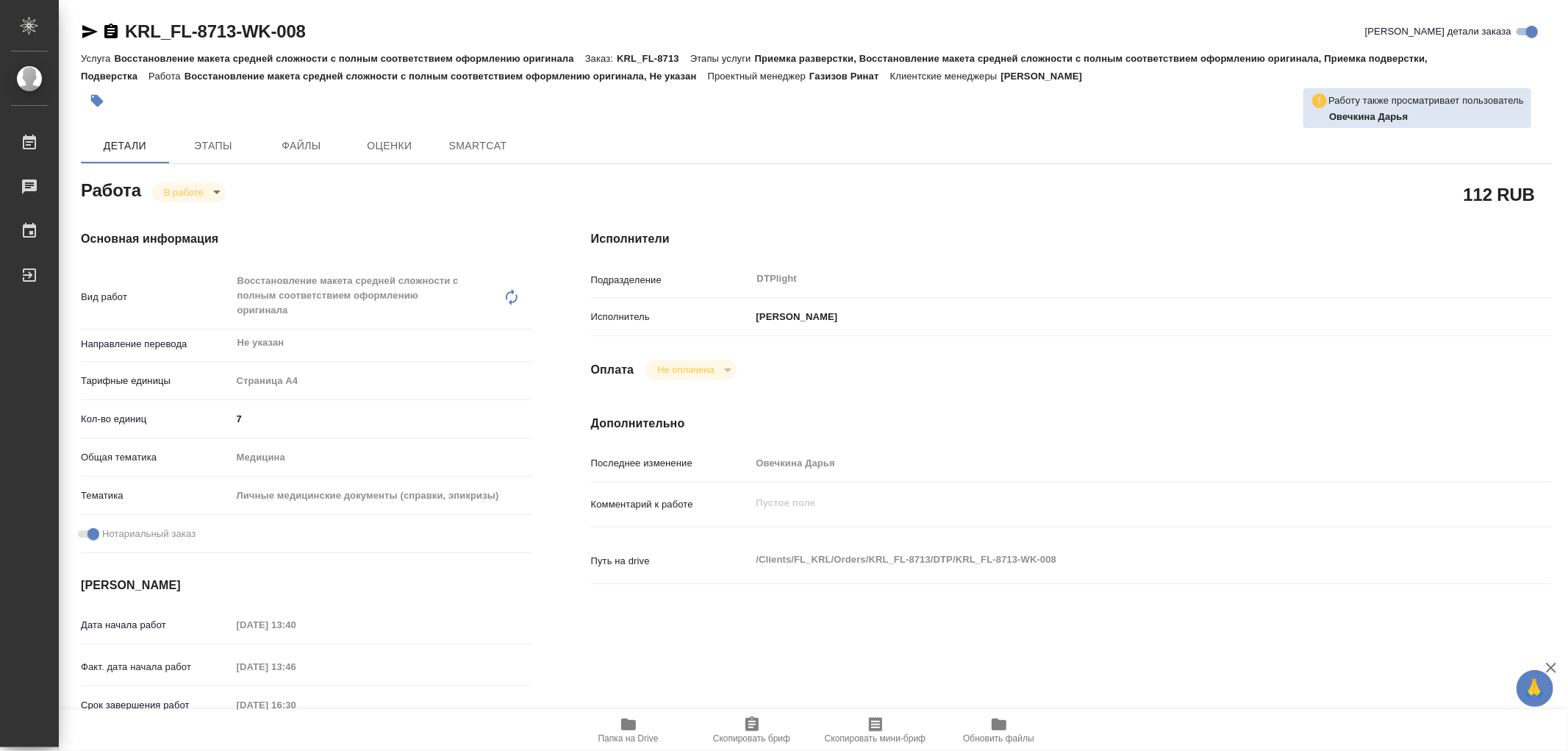
type textarea "x"
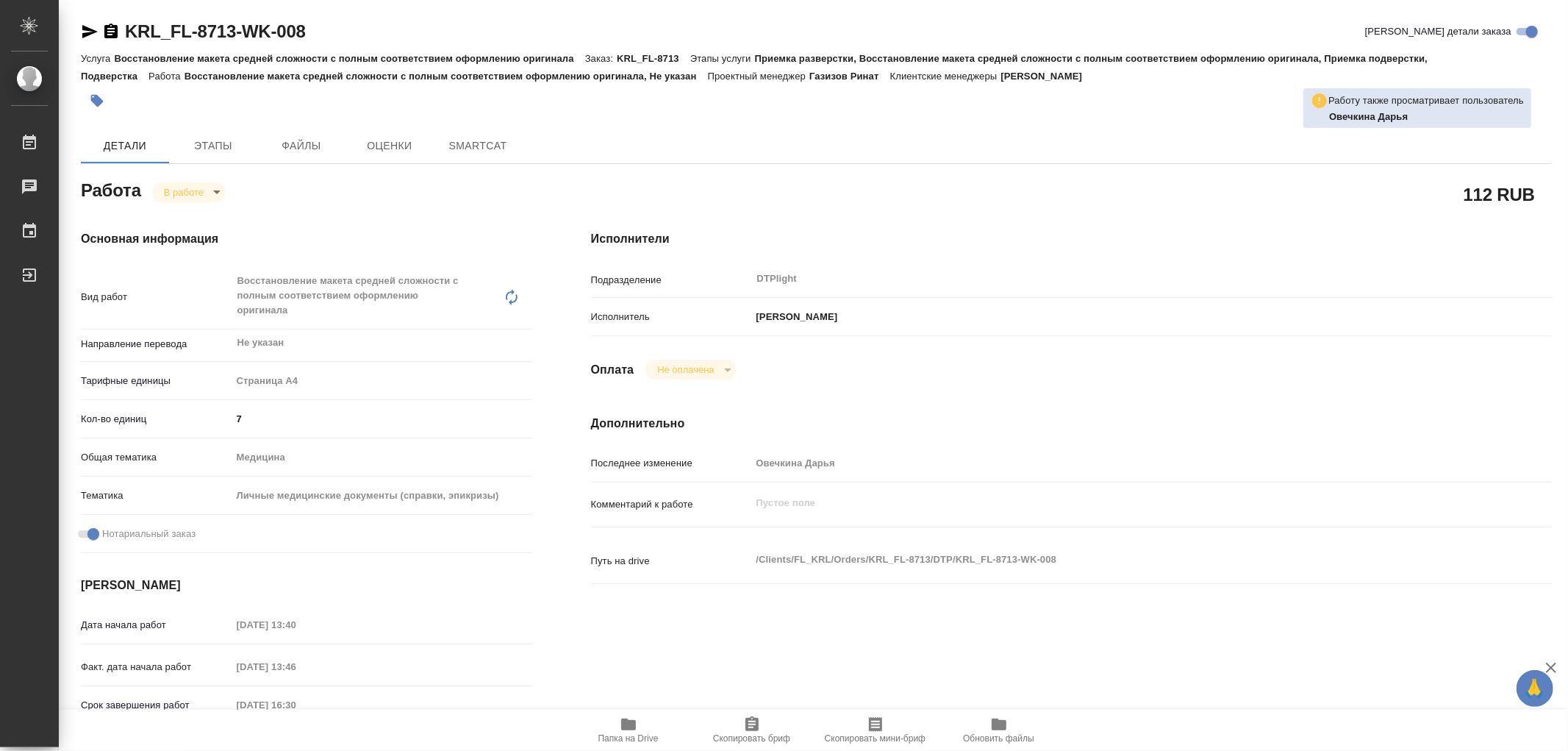
type textarea "x"
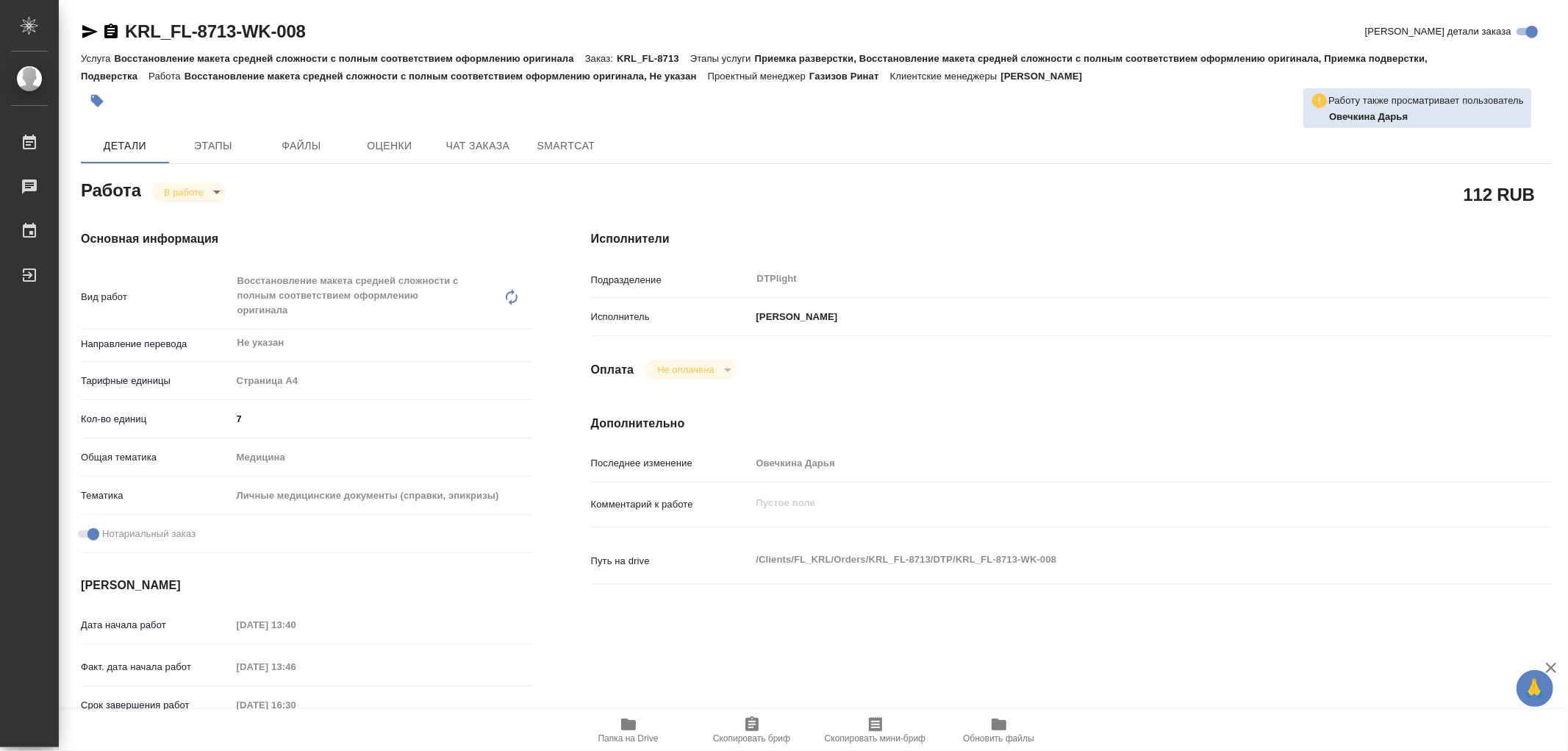
type textarea "x"
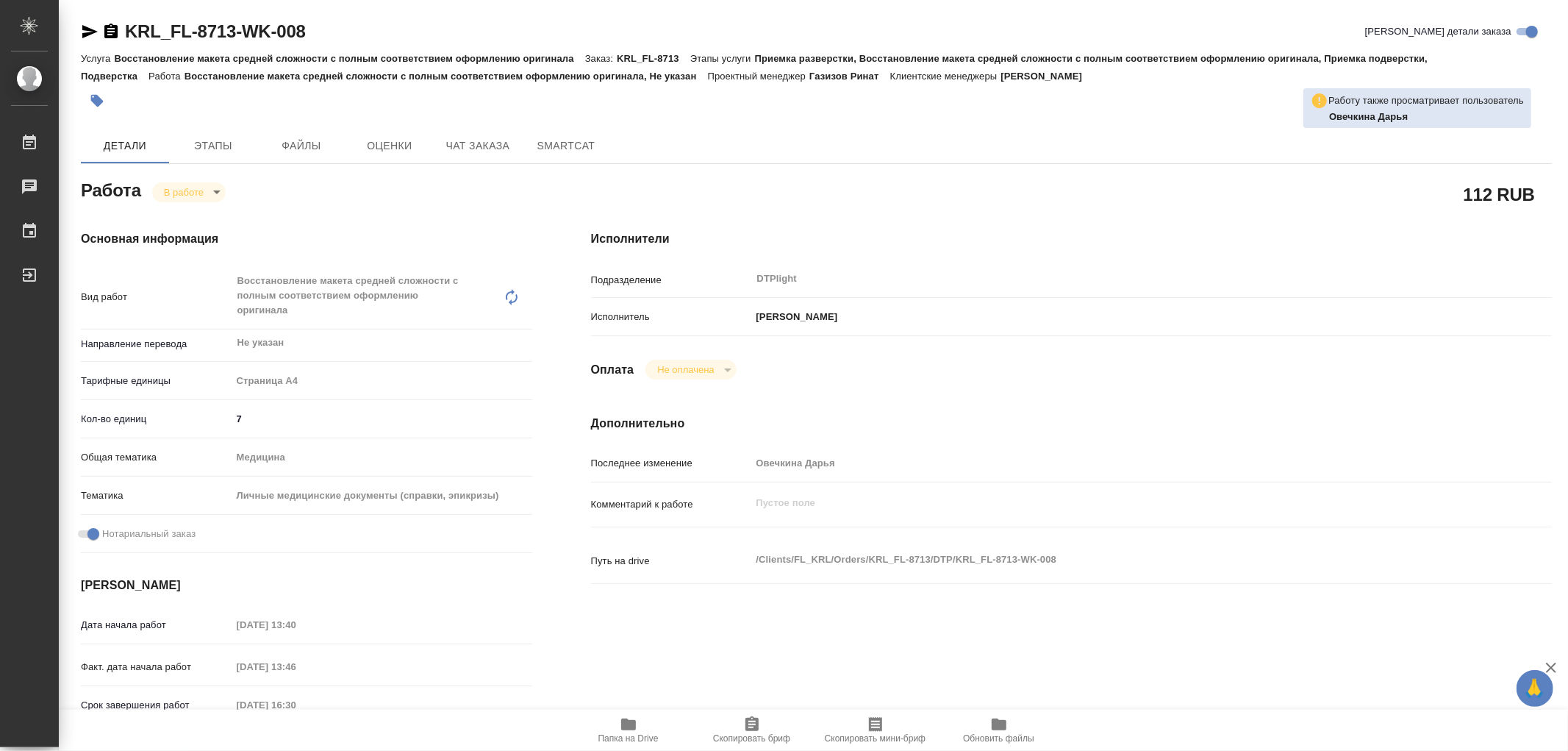
type textarea "x"
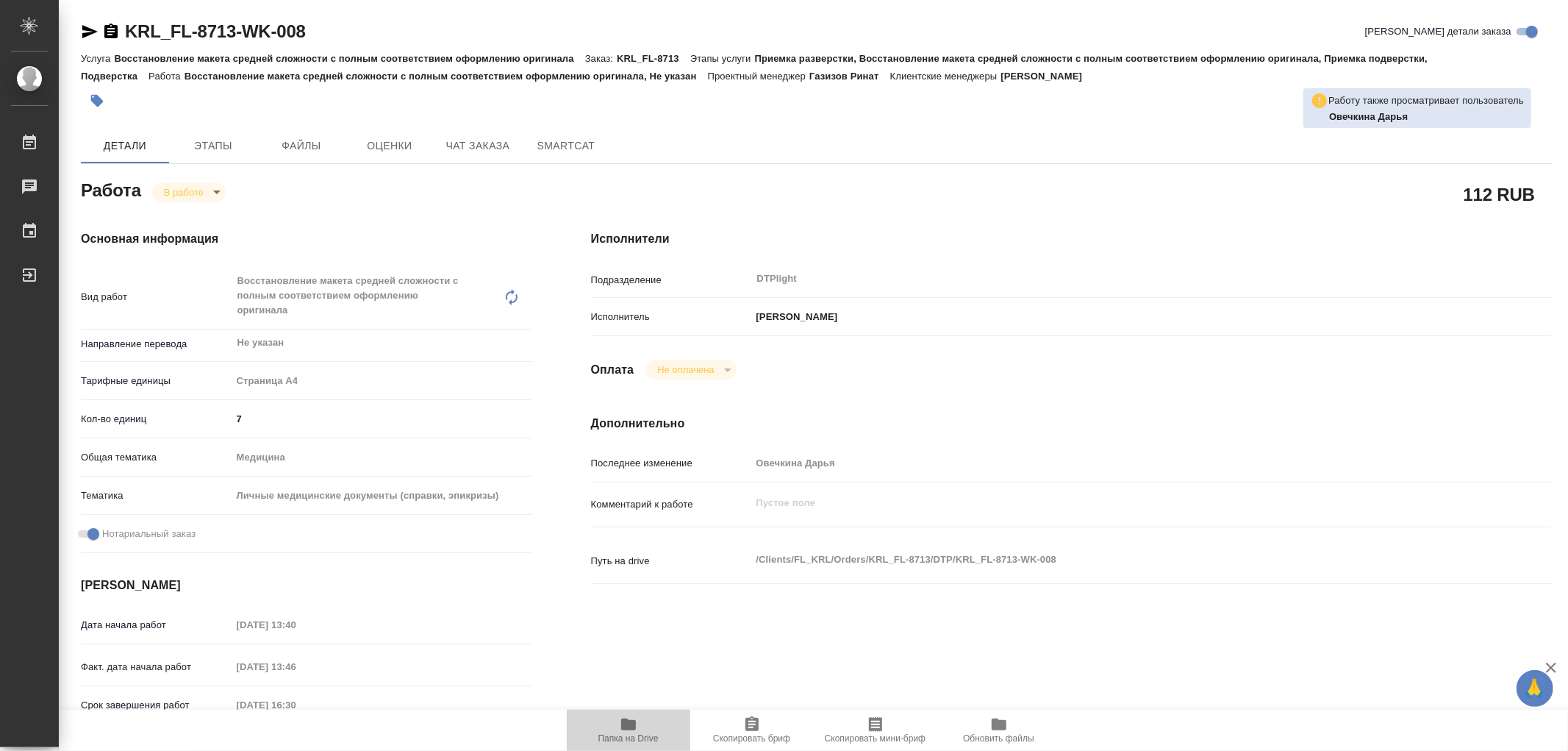
click at [627, 730] on icon "button" at bounding box center [629, 725] width 15 height 12
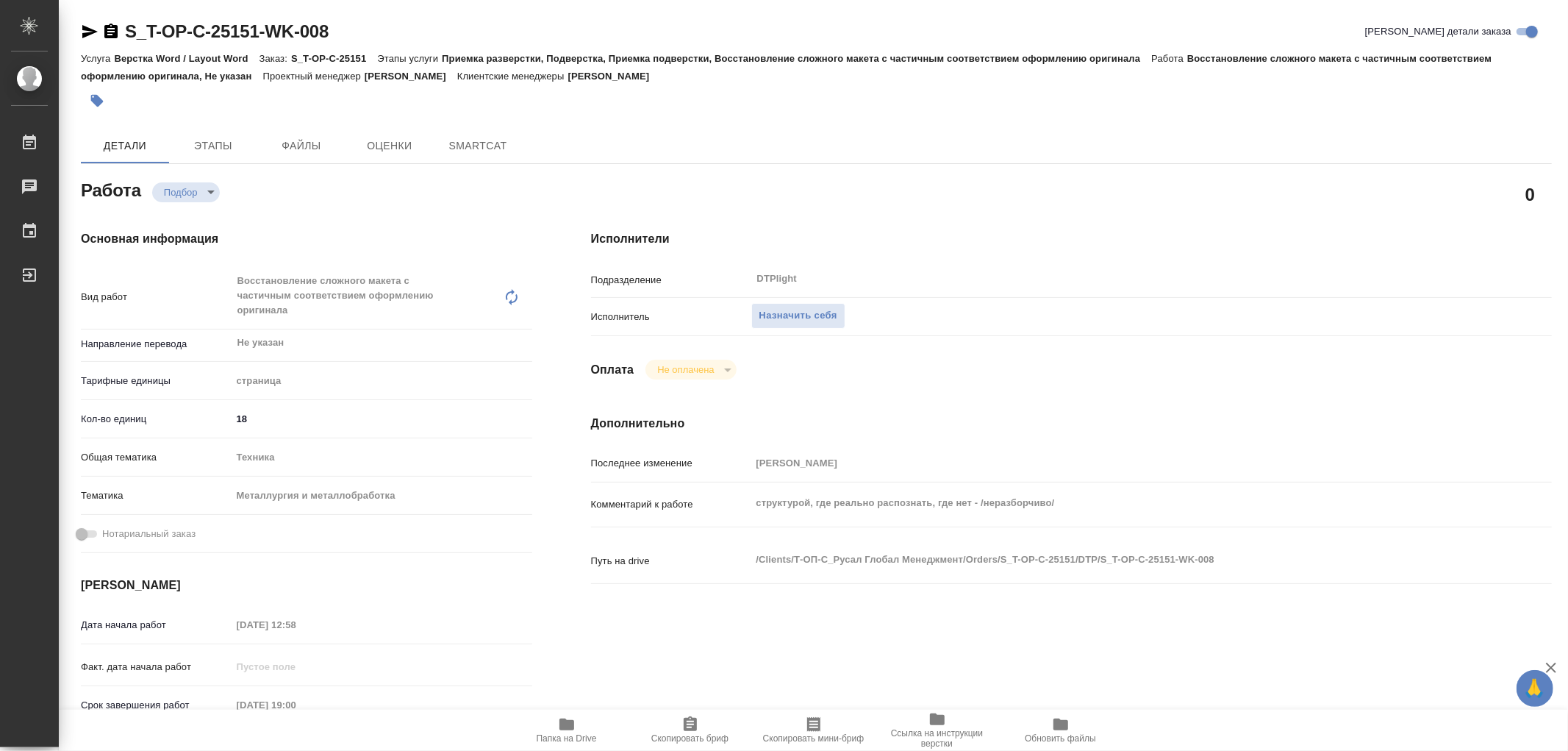
type textarea "x"
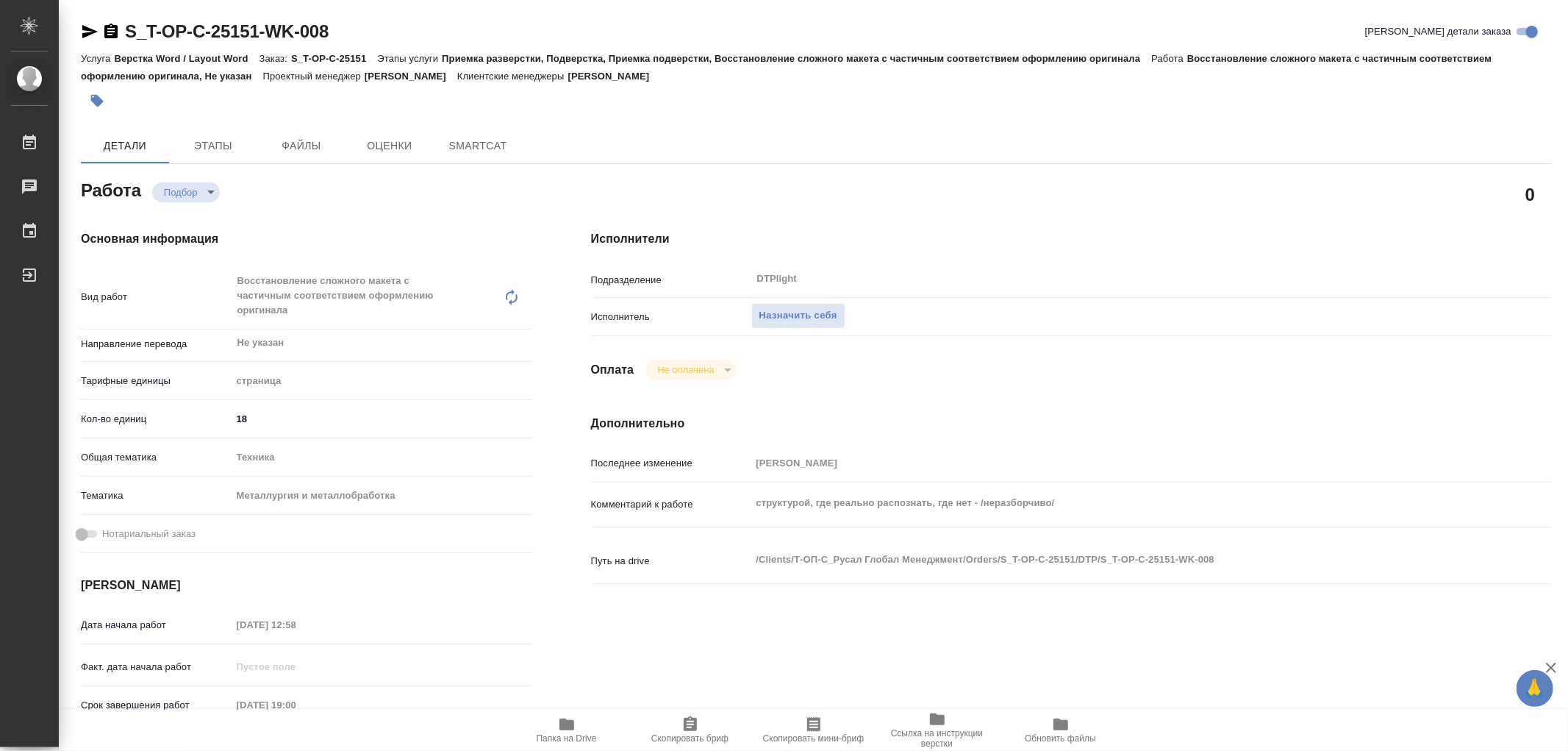
type textarea "x"
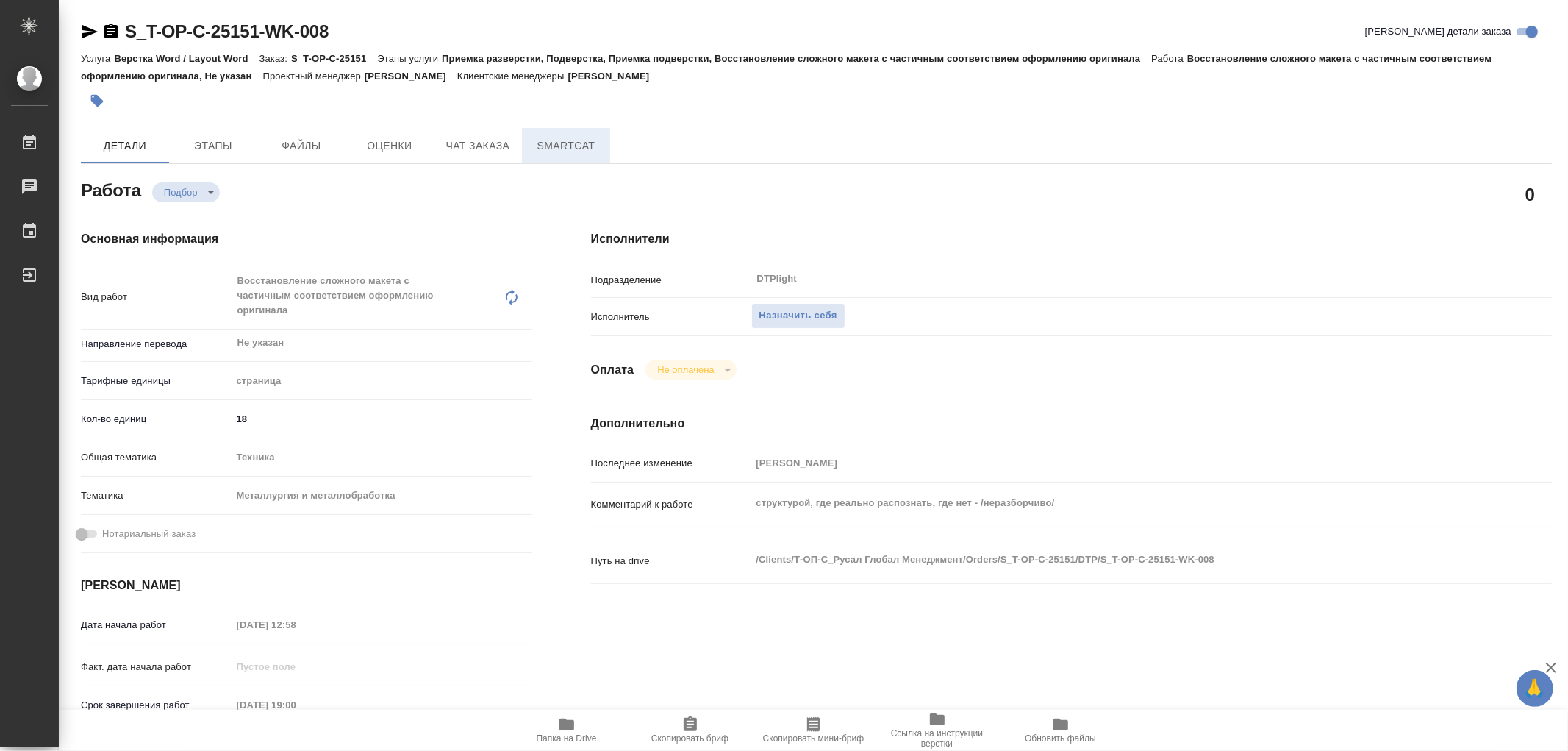
type textarea "x"
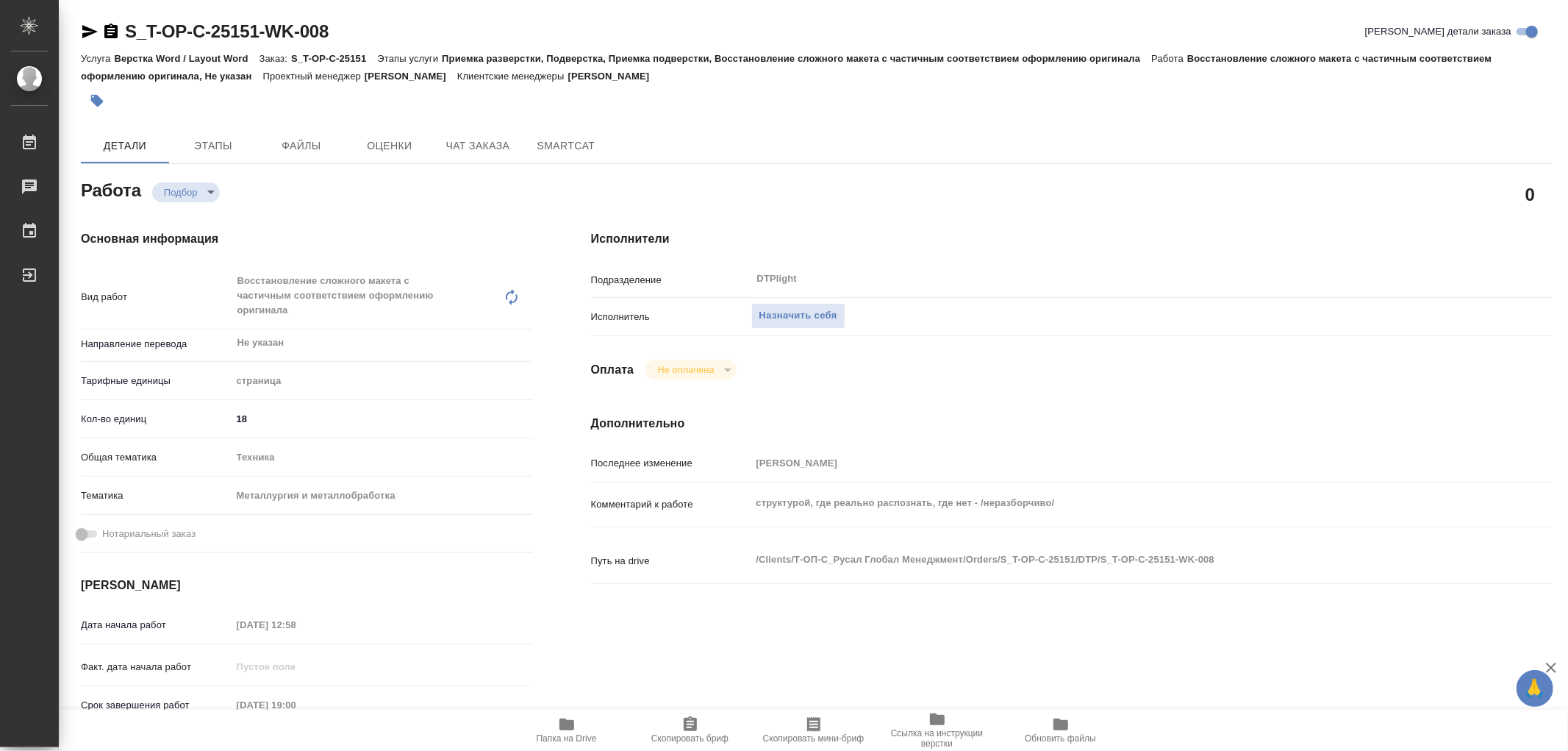
type textarea "x"
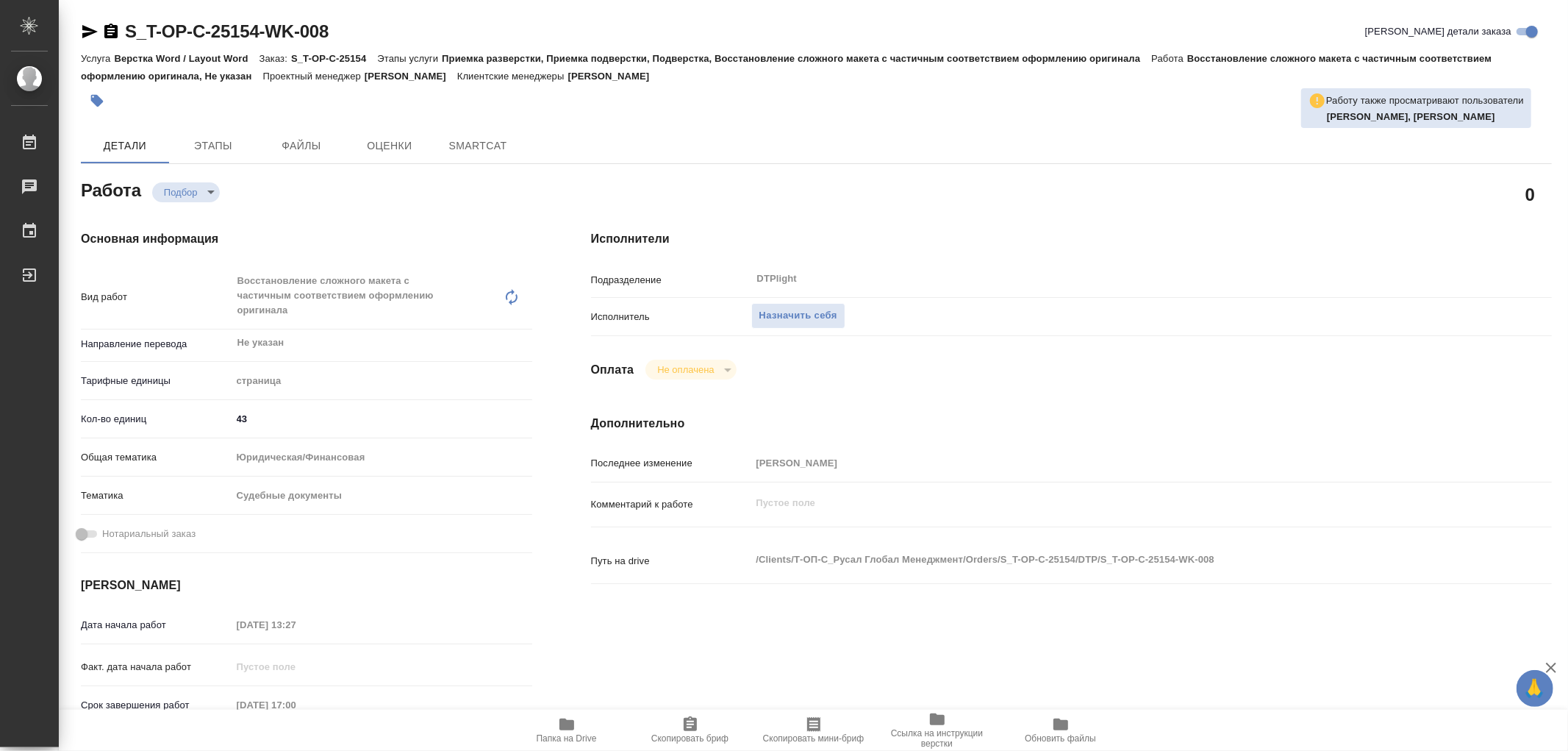
type textarea "x"
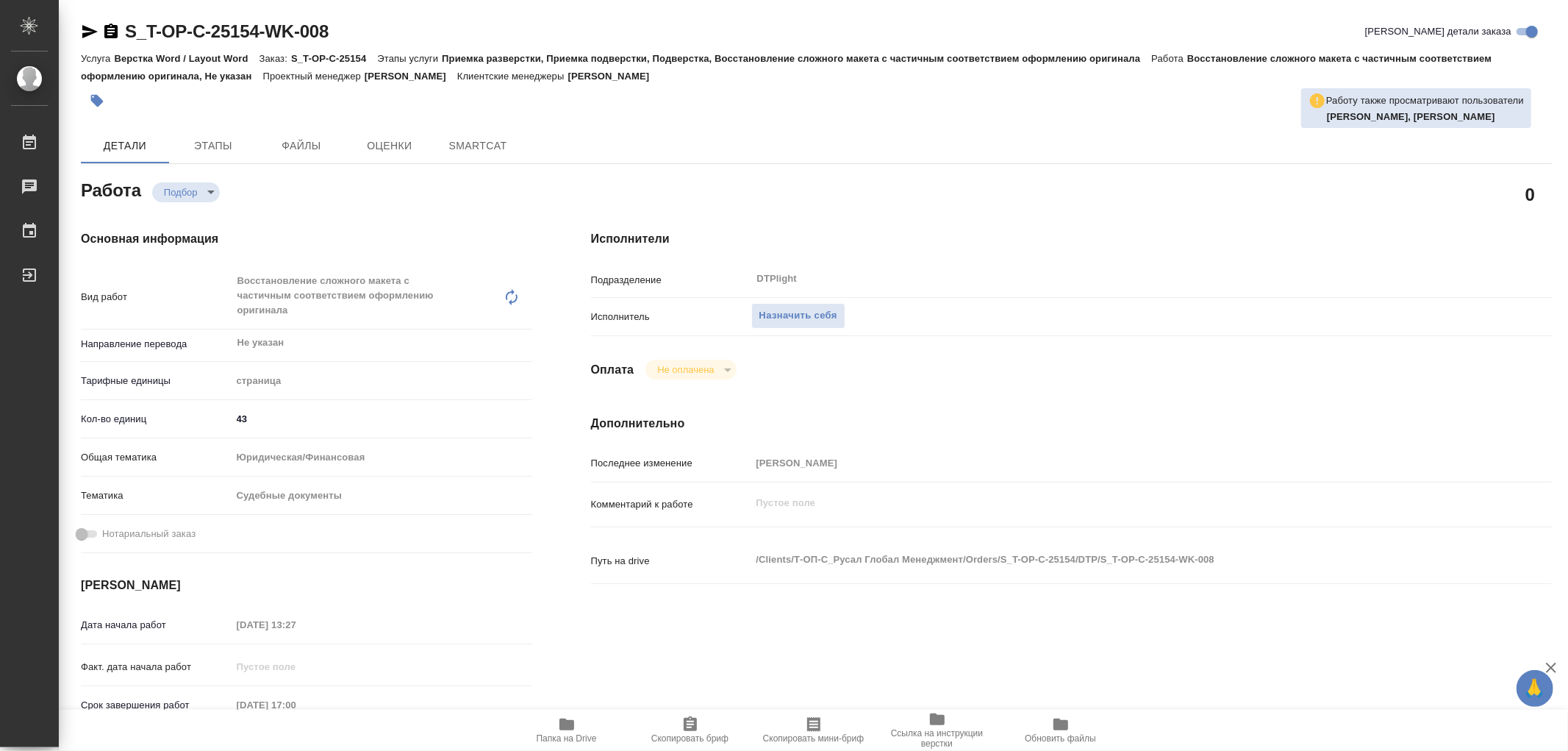
type textarea "x"
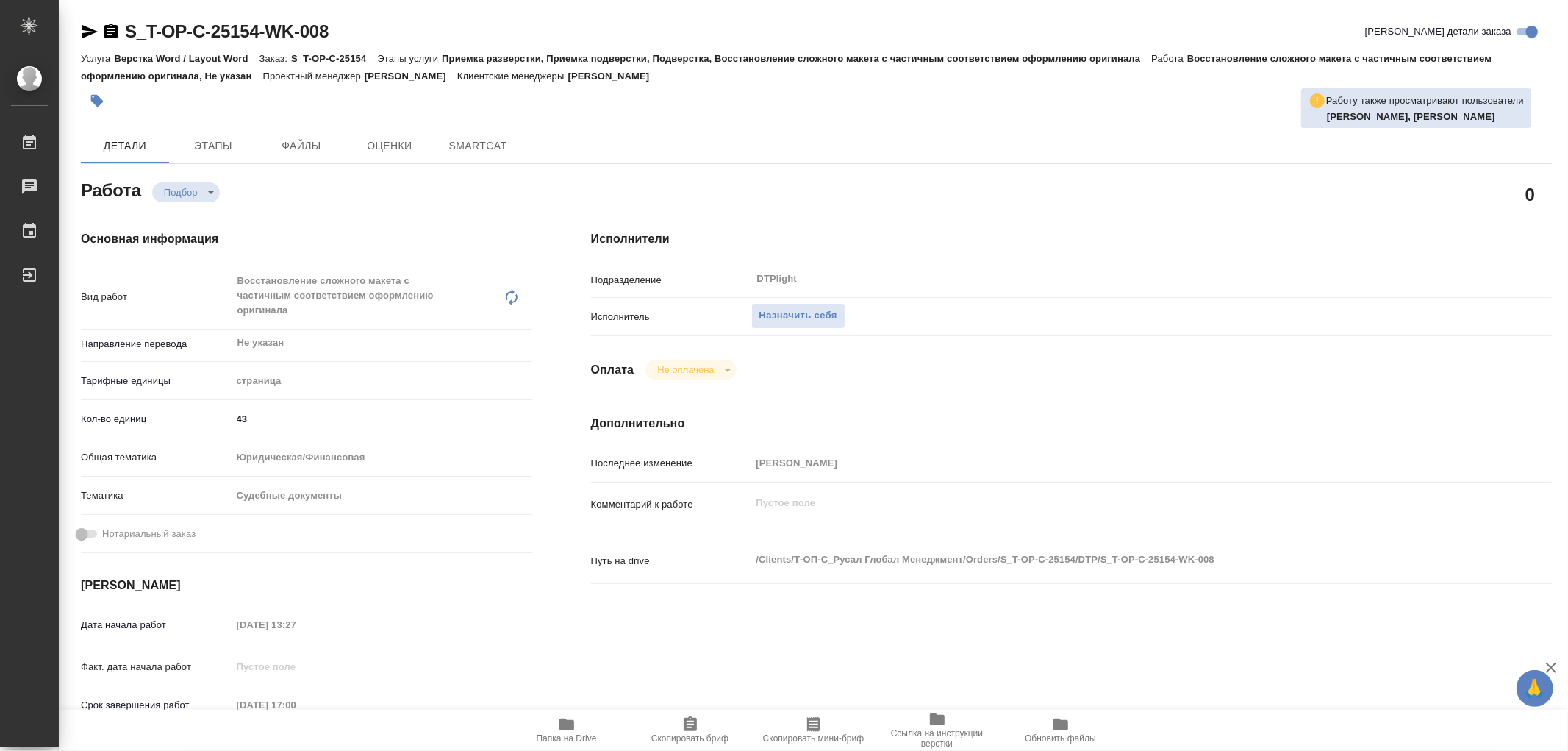
type textarea "x"
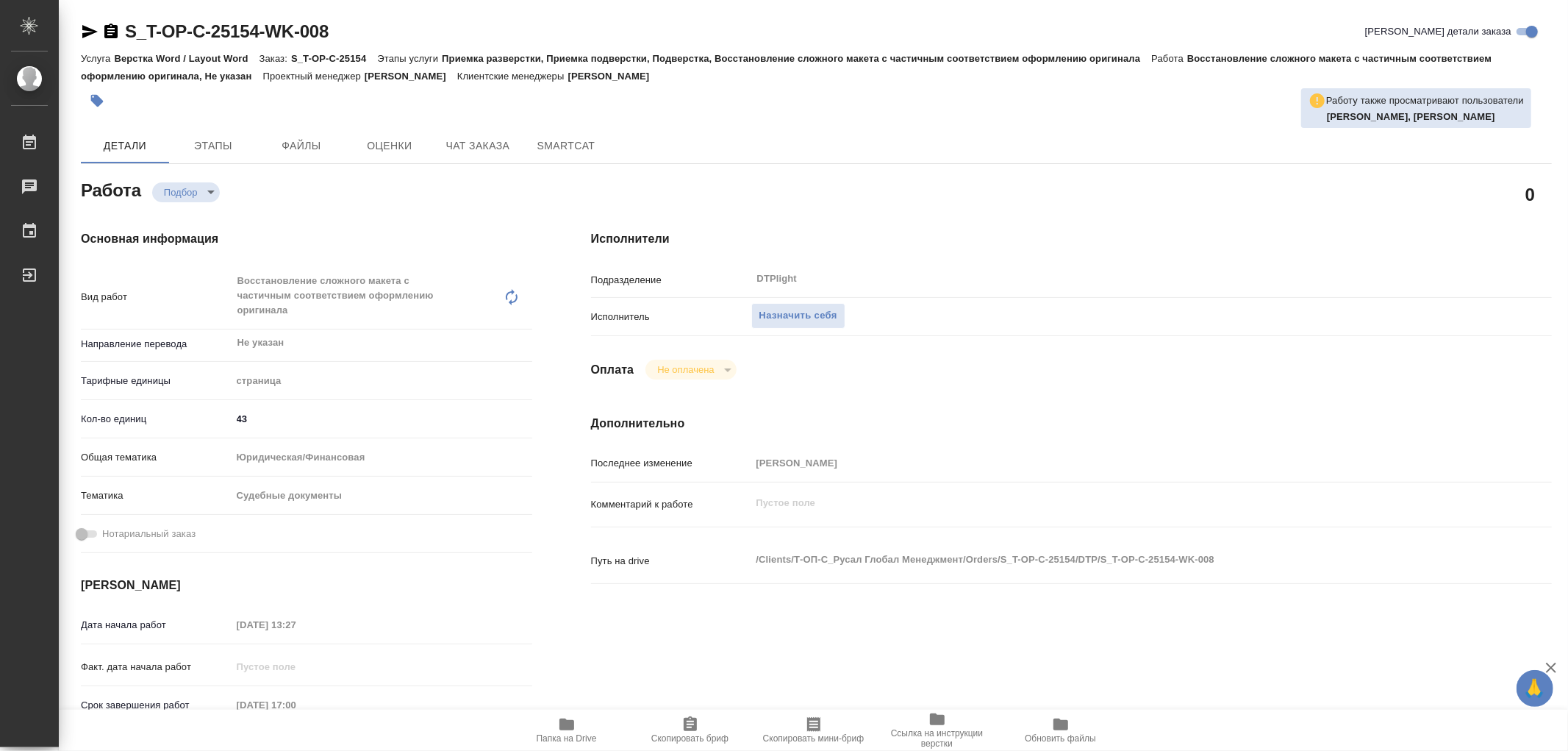
type textarea "x"
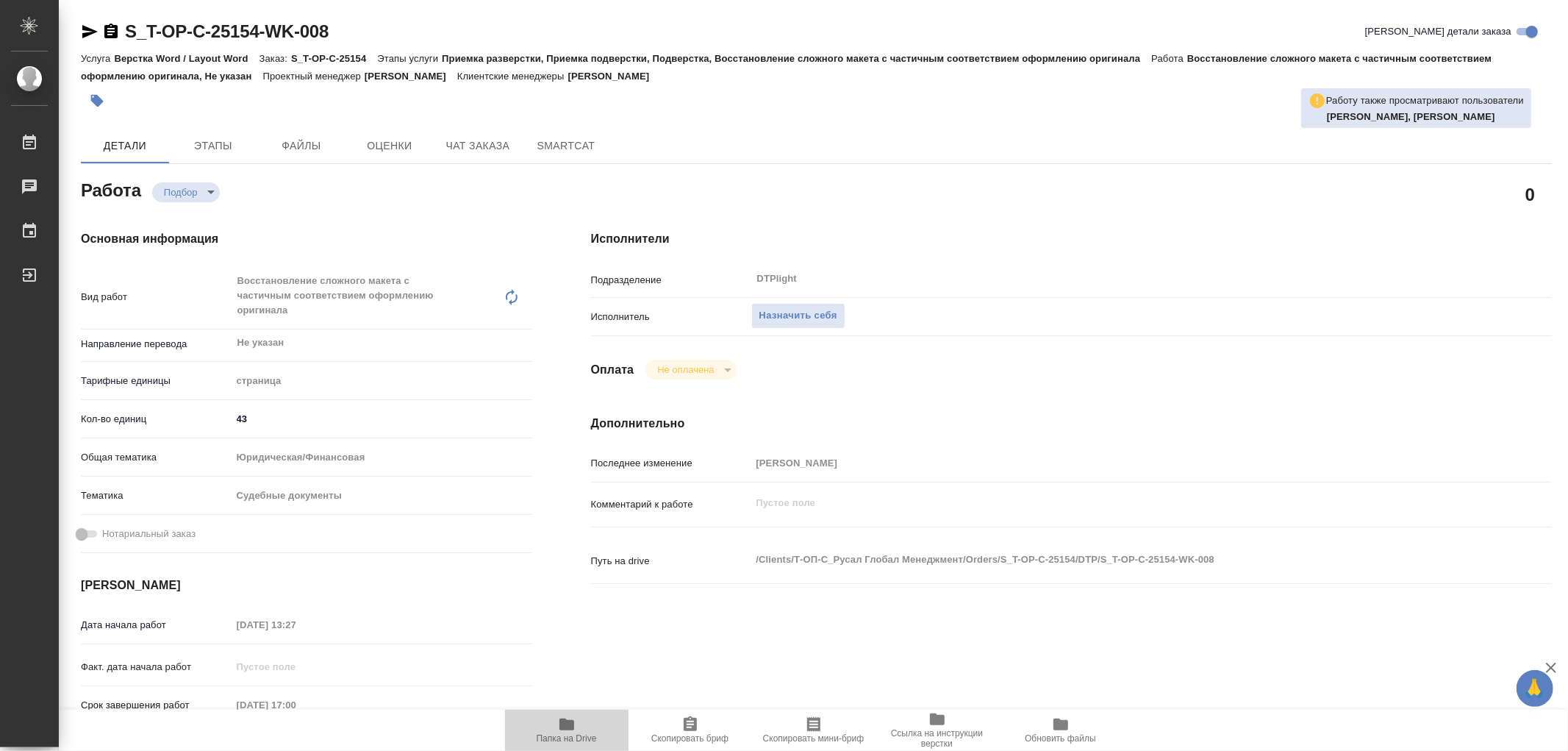
click at [572, 727] on icon "button" at bounding box center [567, 725] width 15 height 12
type textarea "x"
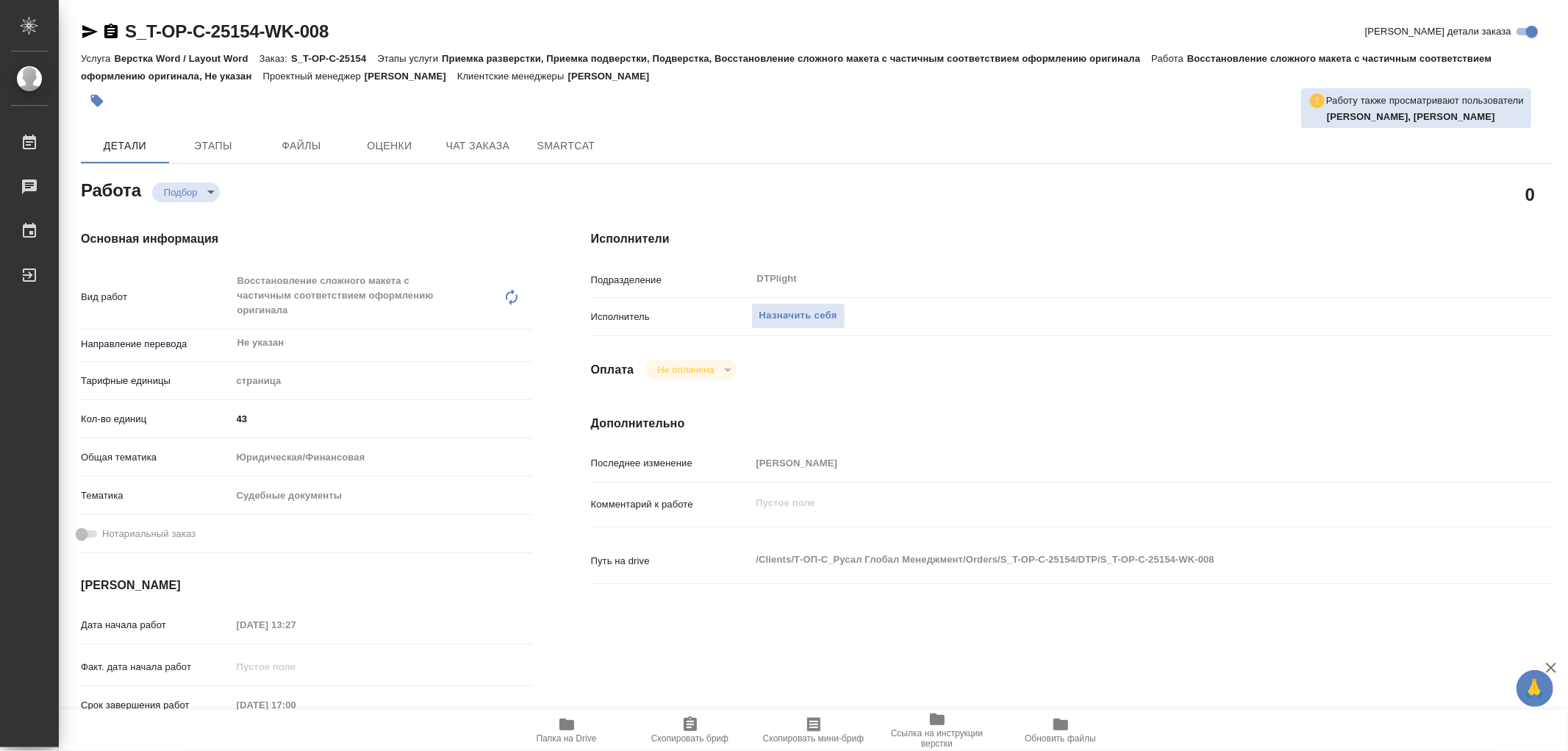
type textarea "x"
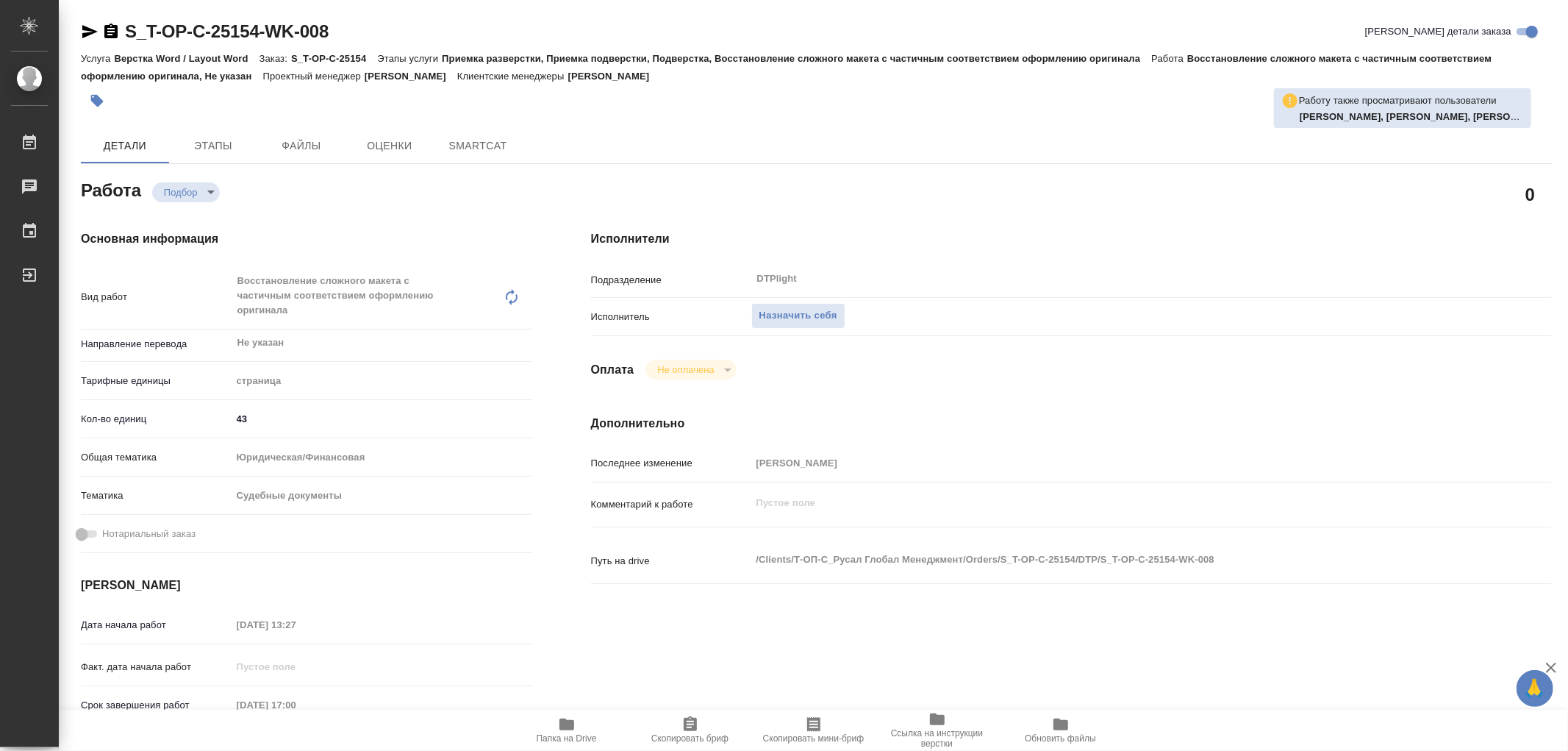
type textarea "x"
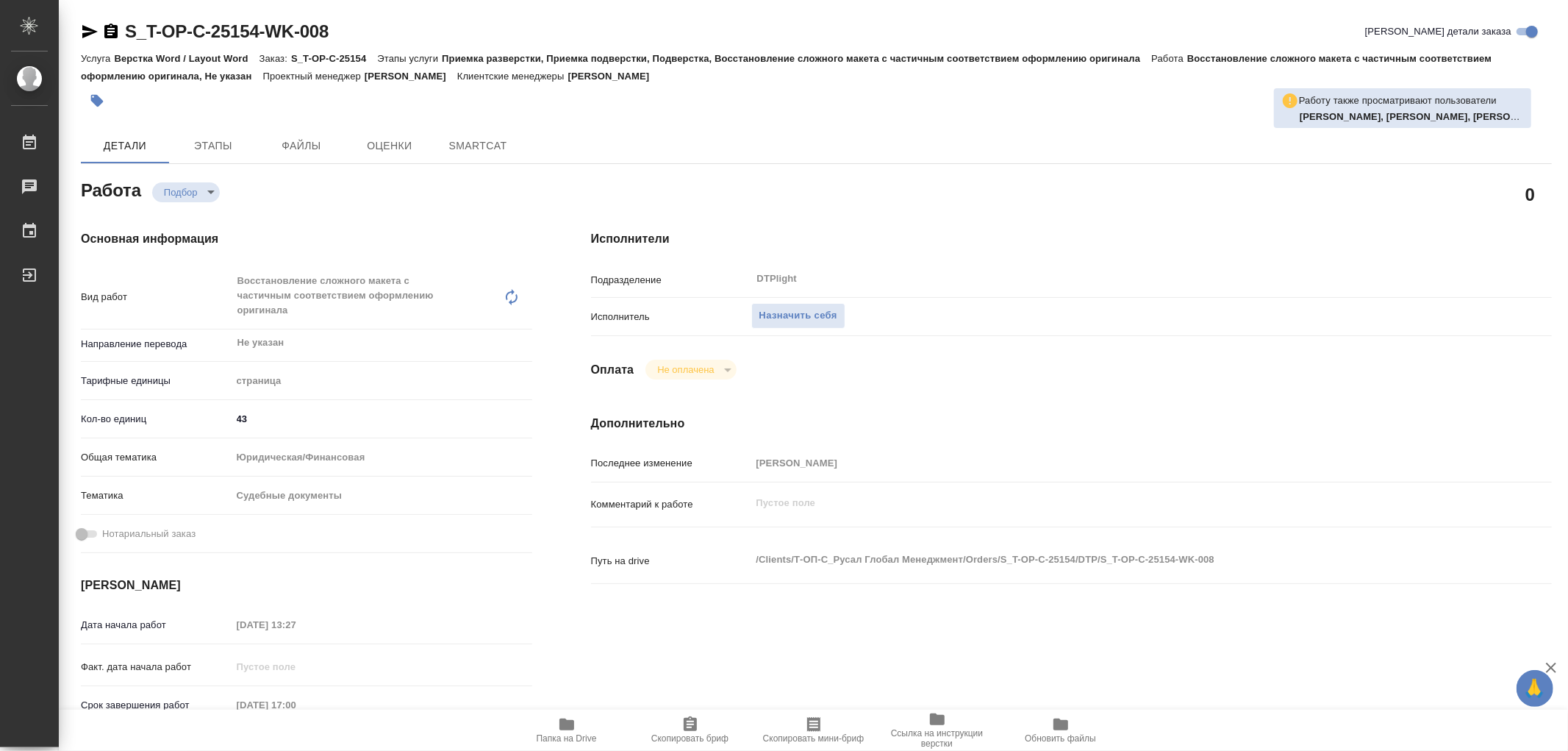
type textarea "x"
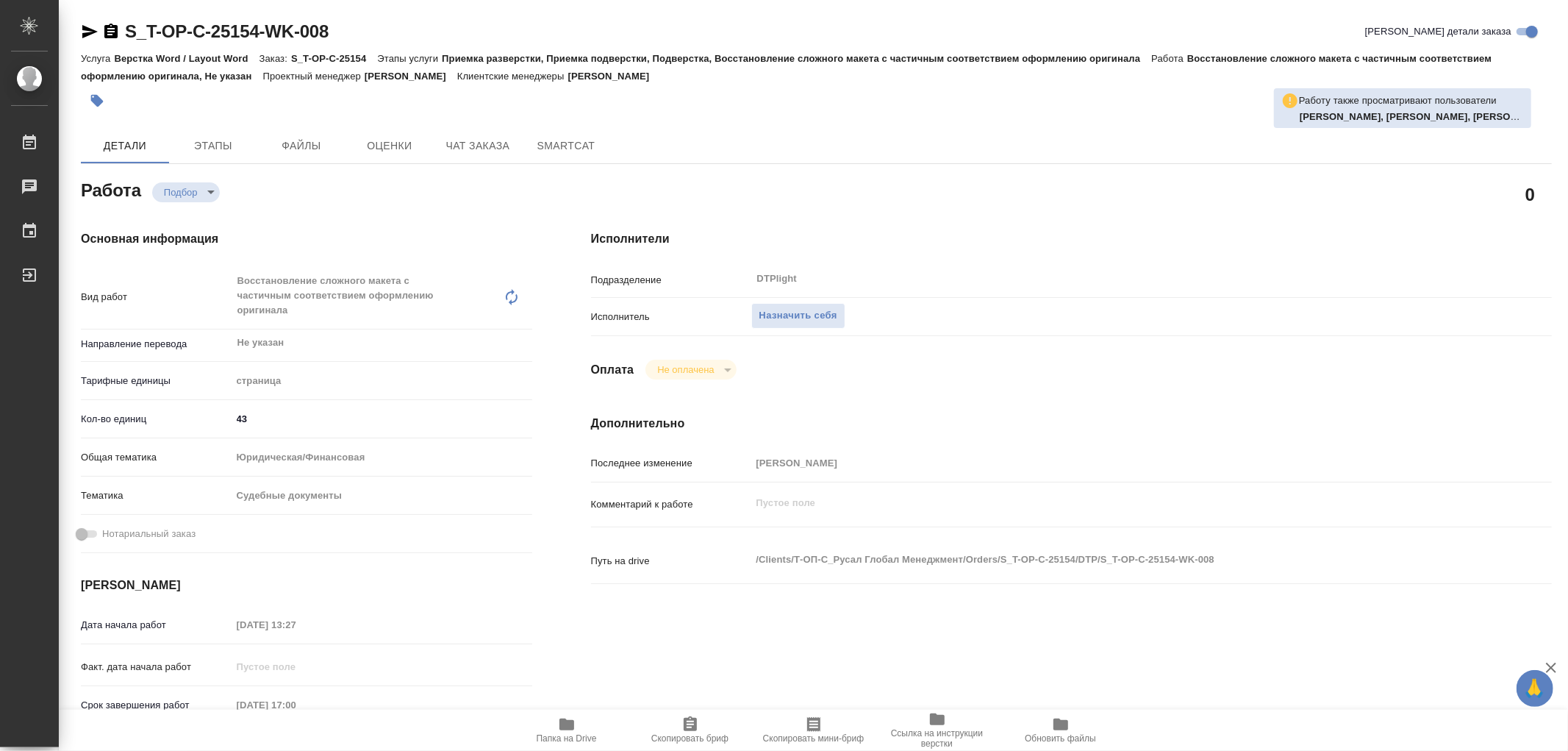
type textarea "x"
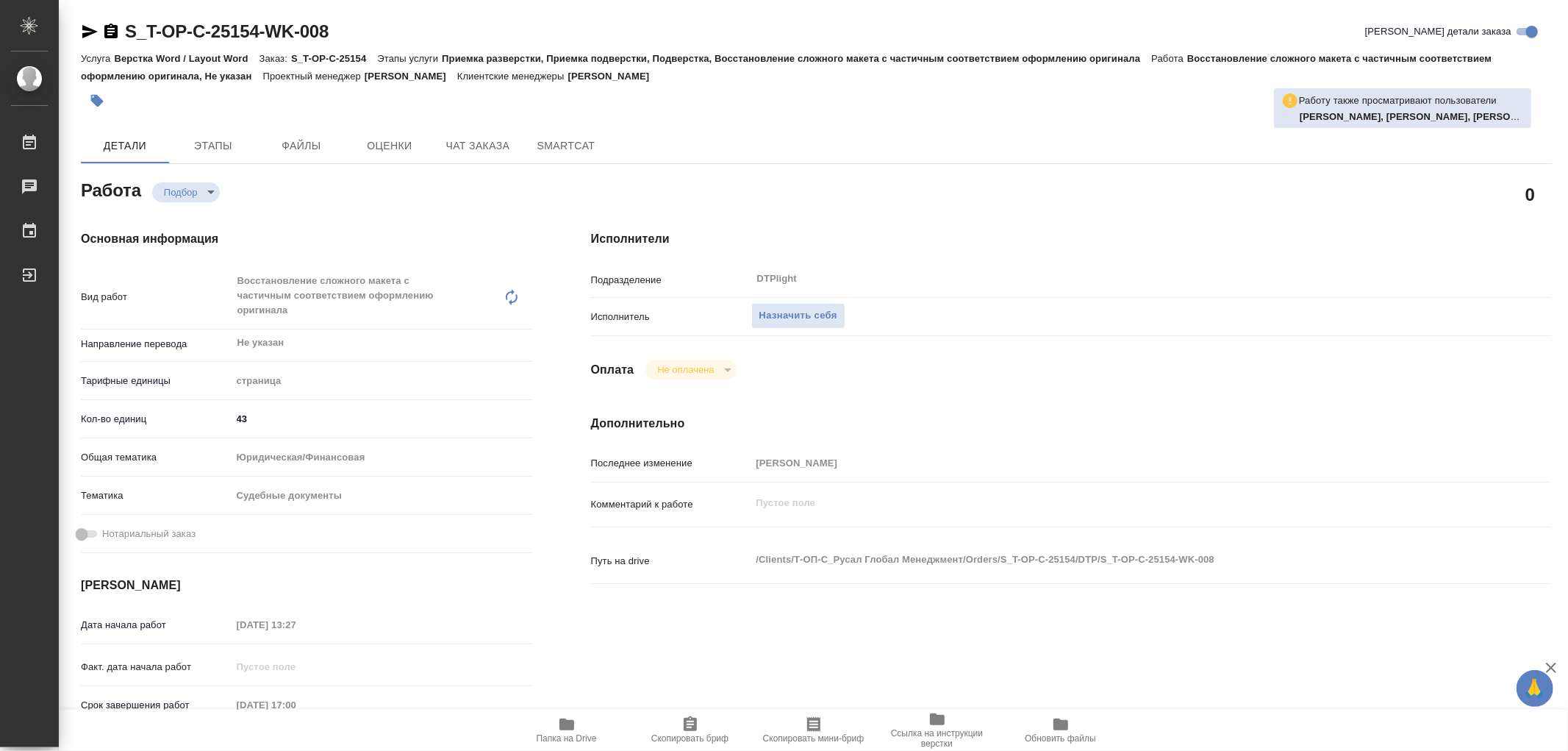
type textarea "x"
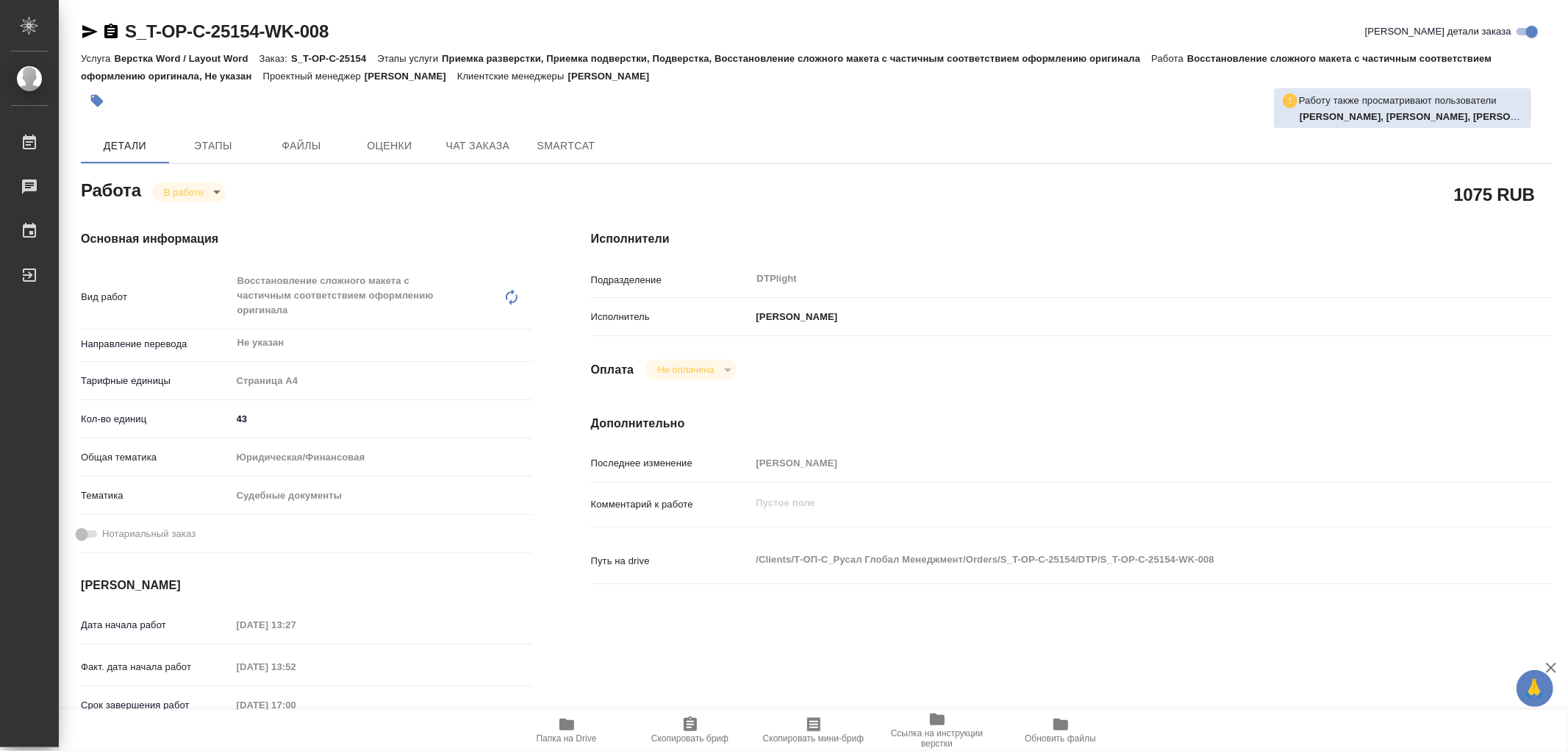
type textarea "x"
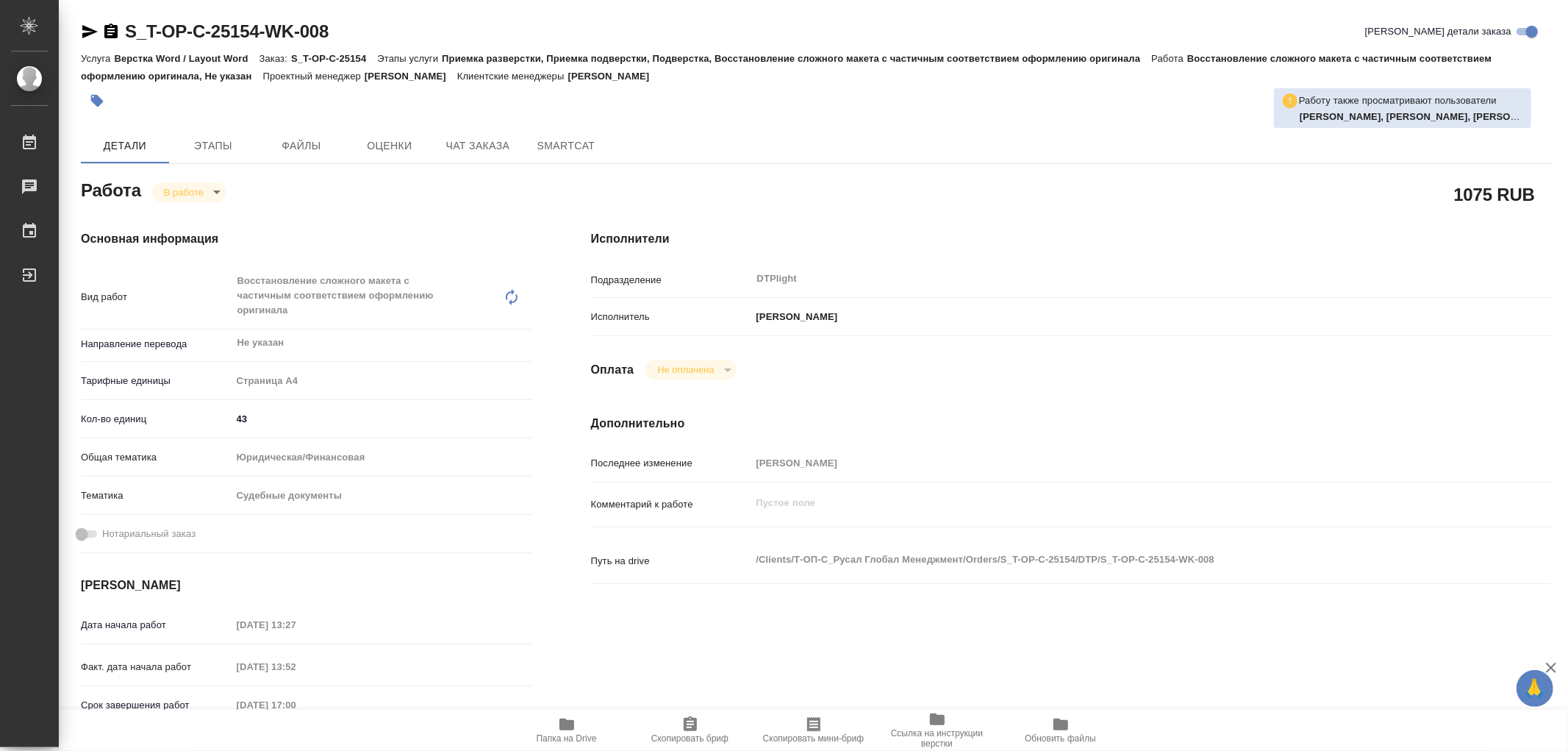
type textarea "x"
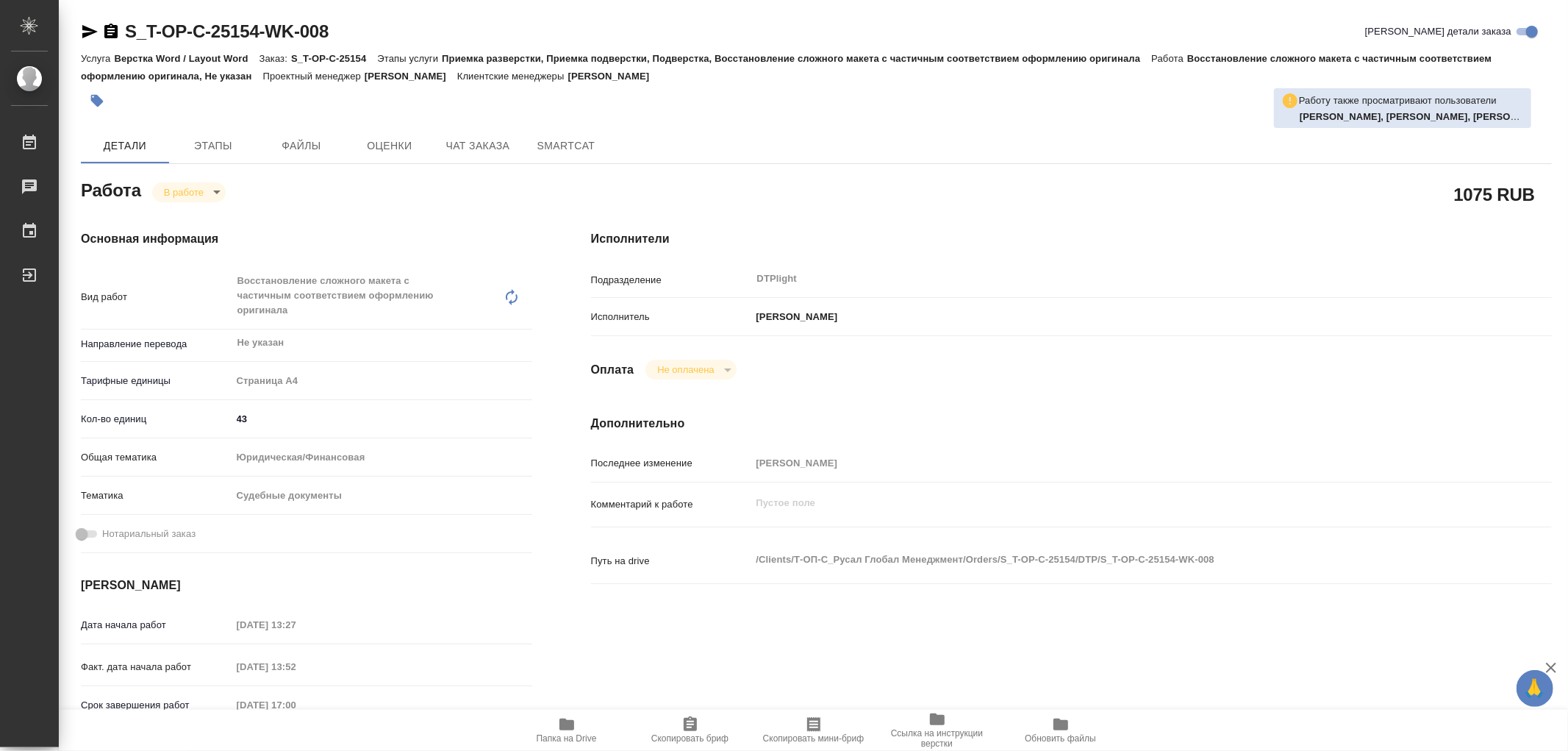
type textarea "x"
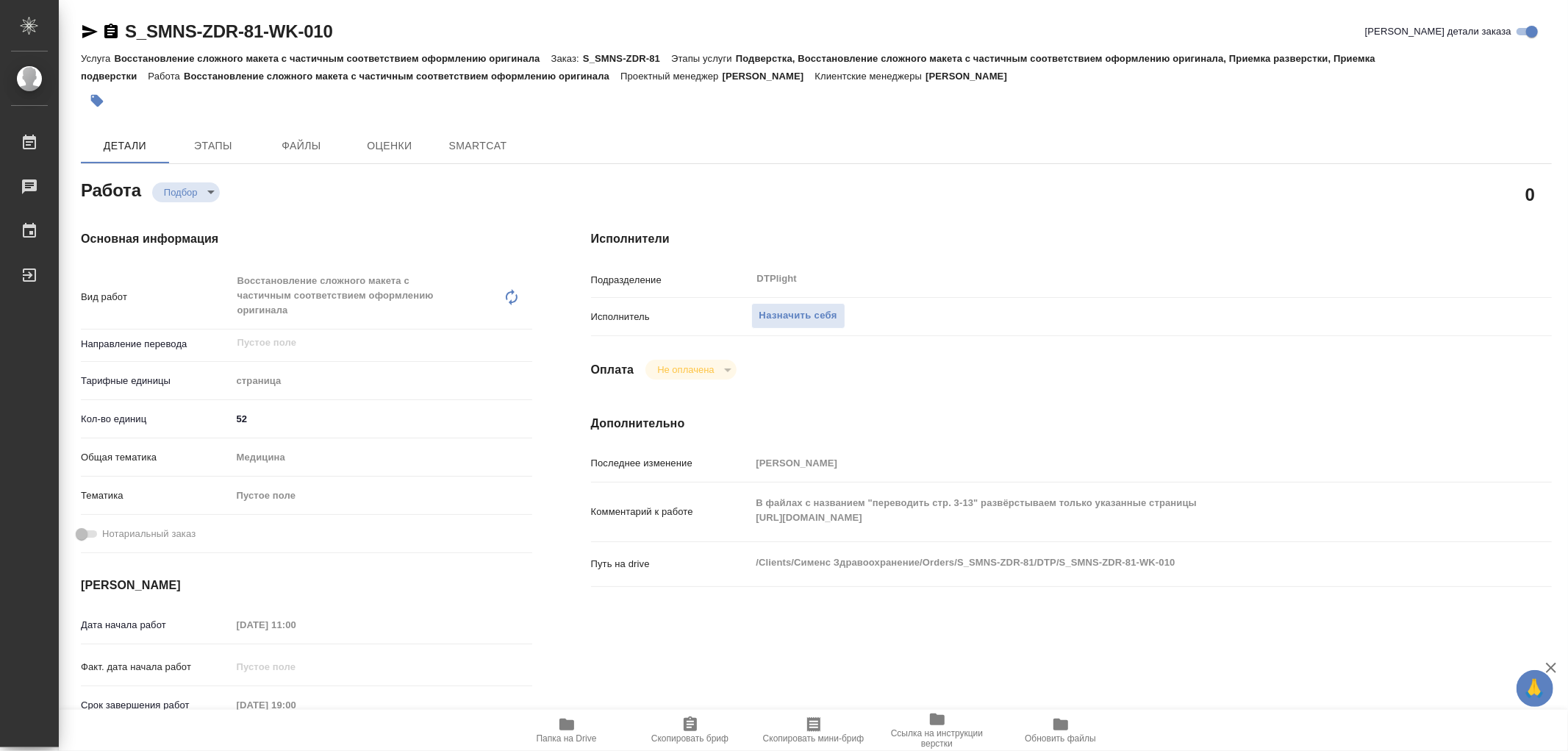
type textarea "x"
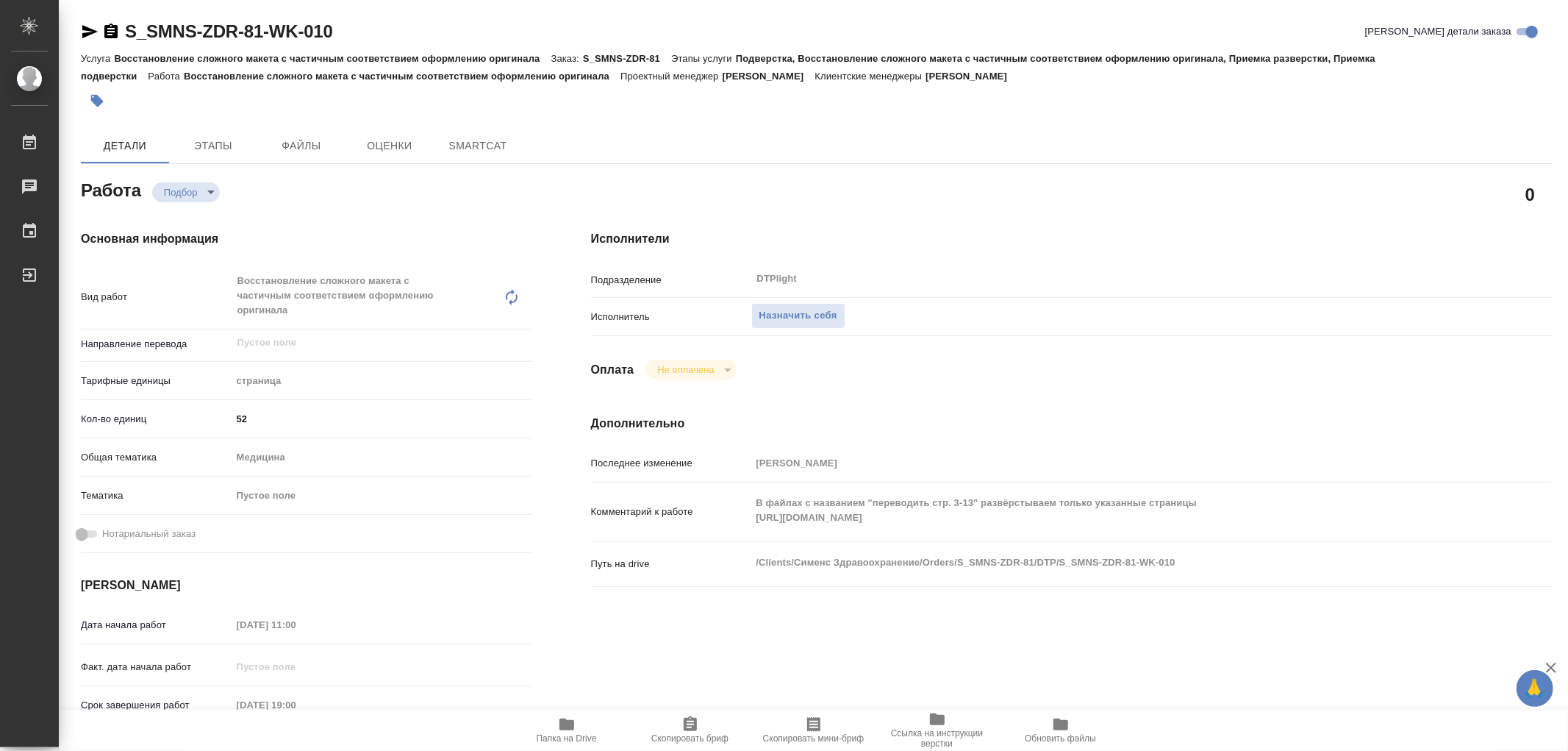
type textarea "x"
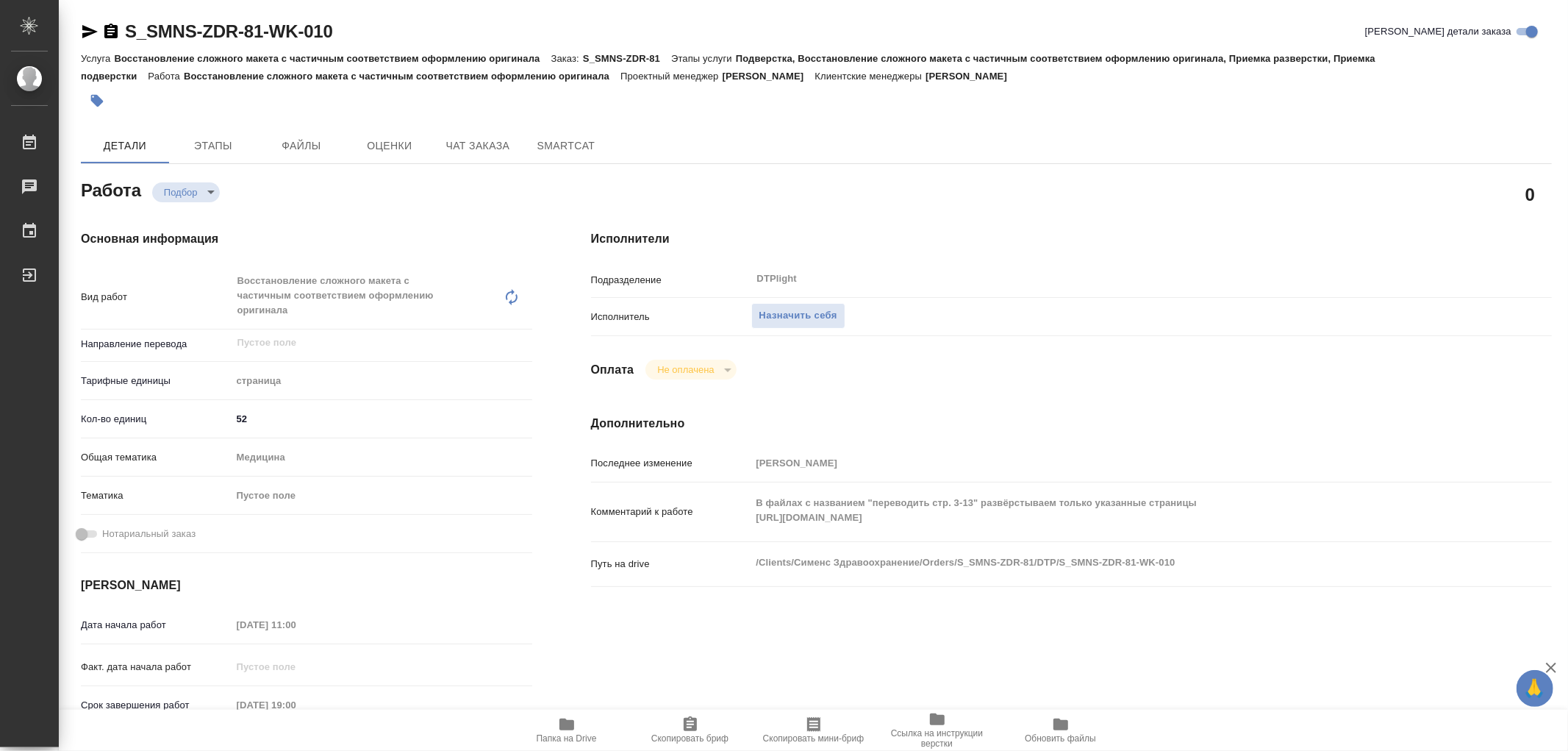
type textarea "x"
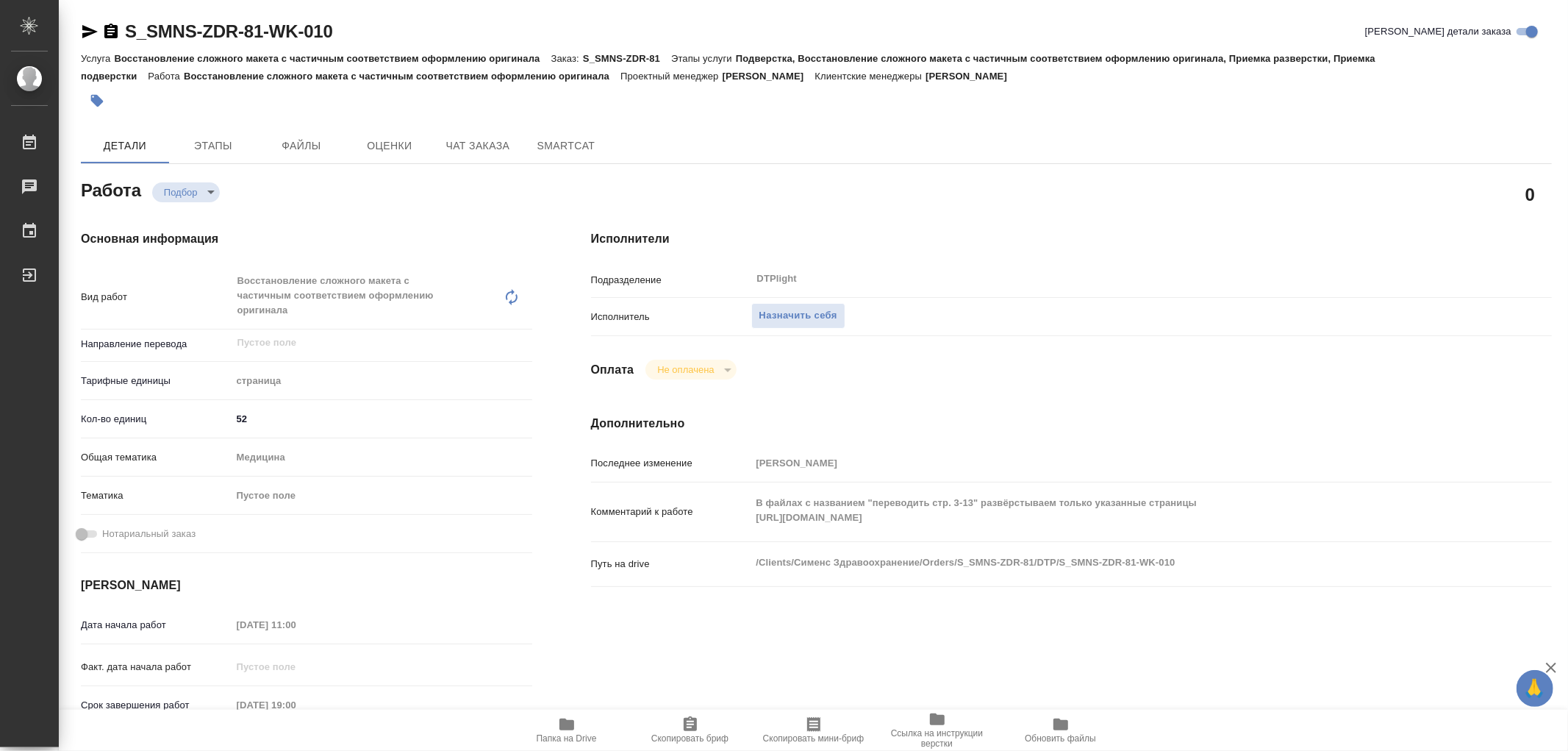
type textarea "x"
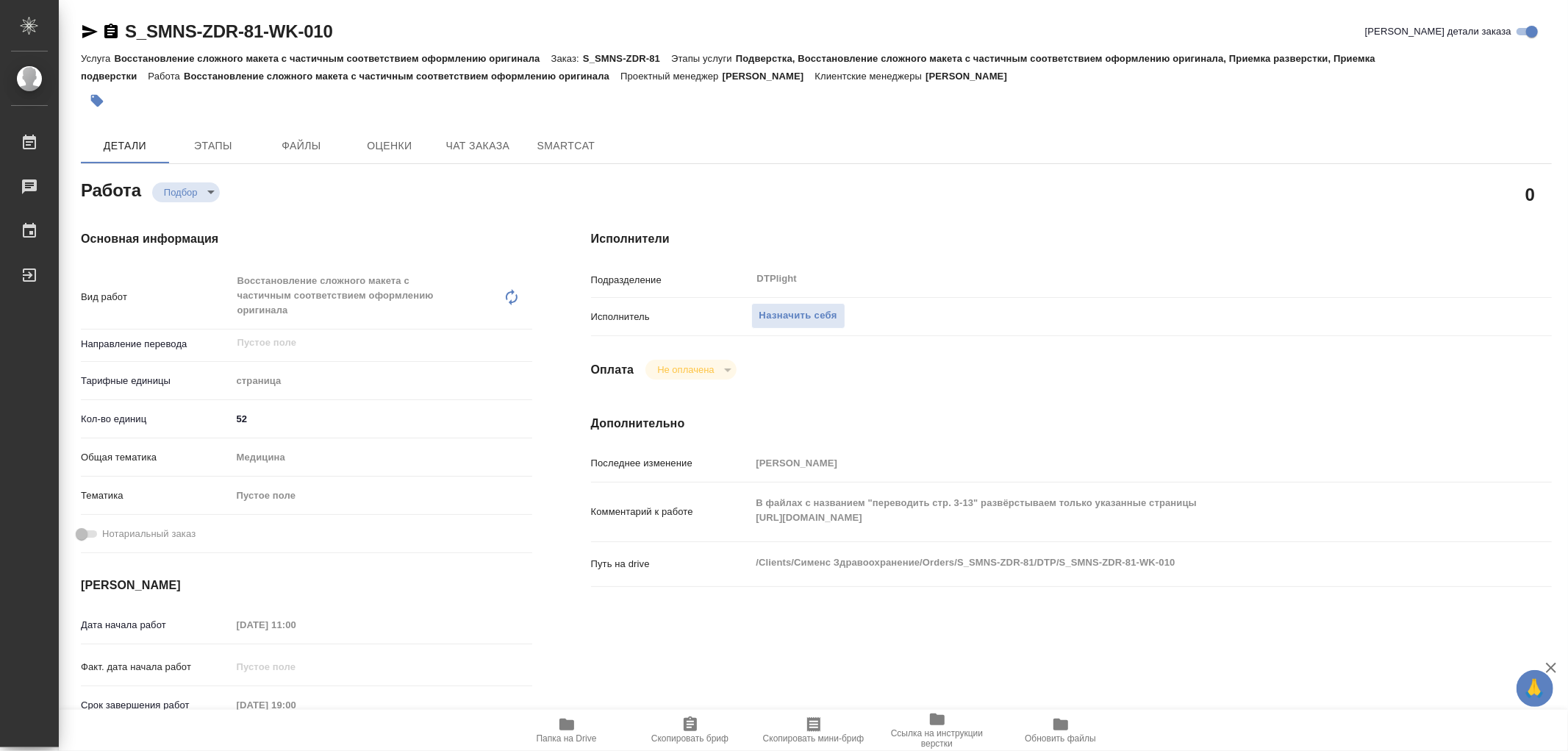
click at [570, 725] on icon "button" at bounding box center [567, 725] width 15 height 12
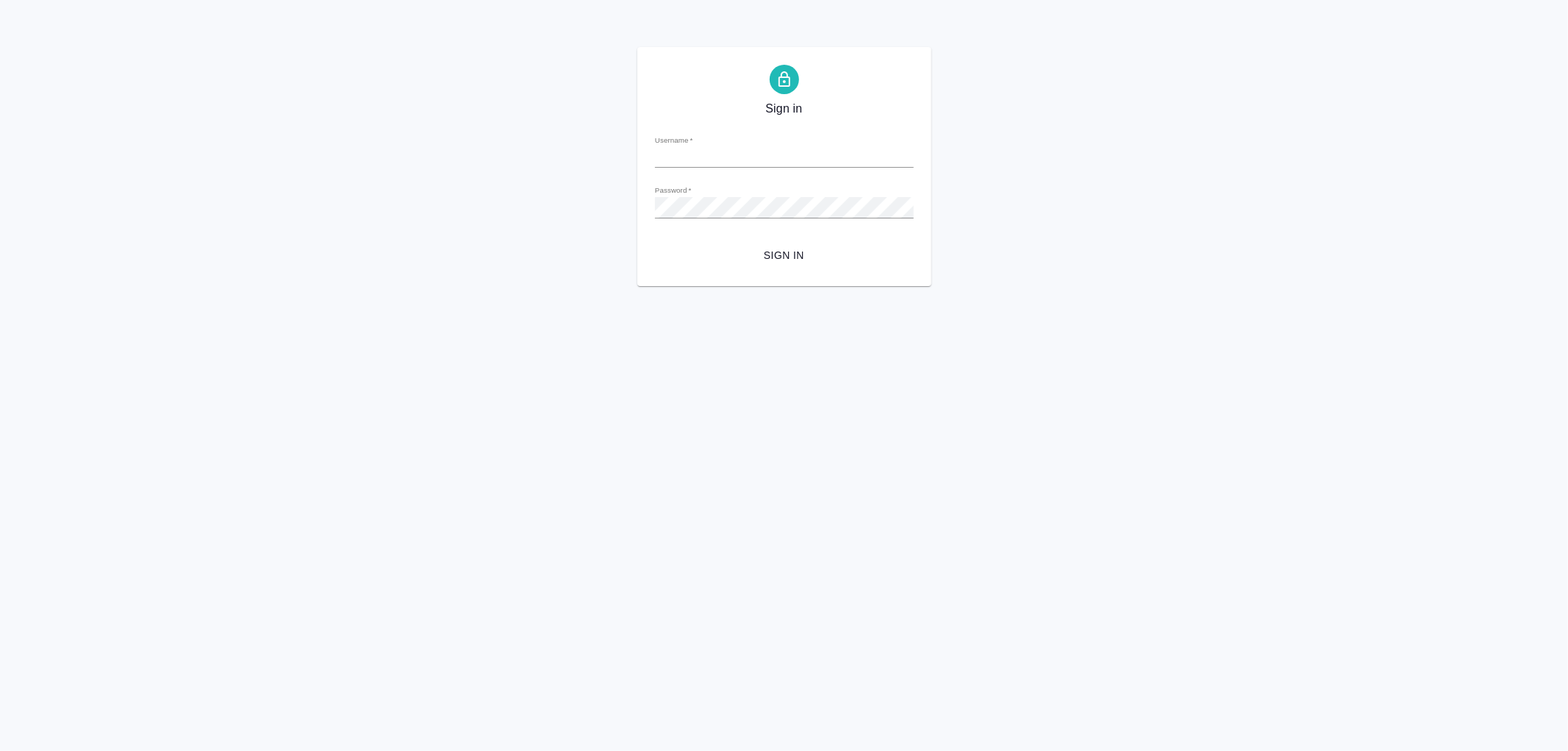
type input "[PERSON_NAME][EMAIL_ADDRESS][DOMAIN_NAME]"
click at [788, 259] on span "Sign in" at bounding box center [785, 255] width 235 height 18
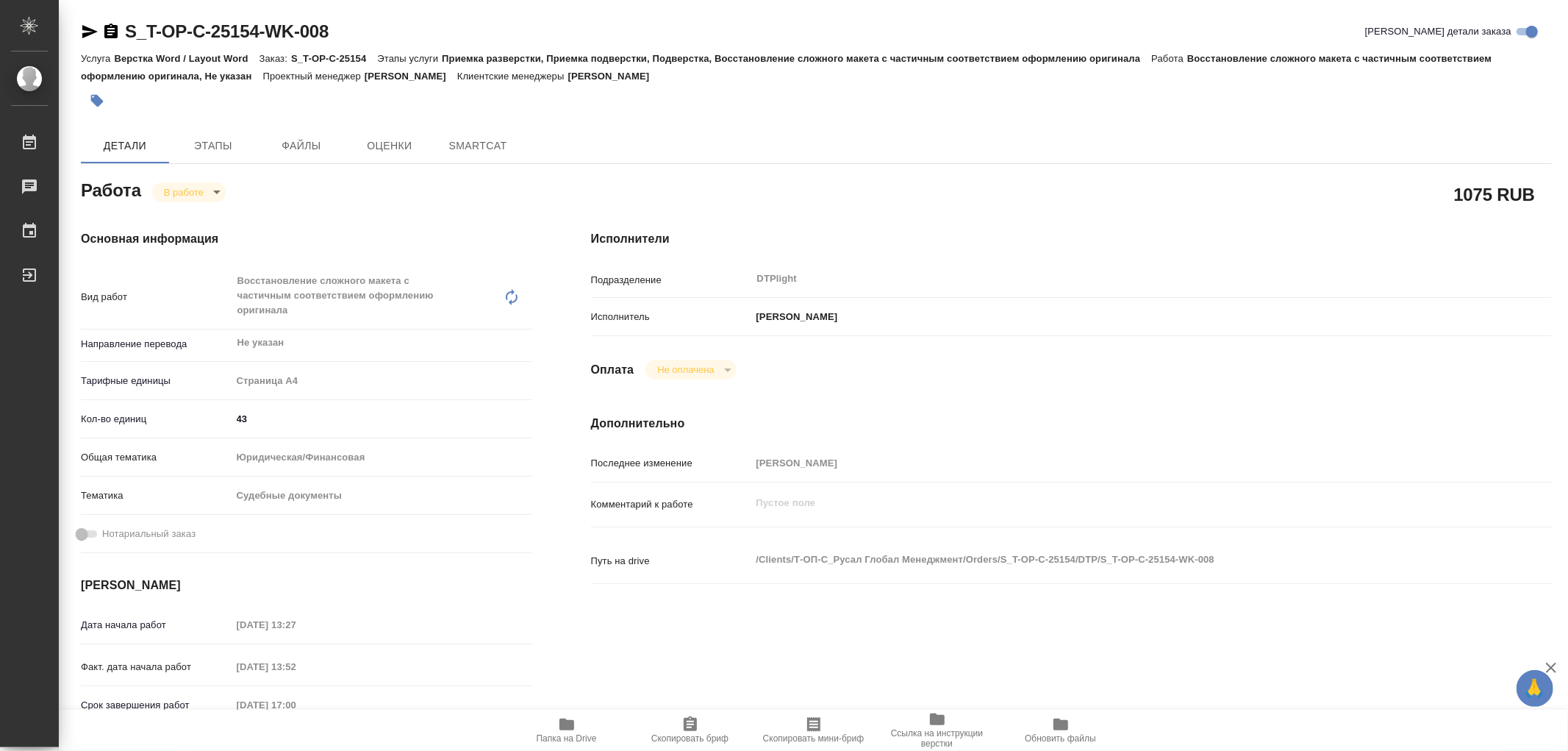
type textarea "x"
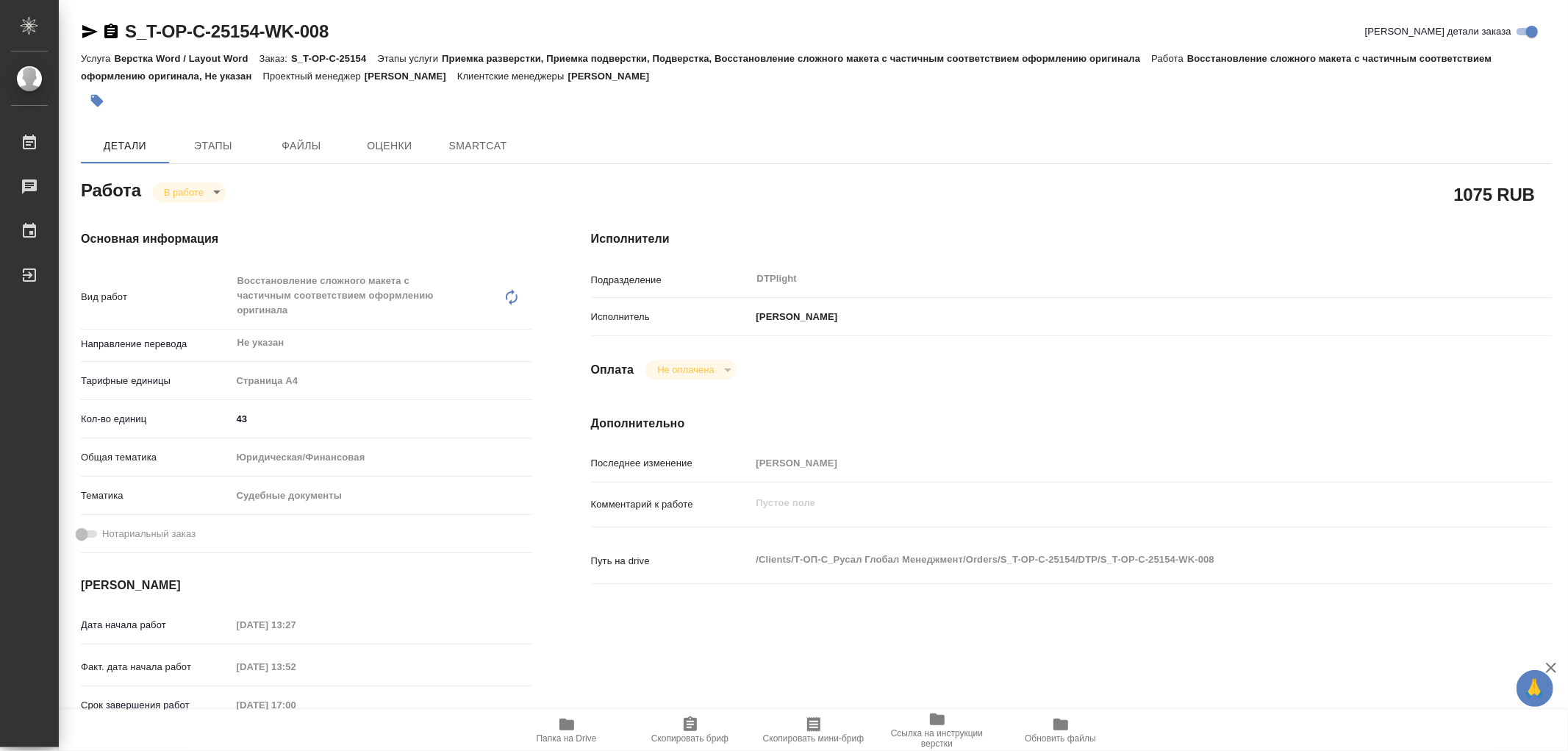
type textarea "x"
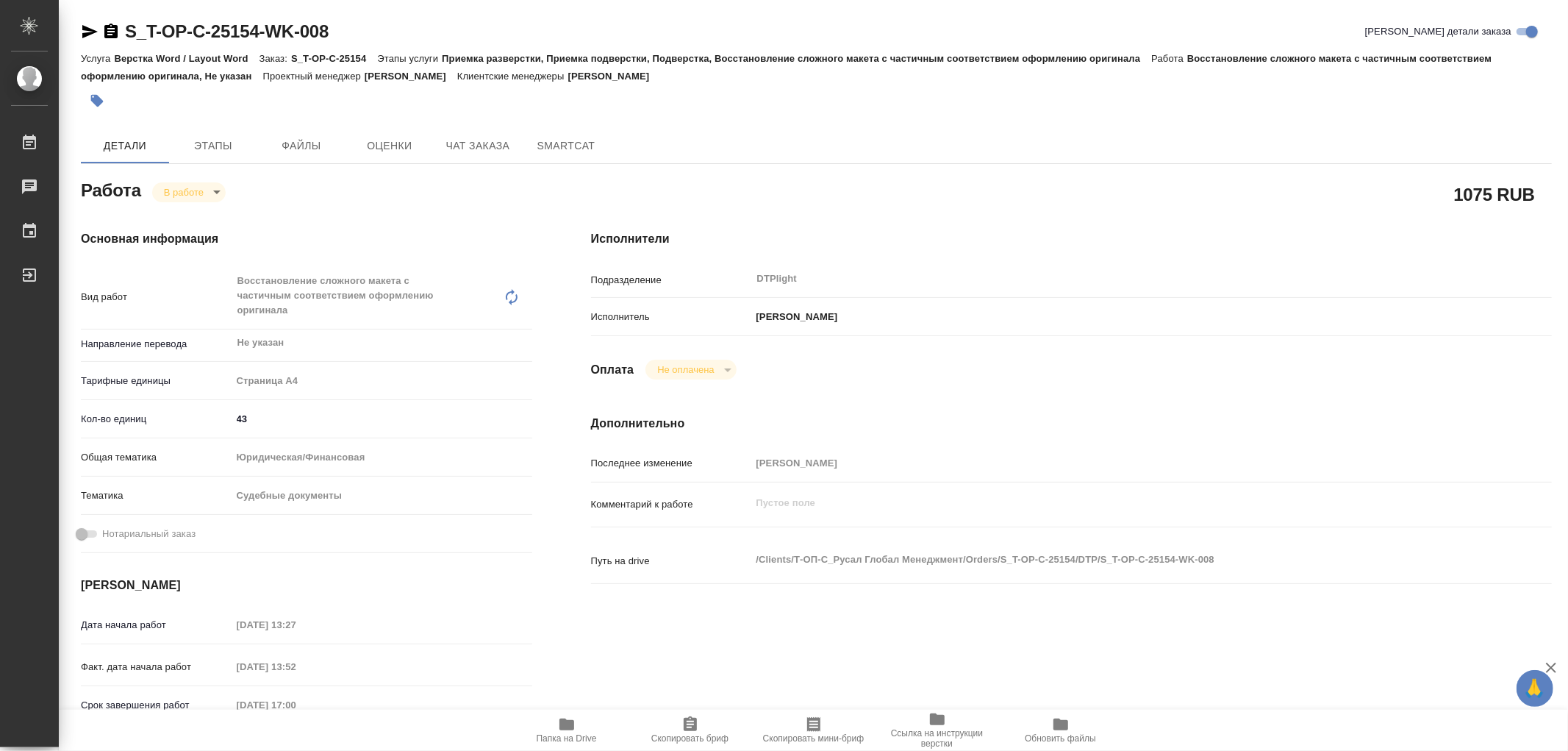
type textarea "x"
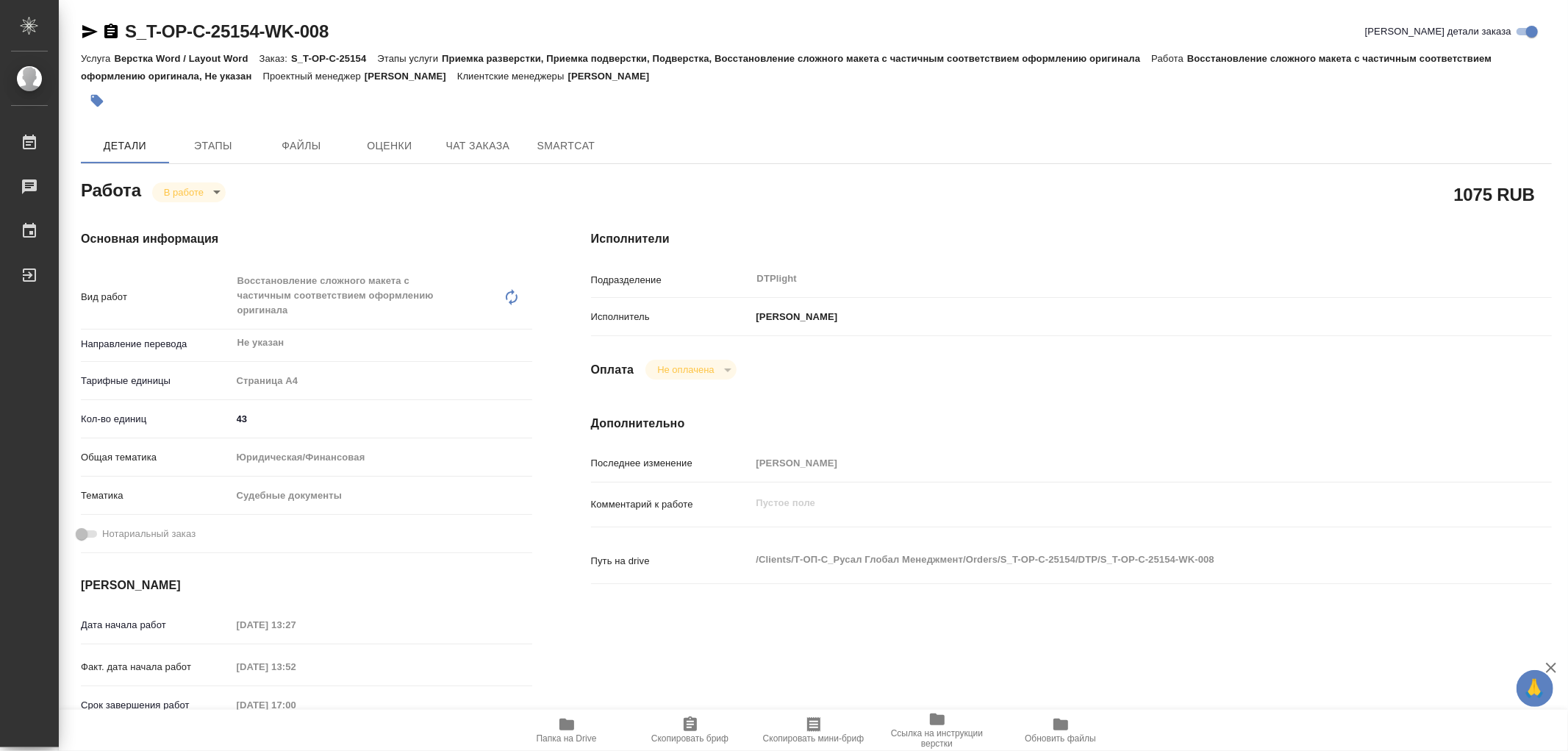
type textarea "x"
